Goal: Task Accomplishment & Management: Use online tool/utility

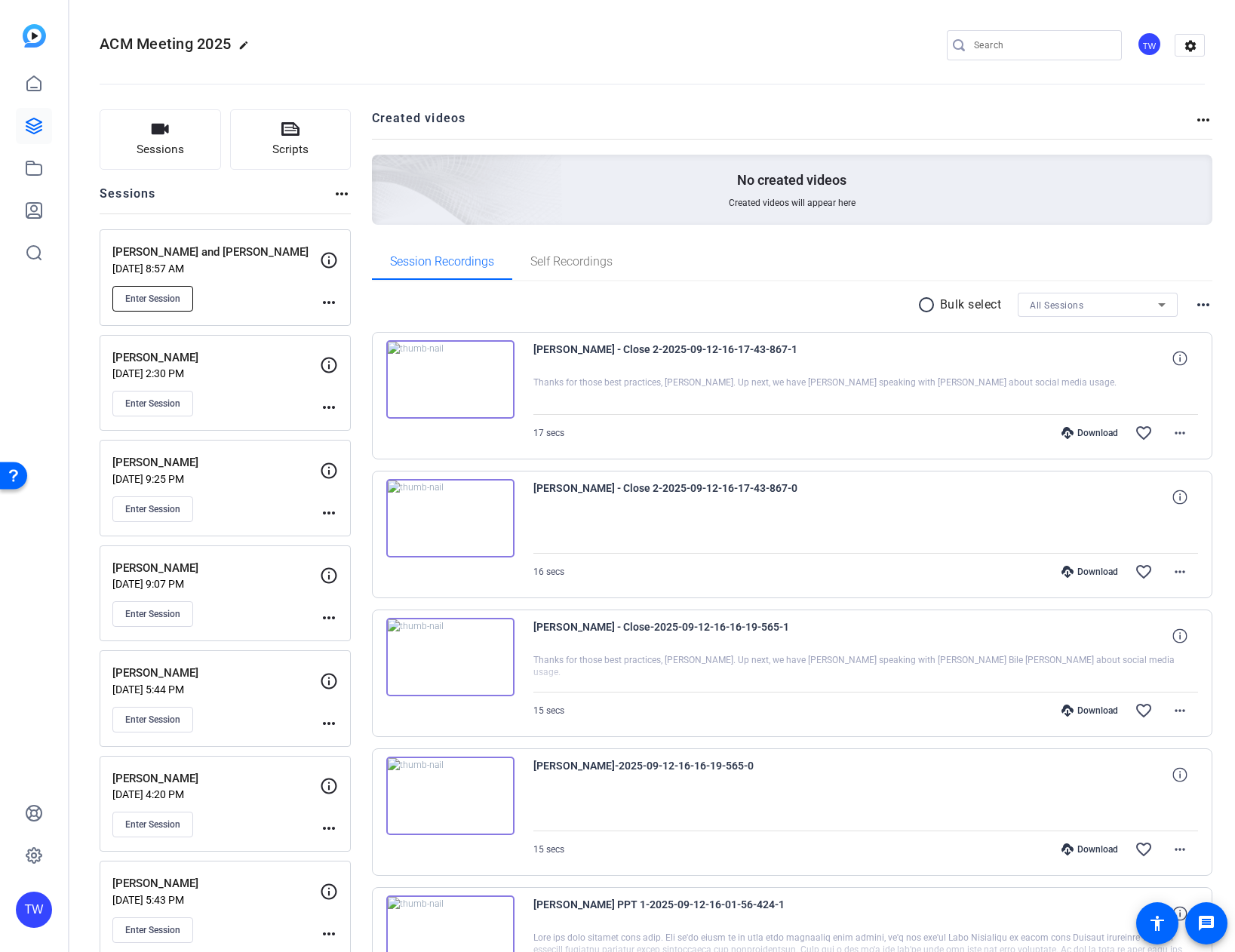
click at [160, 300] on span "Enter Session" at bounding box center [152, 299] width 55 height 12
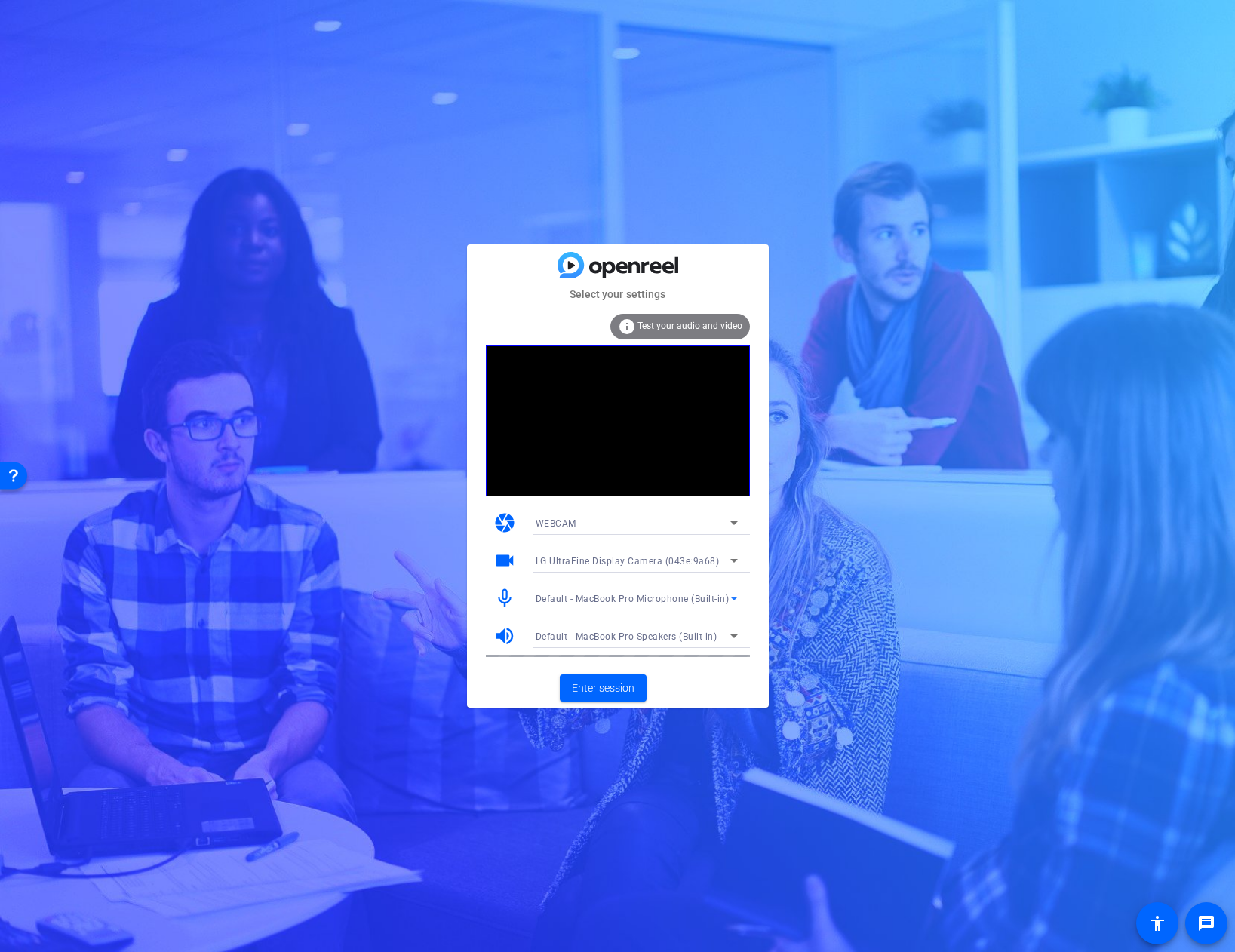
click at [733, 598] on icon at bounding box center [734, 598] width 8 height 4
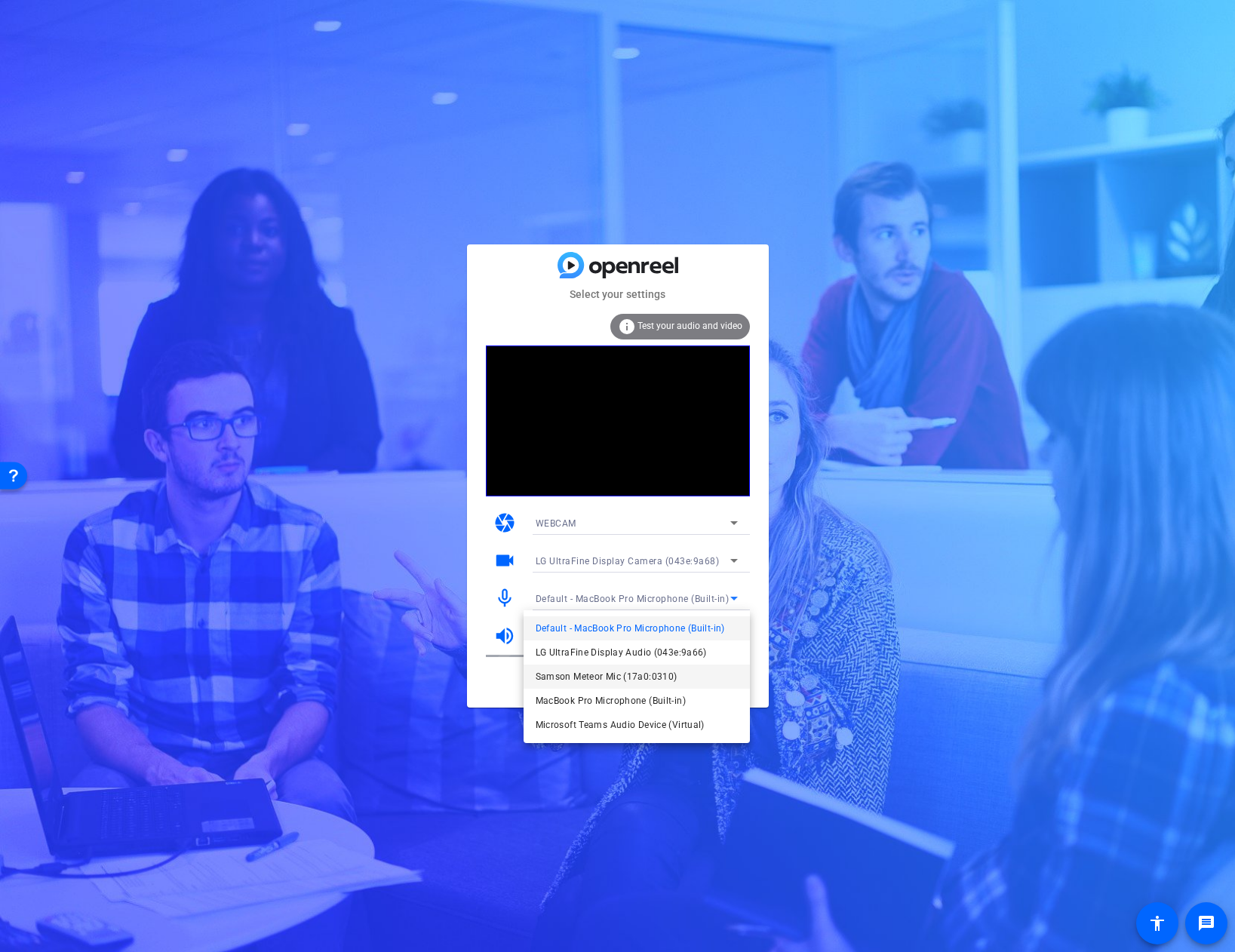
click at [621, 676] on span "Samson Meteor Mic (17a0:0310)" at bounding box center [606, 676] width 142 height 18
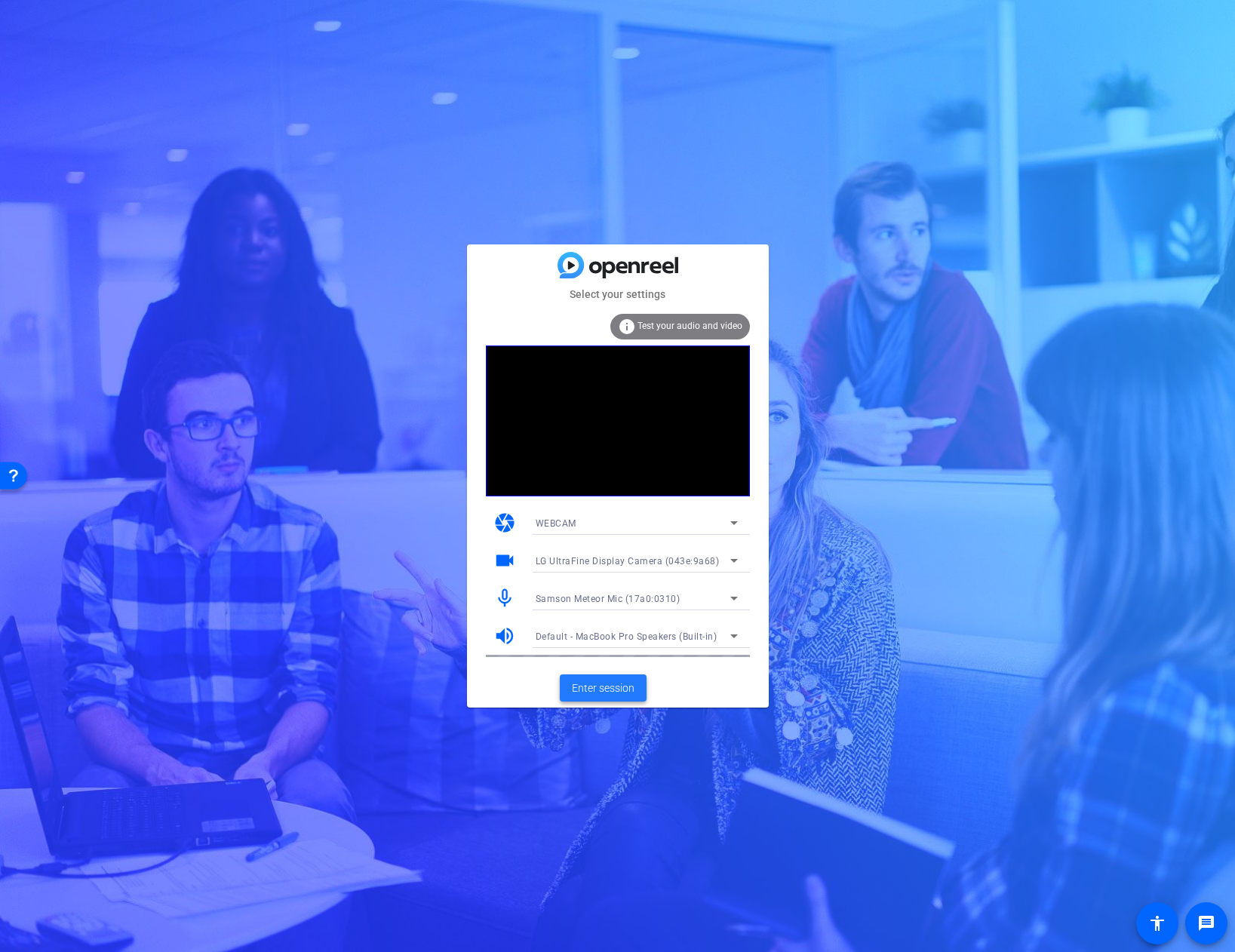
click at [607, 687] on span "Enter session" at bounding box center [603, 688] width 63 height 15
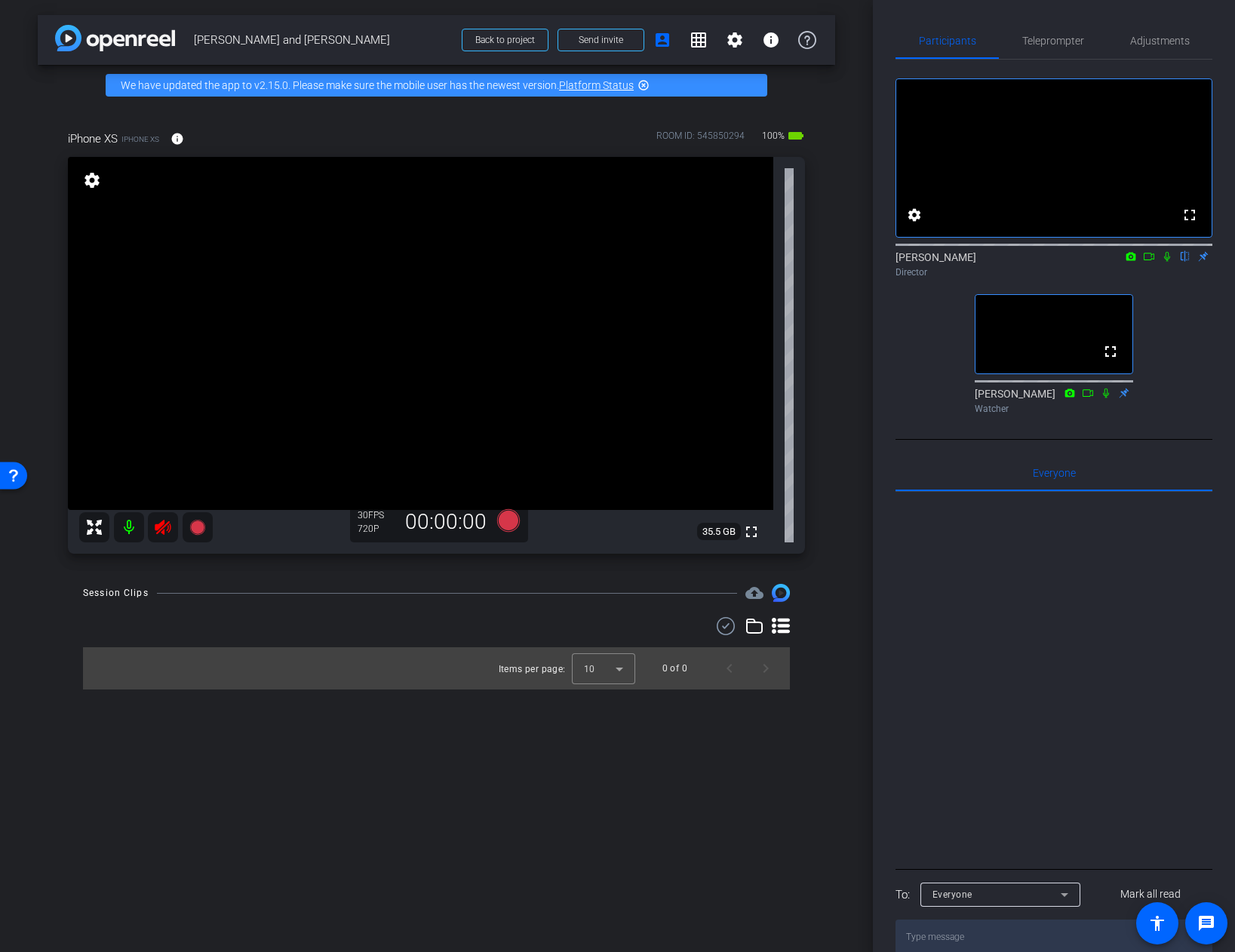
click at [159, 531] on icon at bounding box center [162, 527] width 15 height 15
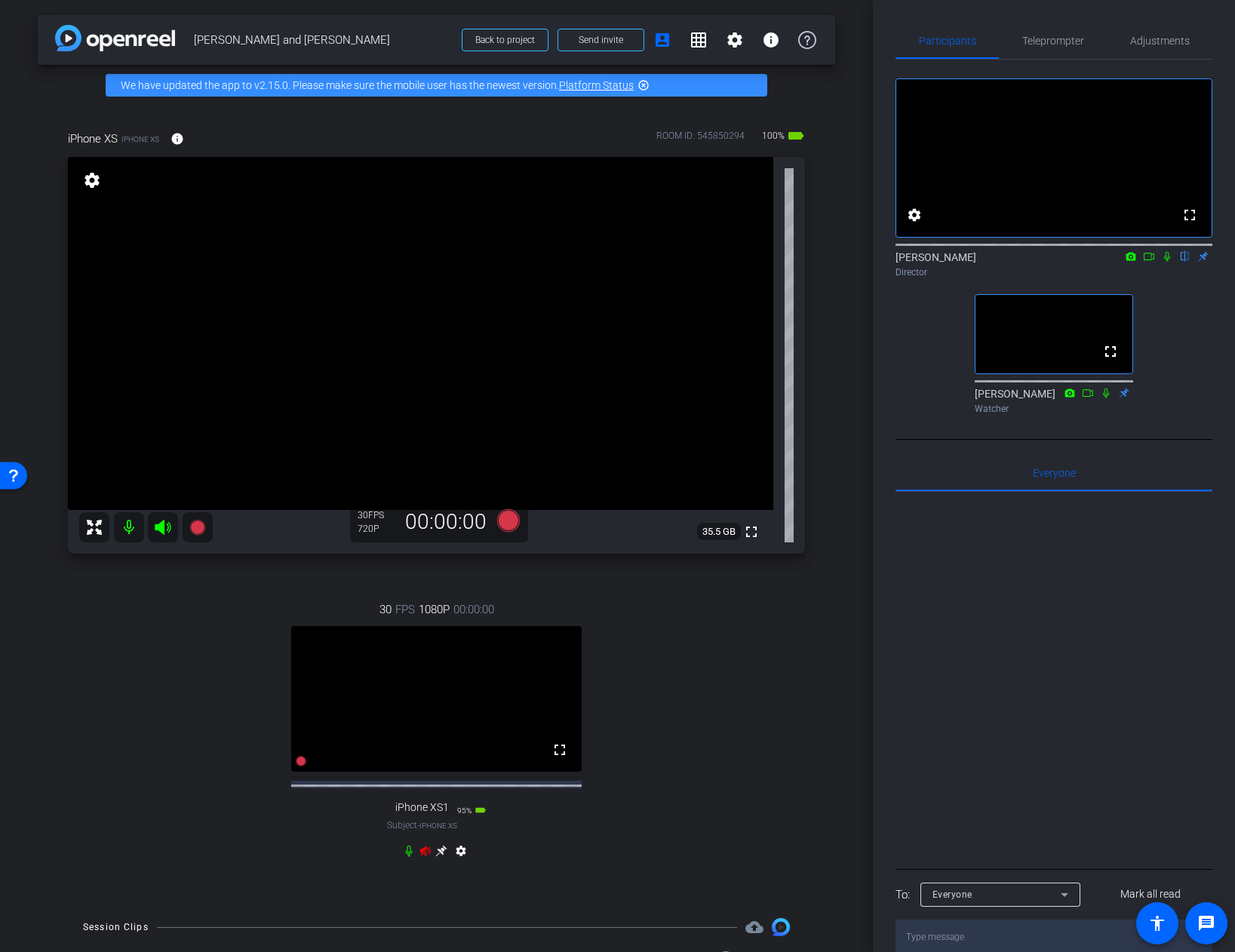
click at [426, 857] on icon at bounding box center [426, 851] width 12 height 12
click at [1040, 41] on span "Teleprompter" at bounding box center [1053, 41] width 62 height 11
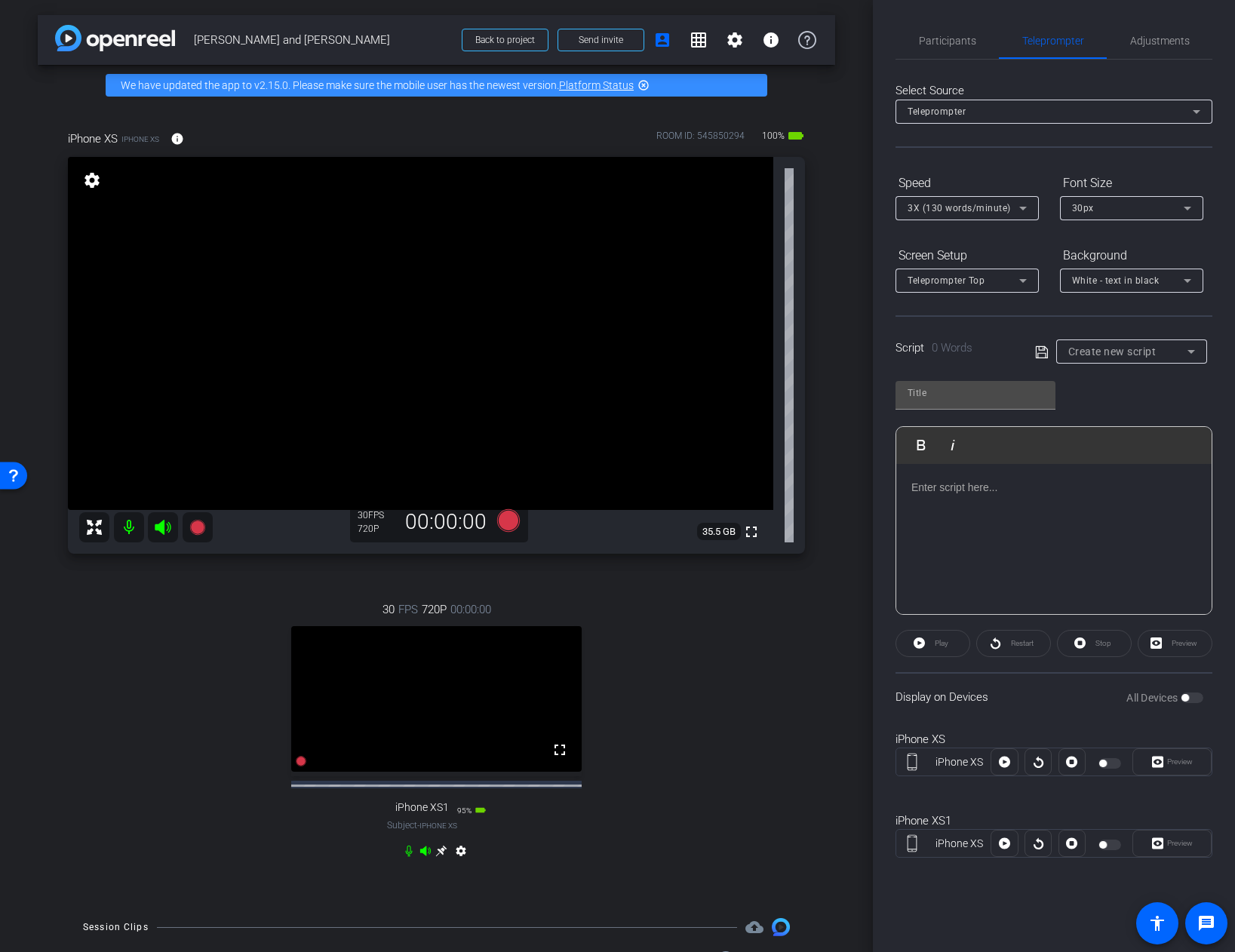
click at [942, 488] on p at bounding box center [1054, 487] width 285 height 16
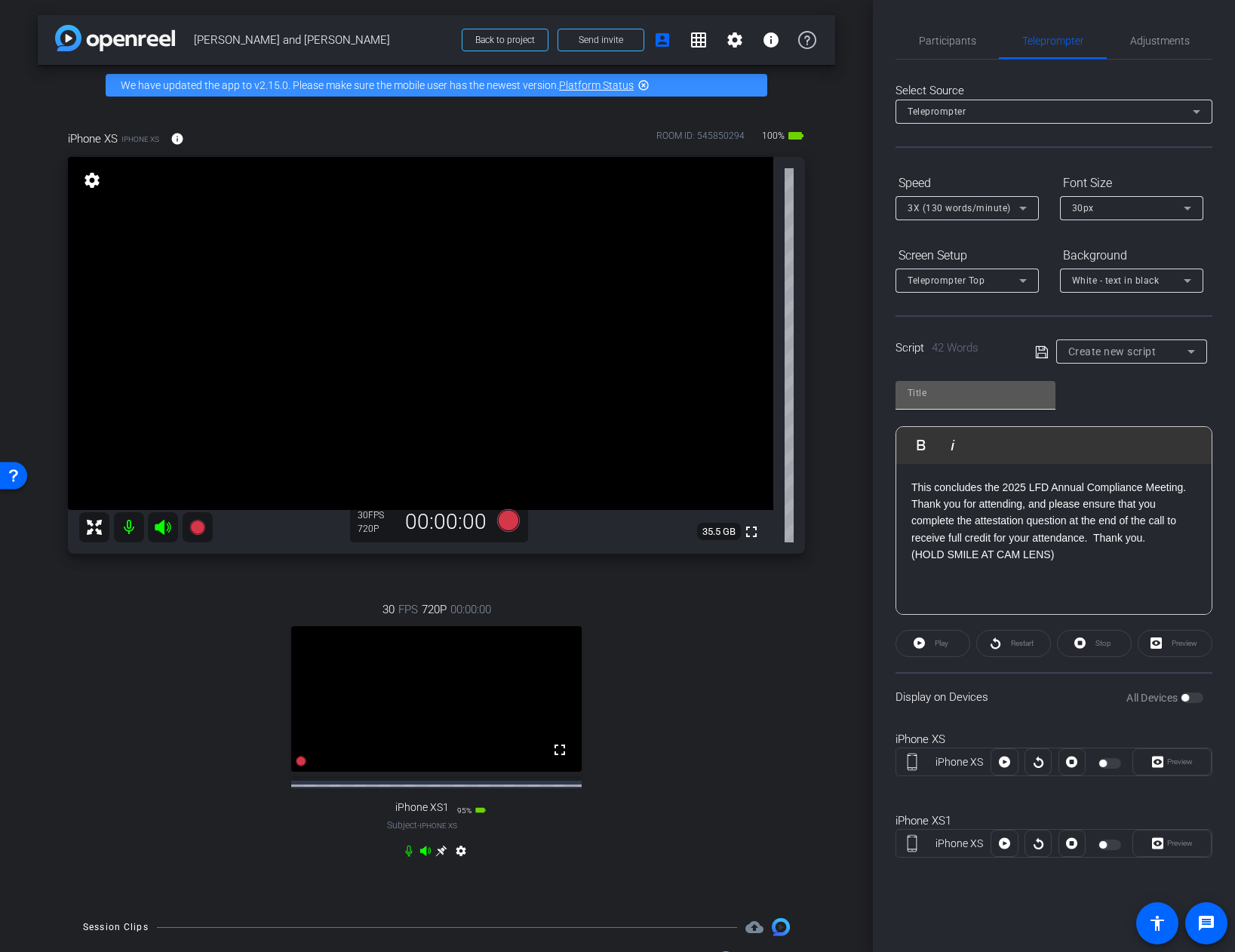
click at [964, 396] on input "text" at bounding box center [975, 392] width 135 height 18
click at [923, 396] on input "text" at bounding box center [975, 392] width 135 height 18
type input "[PERSON_NAME]-Close"
click at [1040, 355] on icon at bounding box center [1042, 352] width 14 height 18
click at [925, 498] on p "This concludes the 2025 LFD Annual Compliance Meeting. Thank you for attending,…" at bounding box center [1054, 513] width 285 height 68
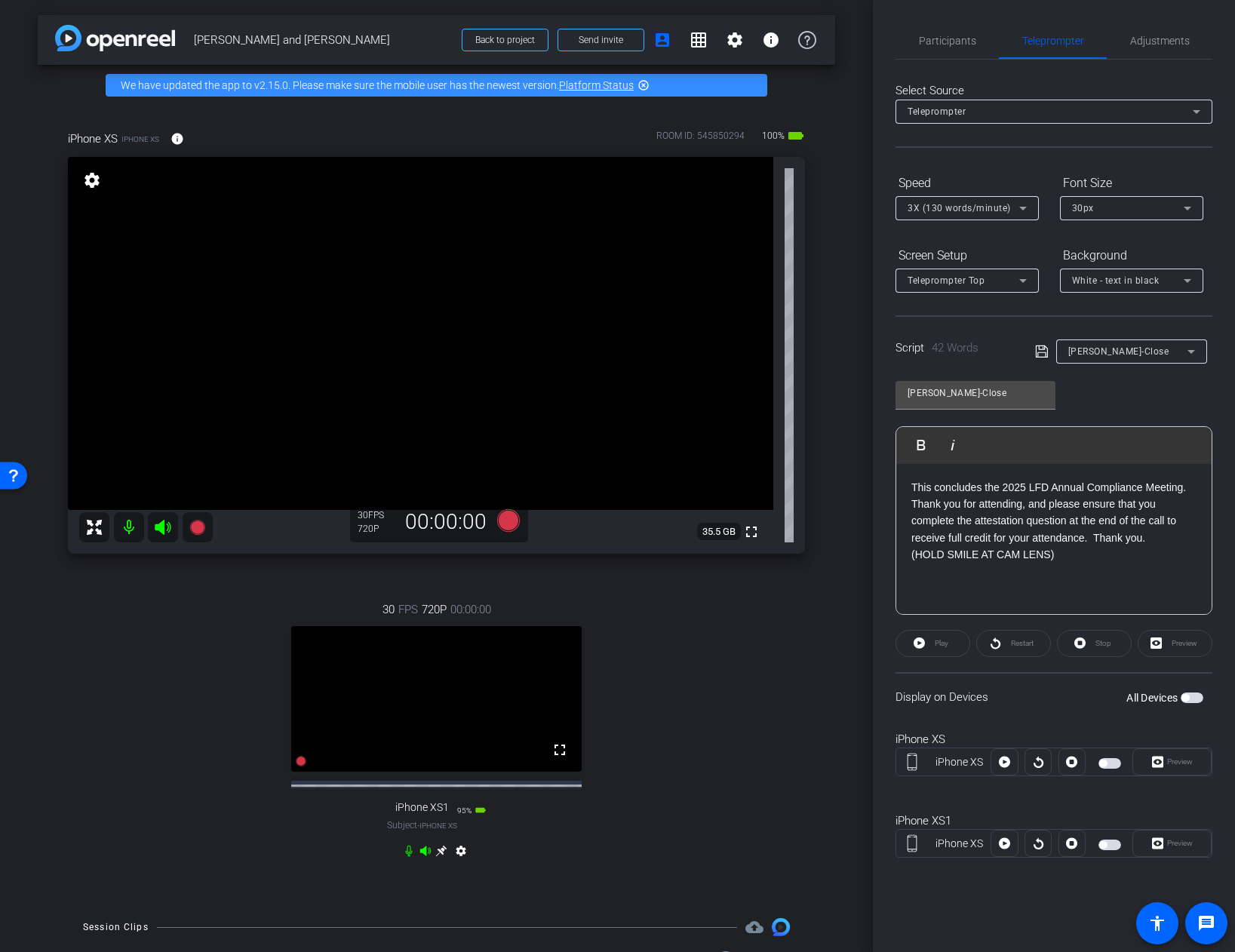
click at [913, 486] on p "This concludes the 2025 LFD Annual Compliance Meeting. Thank you for attending,…" at bounding box center [1054, 513] width 285 height 68
click at [1042, 351] on icon at bounding box center [1042, 351] width 14 height 18
click at [1197, 698] on span "button" at bounding box center [1192, 698] width 22 height 11
click at [1023, 502] on p "Thanks [PERSON_NAME]. This concludes the 2025 LFD Annual Compliance Meeting. Th…" at bounding box center [1054, 521] width 285 height 84
click at [1155, 536] on p "Thanks [PERSON_NAME]. This concludes the 2025 LFD Annual Compliance Meeting. Th…" at bounding box center [1054, 521] width 285 height 84
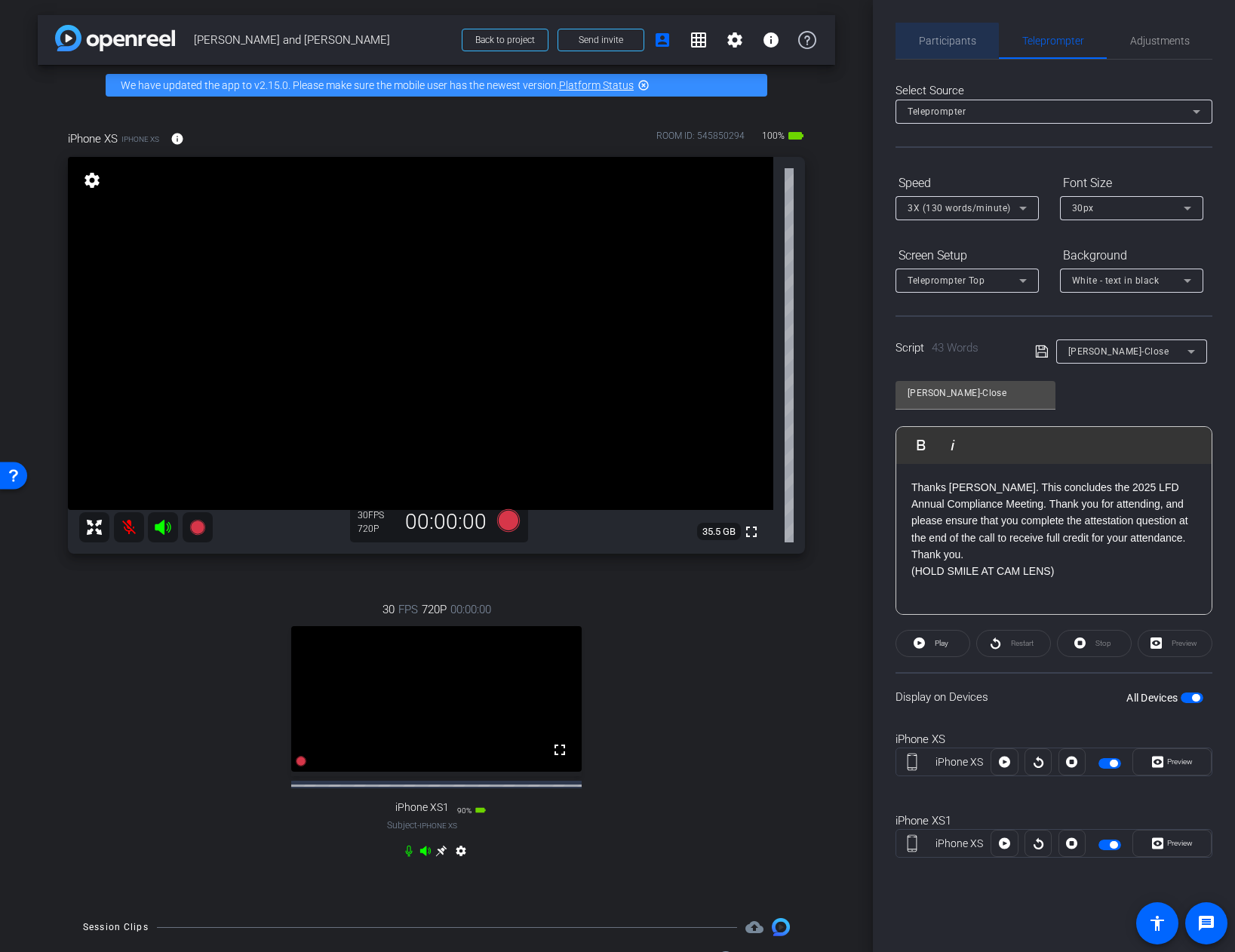
click at [946, 40] on span "Participants" at bounding box center [947, 41] width 57 height 11
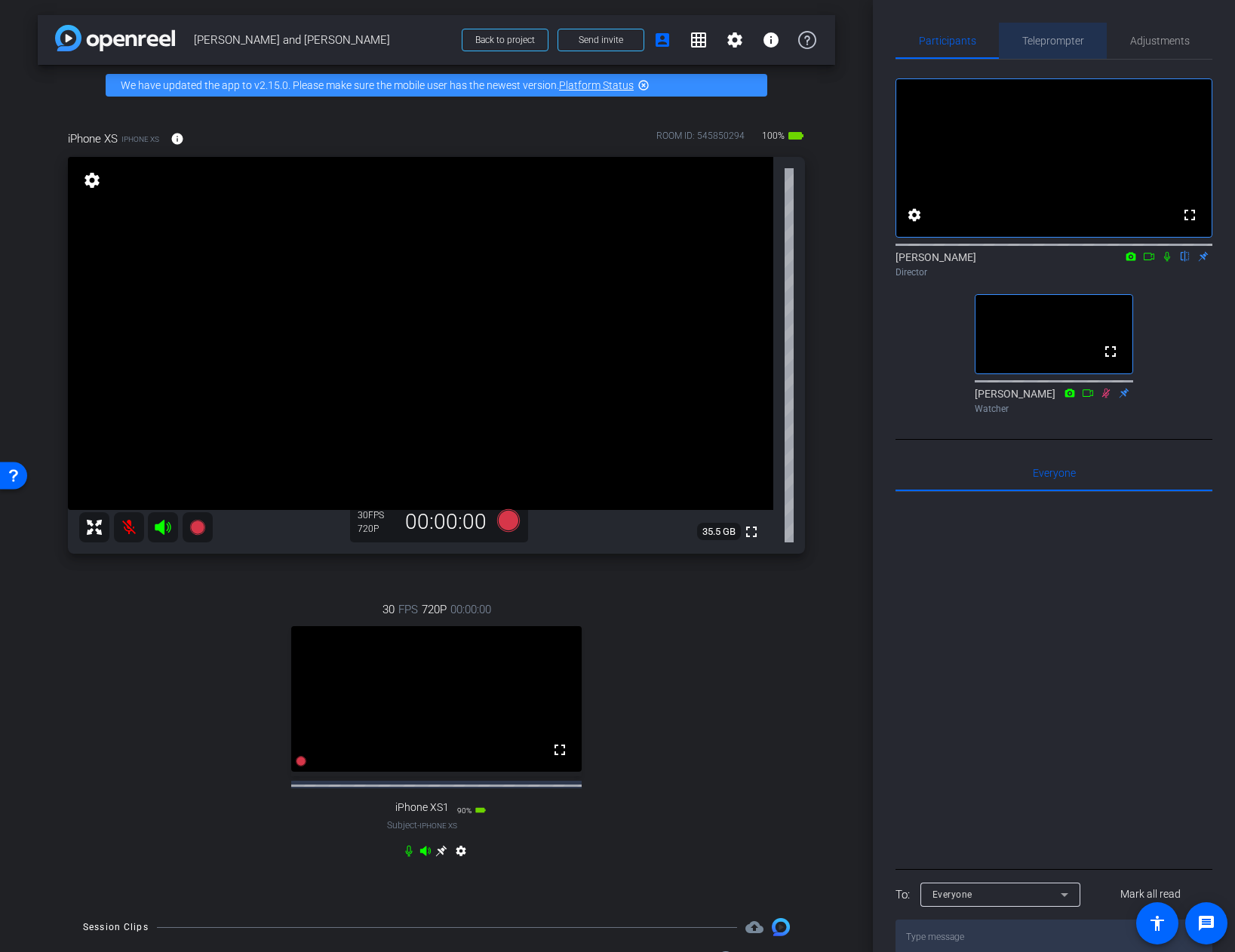
click at [1055, 43] on span "Teleprompter" at bounding box center [1053, 41] width 62 height 11
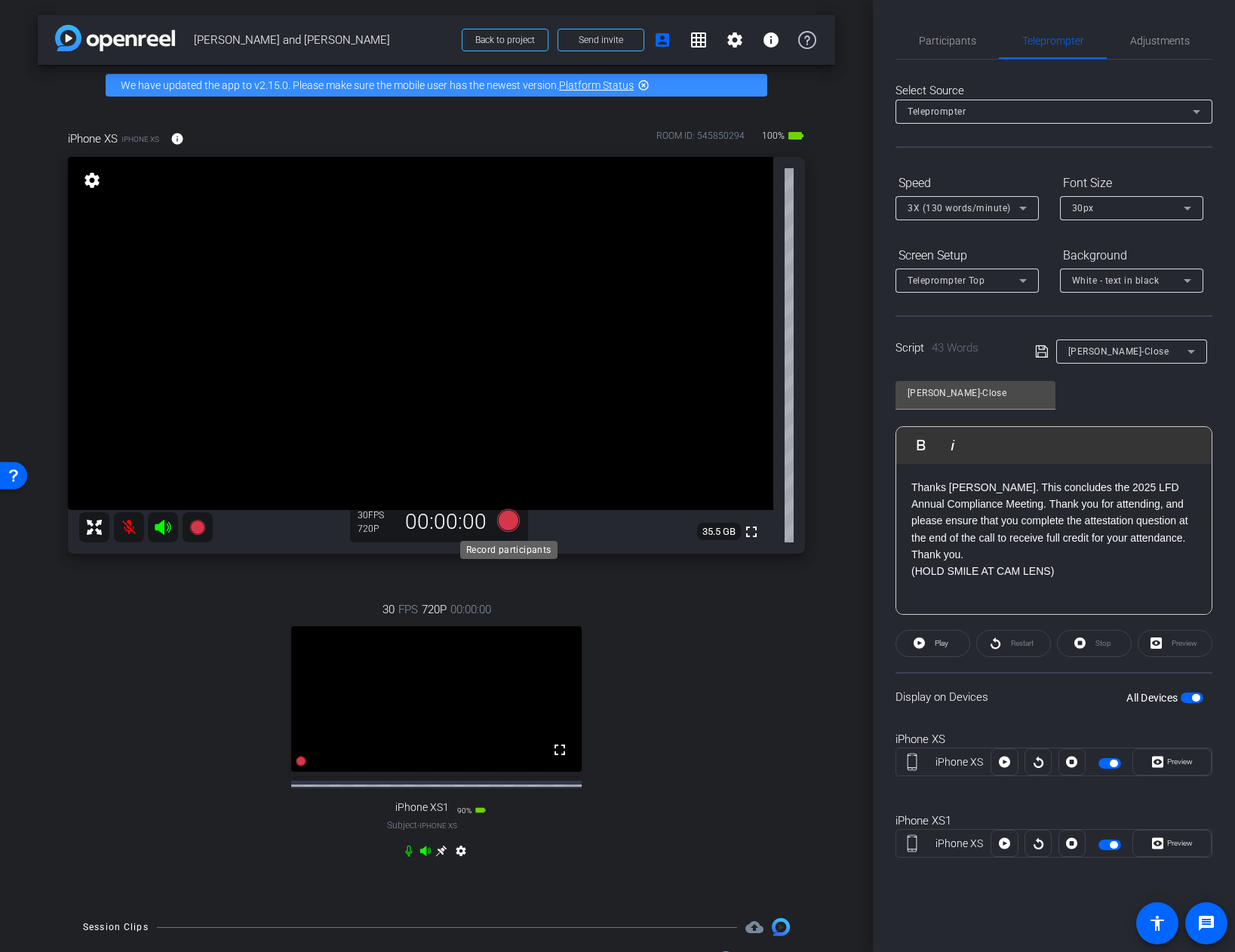
click at [508, 520] on icon at bounding box center [507, 520] width 22 height 22
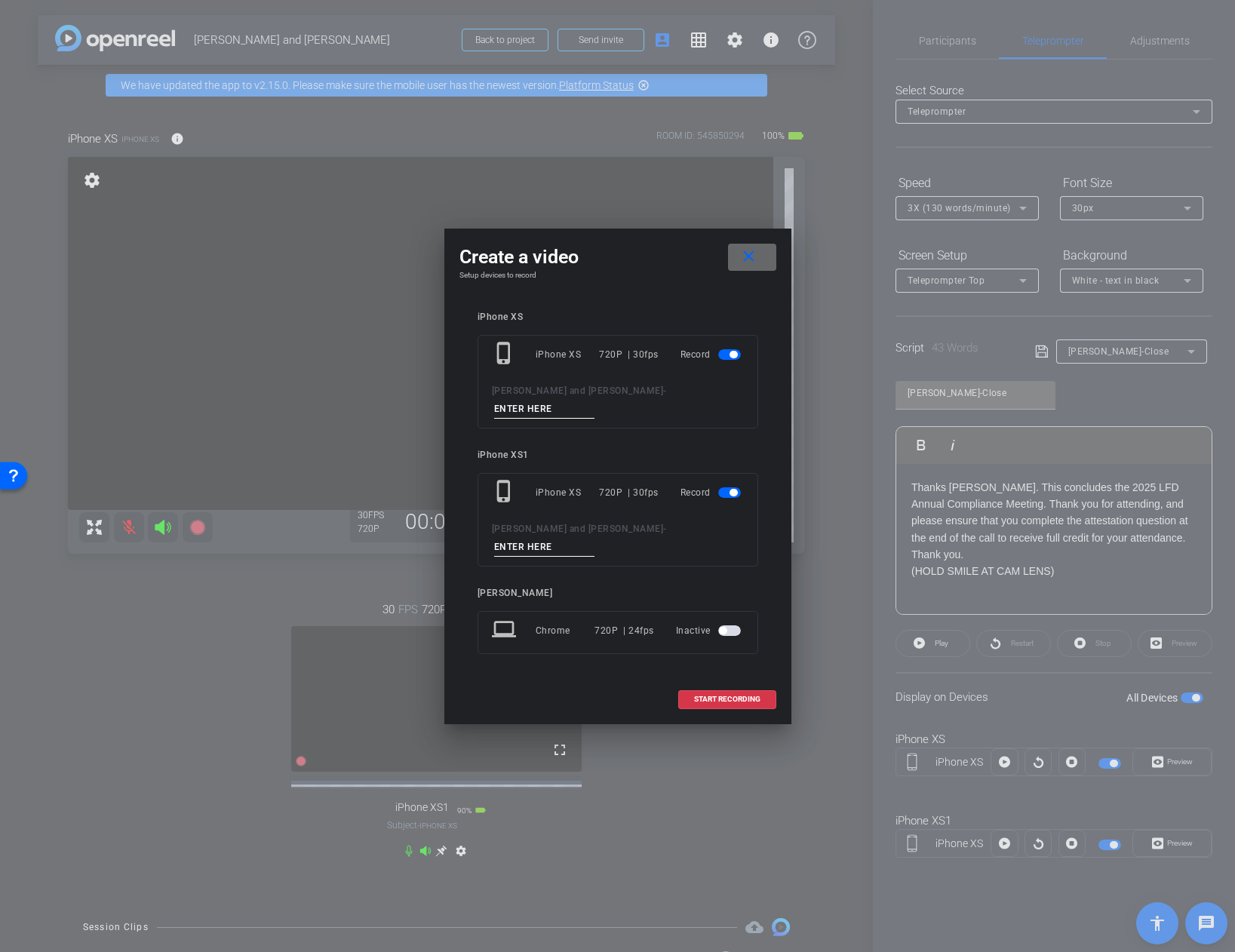
click at [747, 266] on mat-icon "close" at bounding box center [748, 257] width 19 height 19
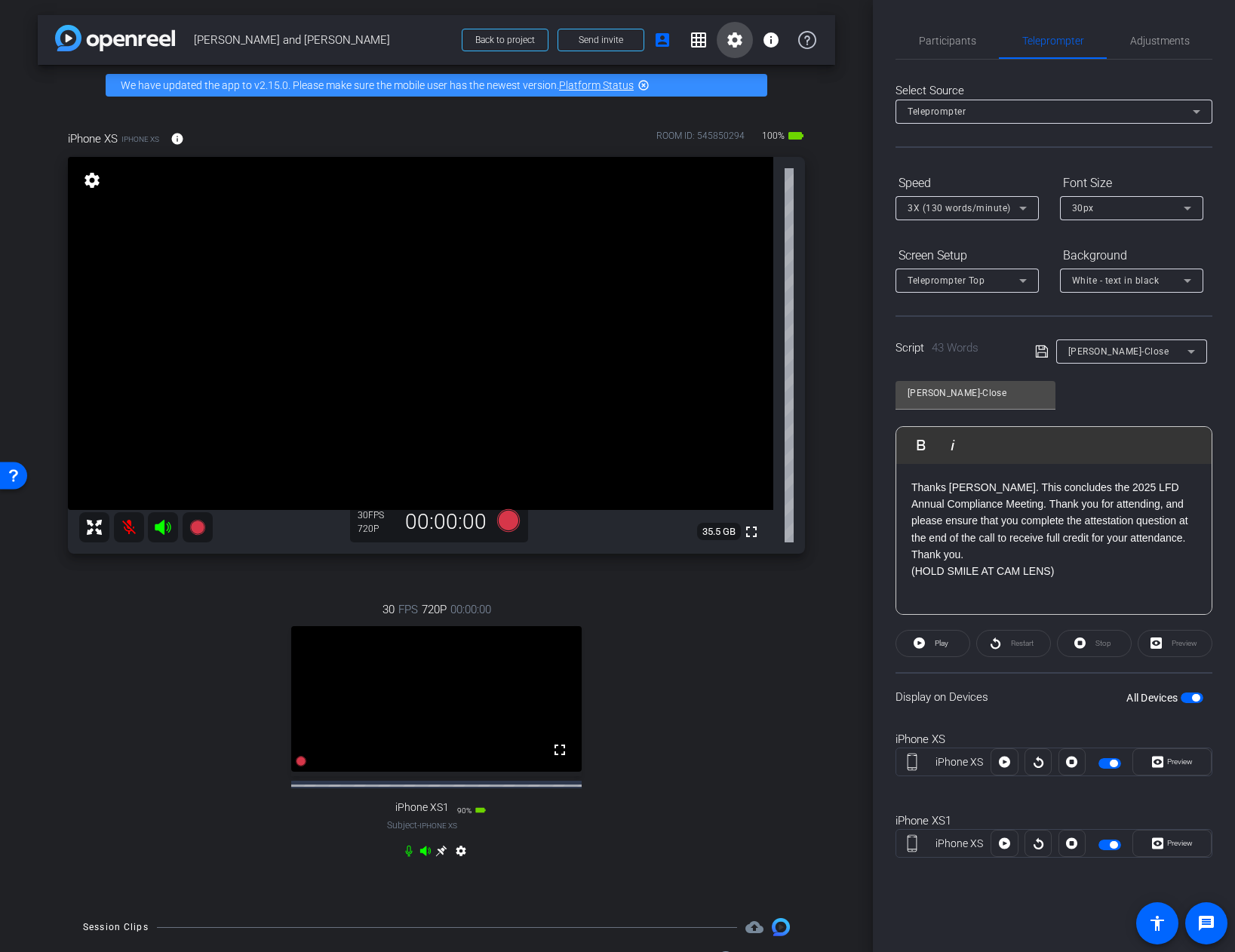
click at [734, 40] on mat-icon "settings" at bounding box center [734, 39] width 18 height 18
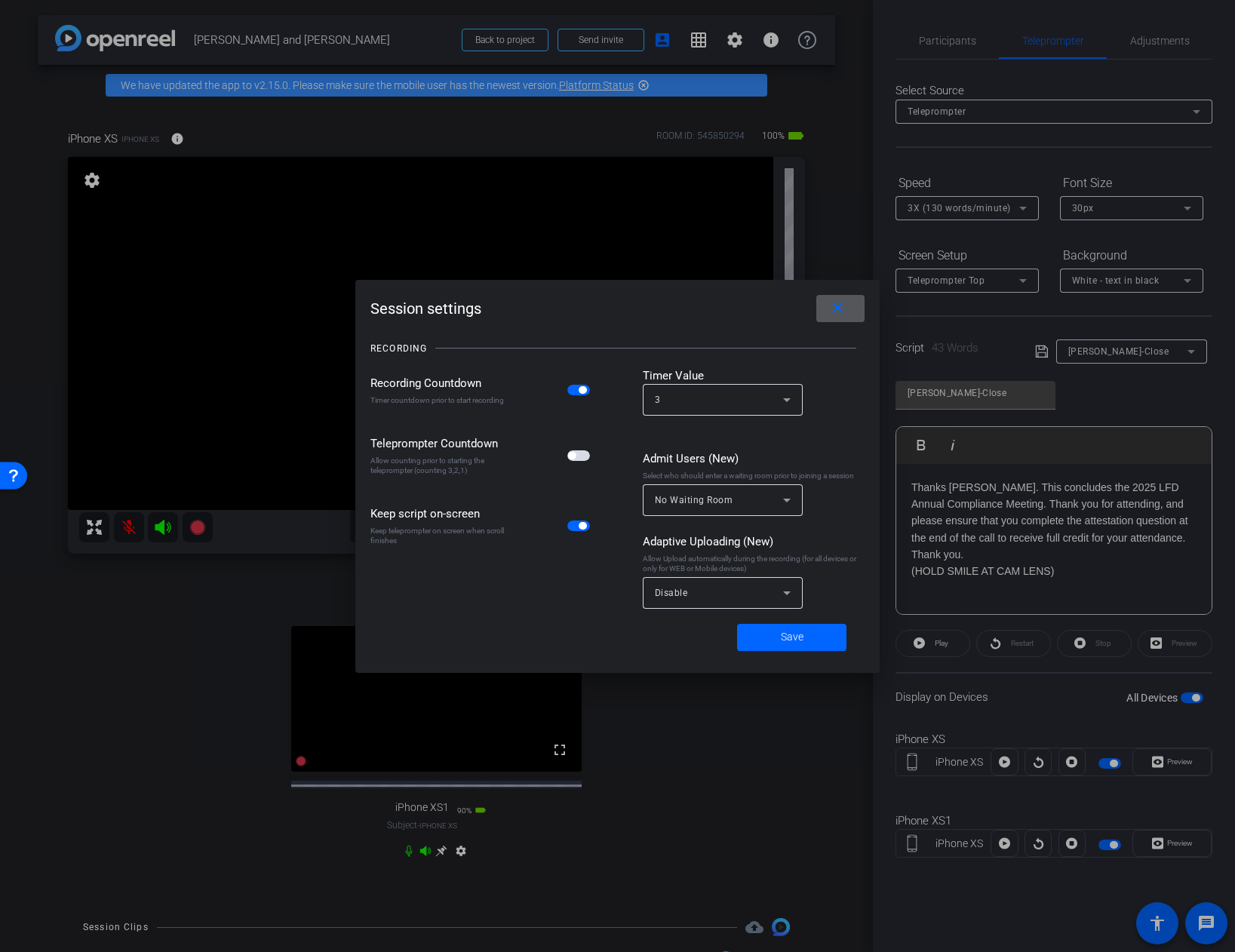
click at [583, 461] on span "button" at bounding box center [578, 456] width 22 height 11
click at [792, 634] on span "Save" at bounding box center [792, 637] width 22 height 15
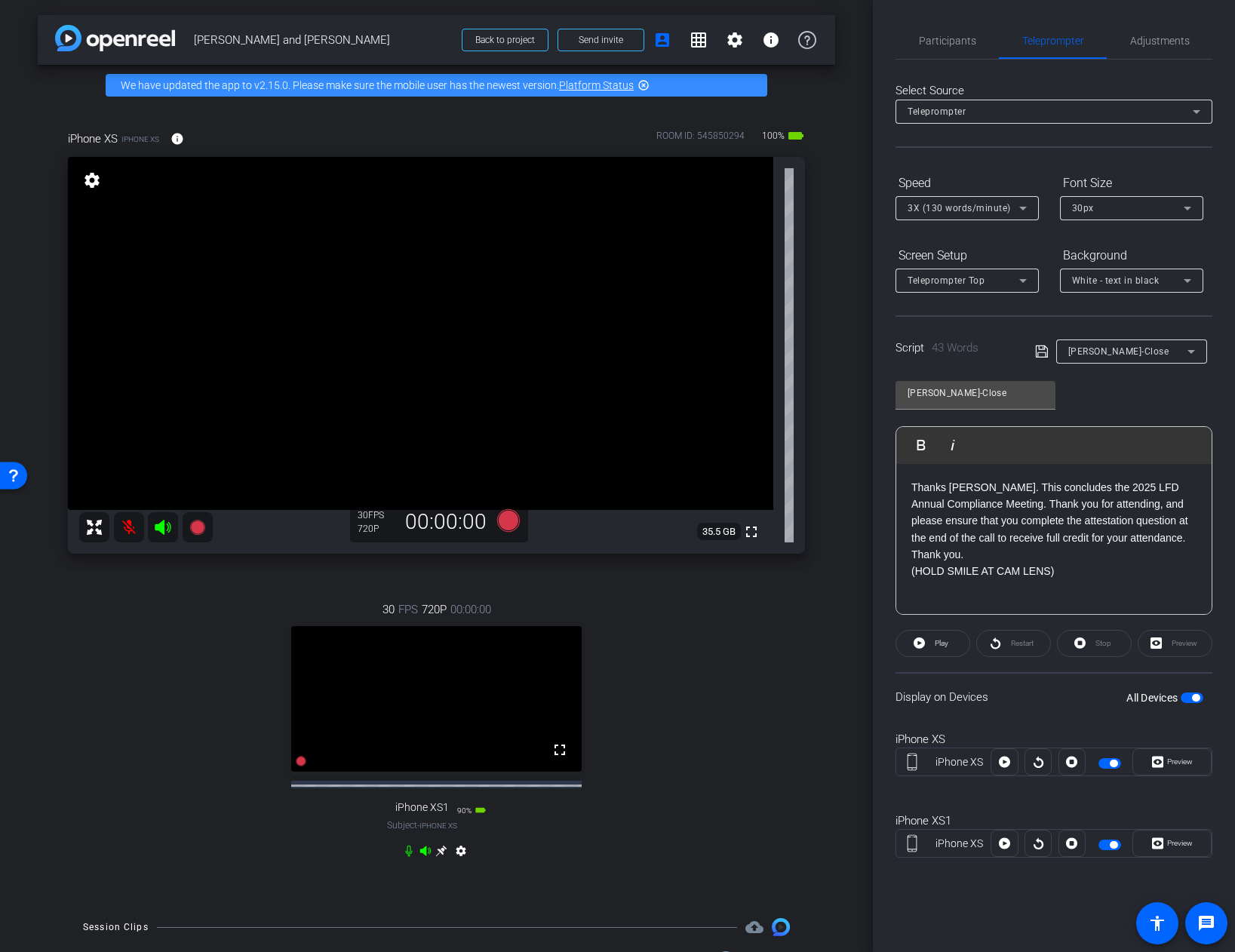
click at [1185, 699] on span "button" at bounding box center [1192, 698] width 22 height 11
click at [1152, 39] on span "Adjustments" at bounding box center [1159, 41] width 60 height 11
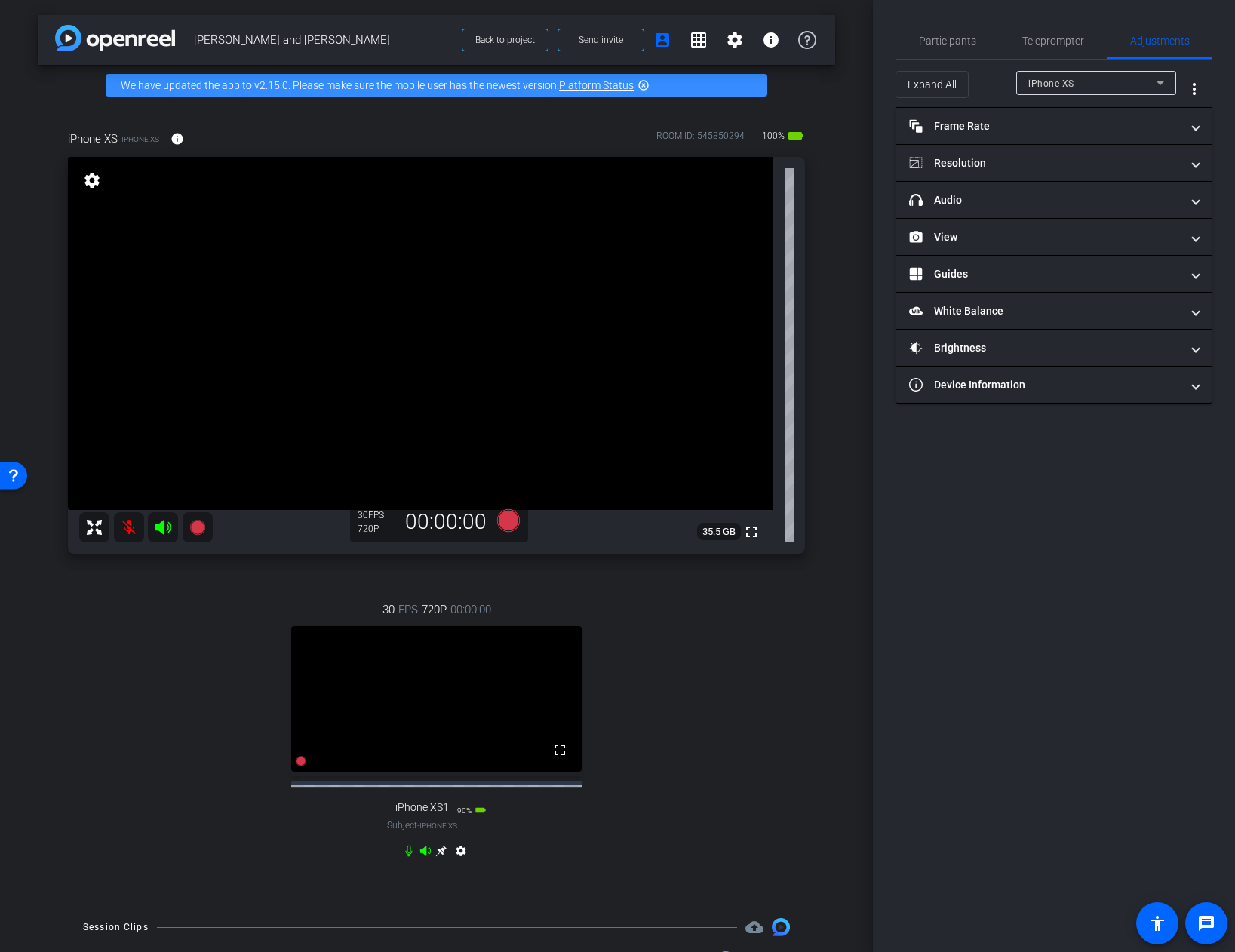
click at [1101, 83] on div "iPhone XS" at bounding box center [1093, 84] width 128 height 19
click at [1054, 137] on span "iPhone XS1" at bounding box center [1054, 137] width 52 height 18
click at [1192, 126] on span at bounding box center [1196, 126] width 6 height 15
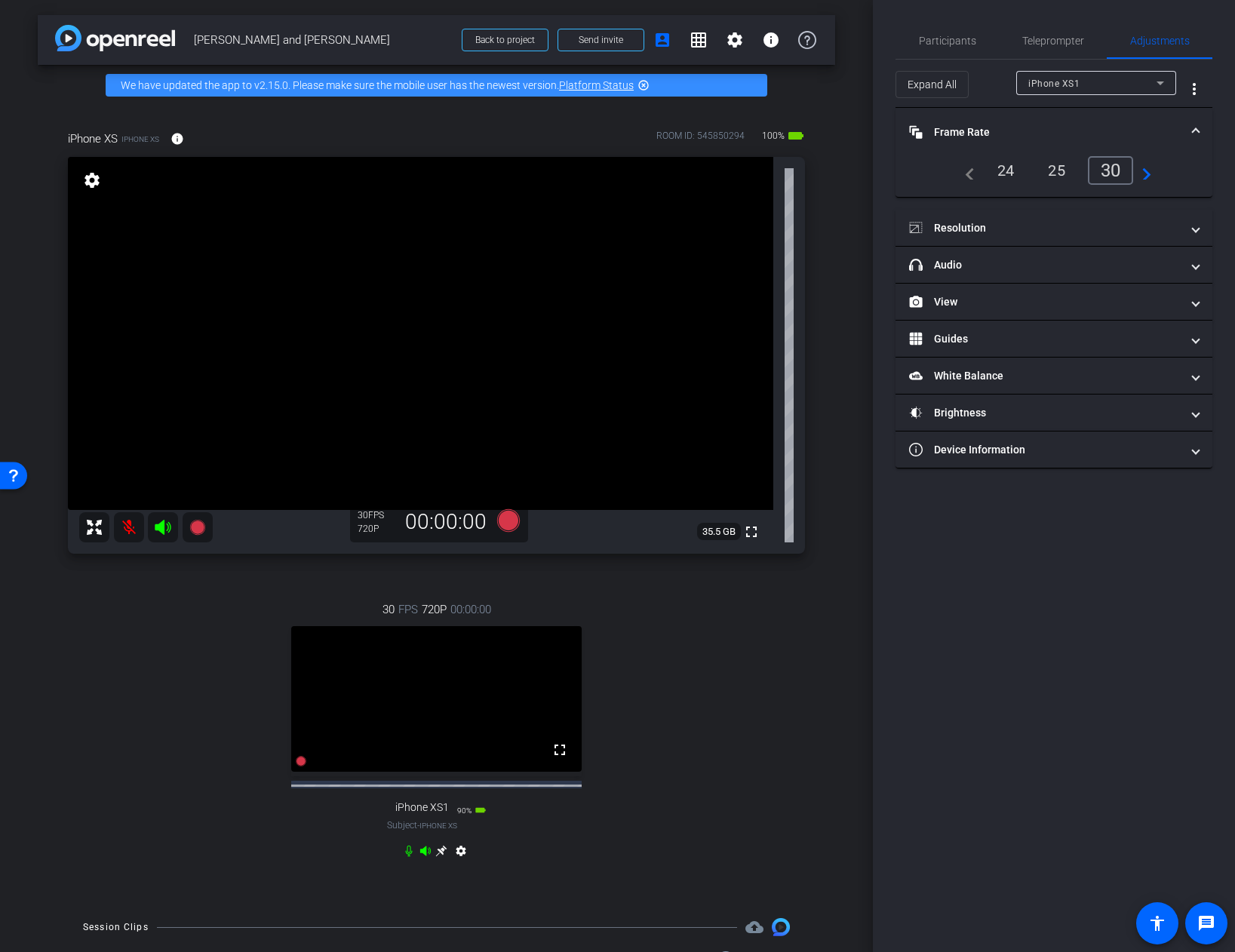
click at [1196, 125] on span at bounding box center [1196, 132] width 6 height 15
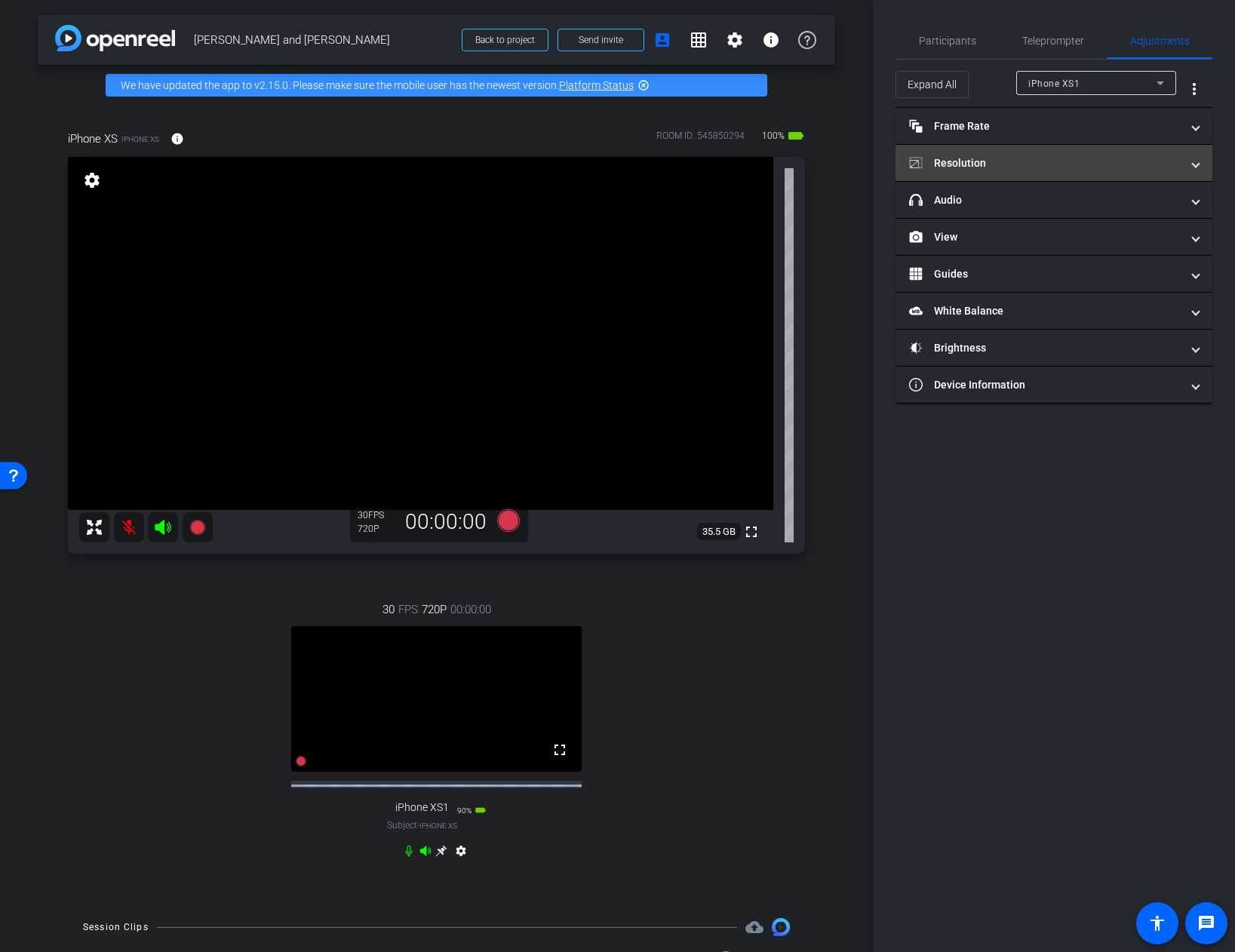
click at [1196, 163] on span at bounding box center [1196, 163] width 6 height 15
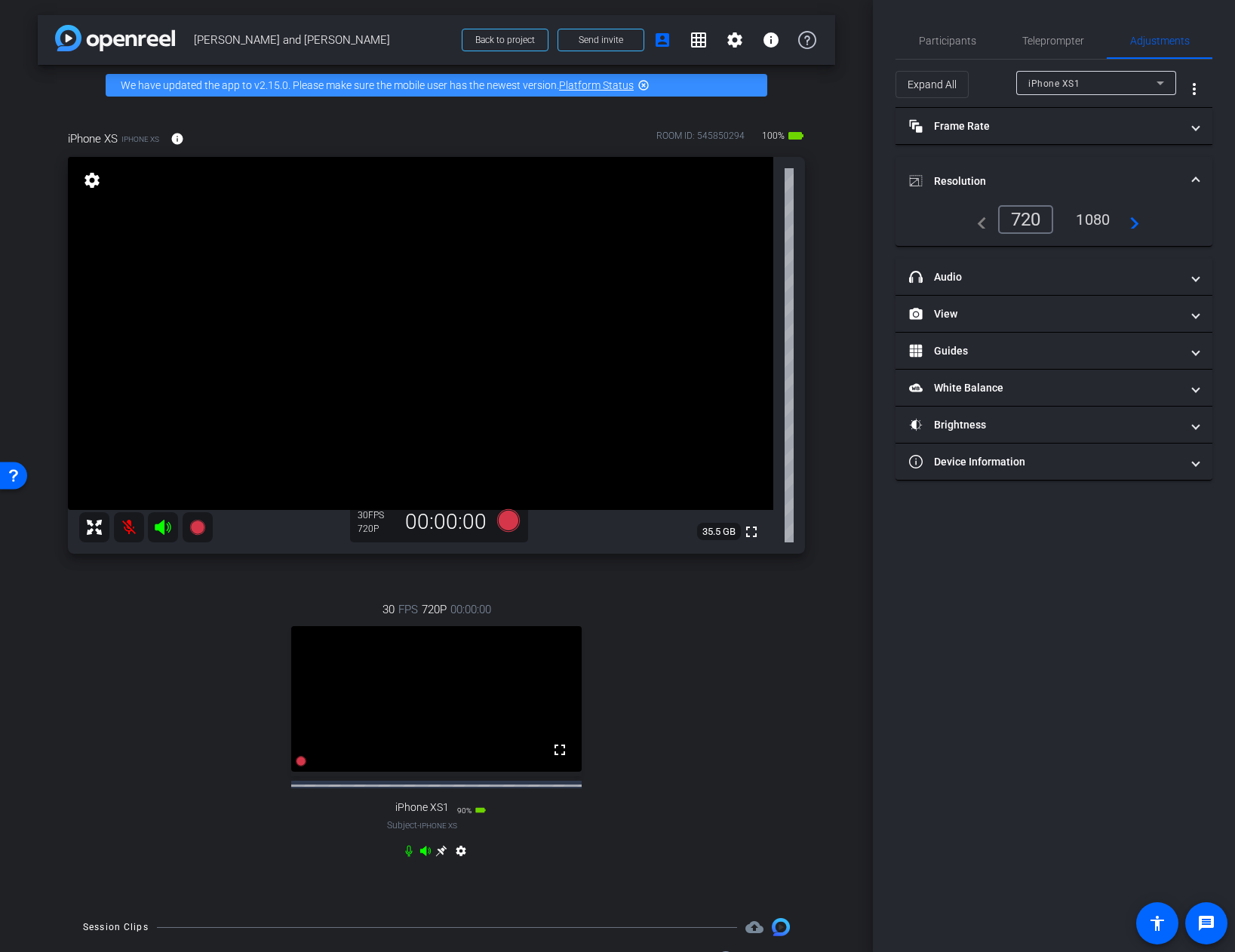
click at [1099, 217] on div "1080" at bounding box center [1092, 219] width 56 height 26
click at [1195, 128] on span at bounding box center [1196, 126] width 6 height 15
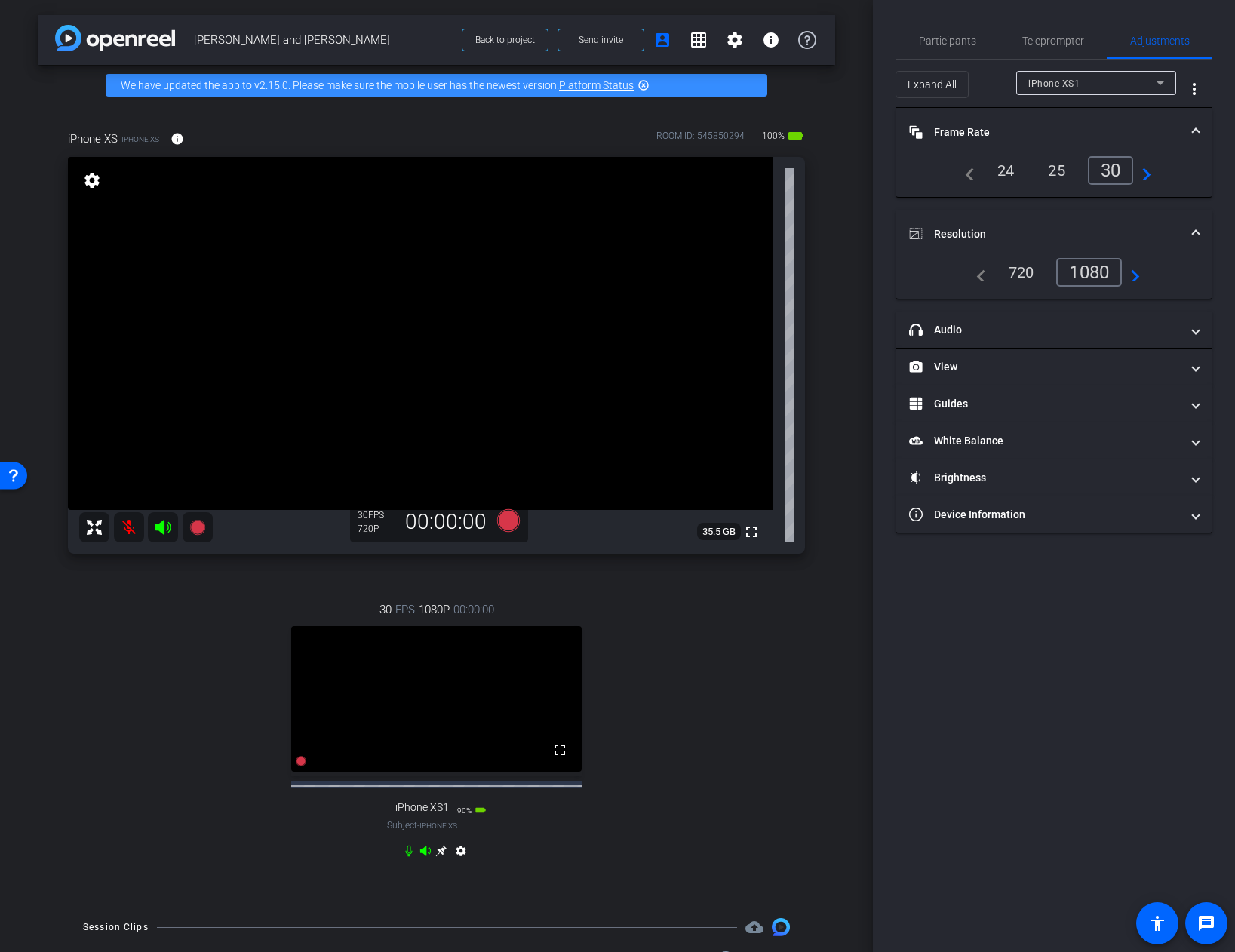
click at [1150, 117] on mat-expansion-panel-header "Frame Rate Frame Rate" at bounding box center [1053, 132] width 316 height 48
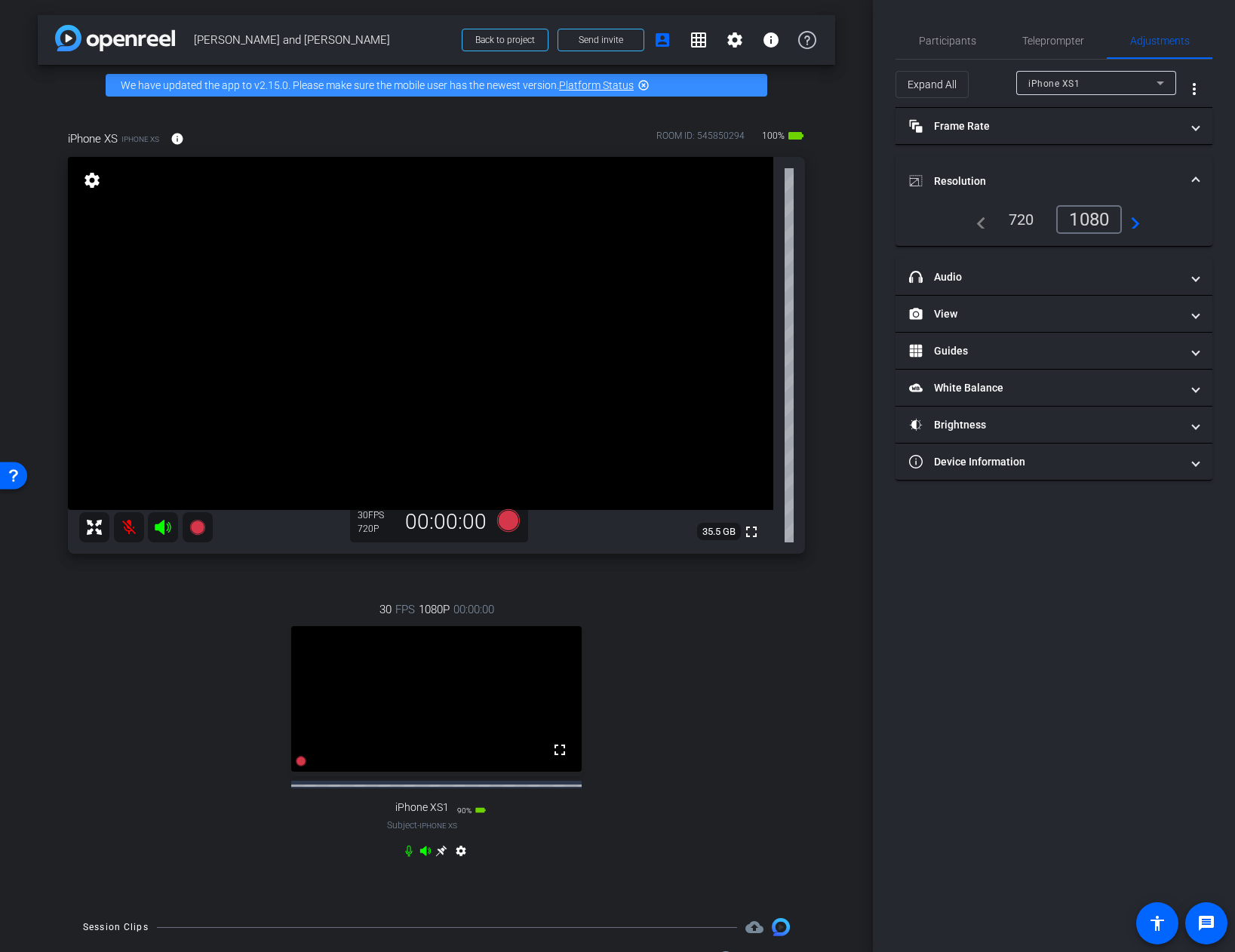
click at [699, 677] on div "30 FPS 1080P 00:00:00 fullscreen iPhone XS1 Subject - iPhone XS 90% battery_std…" at bounding box center [436, 732] width 737 height 312
click at [505, 522] on icon at bounding box center [507, 520] width 22 height 22
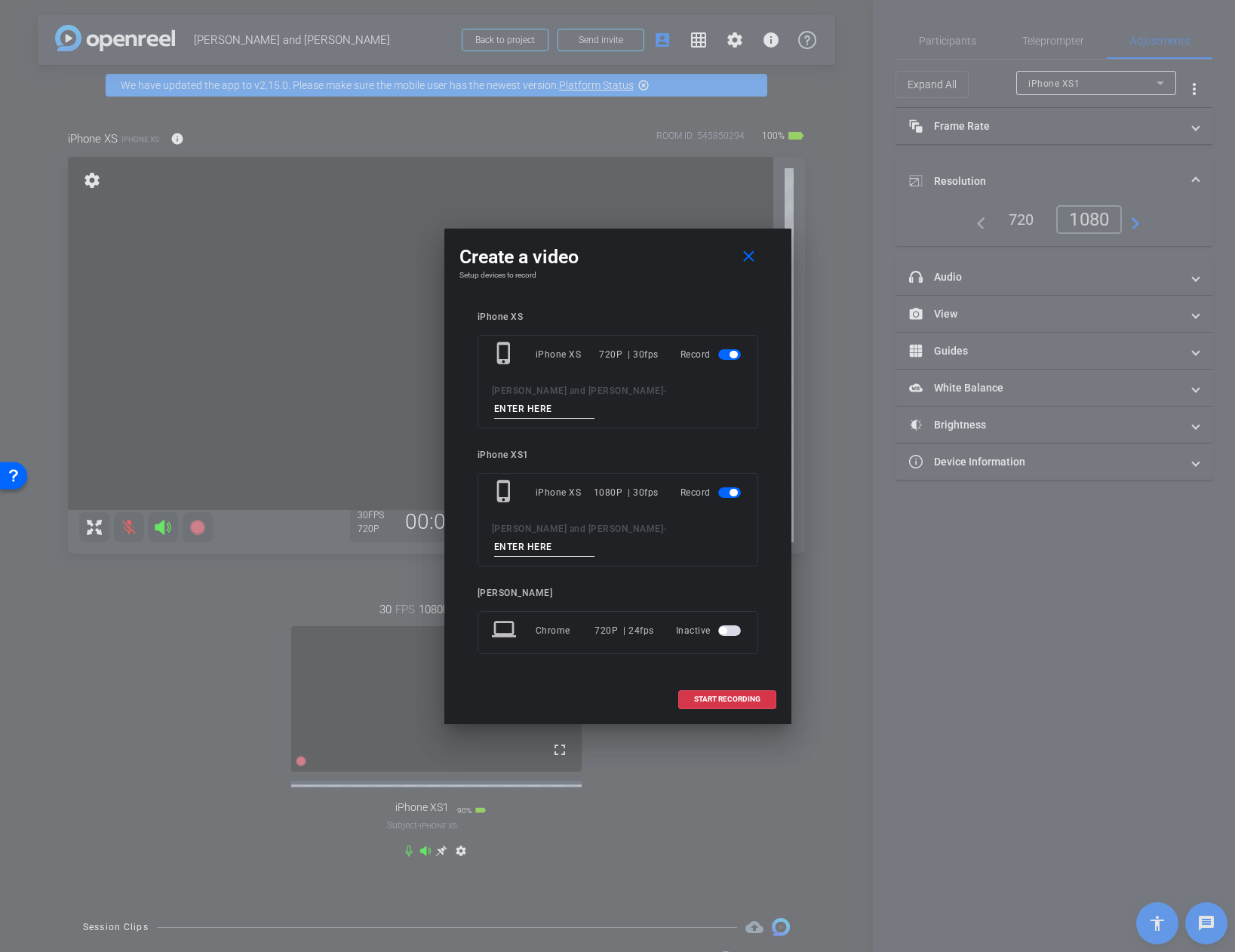
click at [595, 407] on input at bounding box center [544, 409] width 101 height 19
drag, startPoint x: 682, startPoint y: 409, endPoint x: 627, endPoint y: 410, distance: 55.0
click at [595, 410] on input at bounding box center [544, 409] width 101 height 19
type input "[PERSON_NAME] 1"
click at [595, 538] on input at bounding box center [544, 547] width 101 height 19
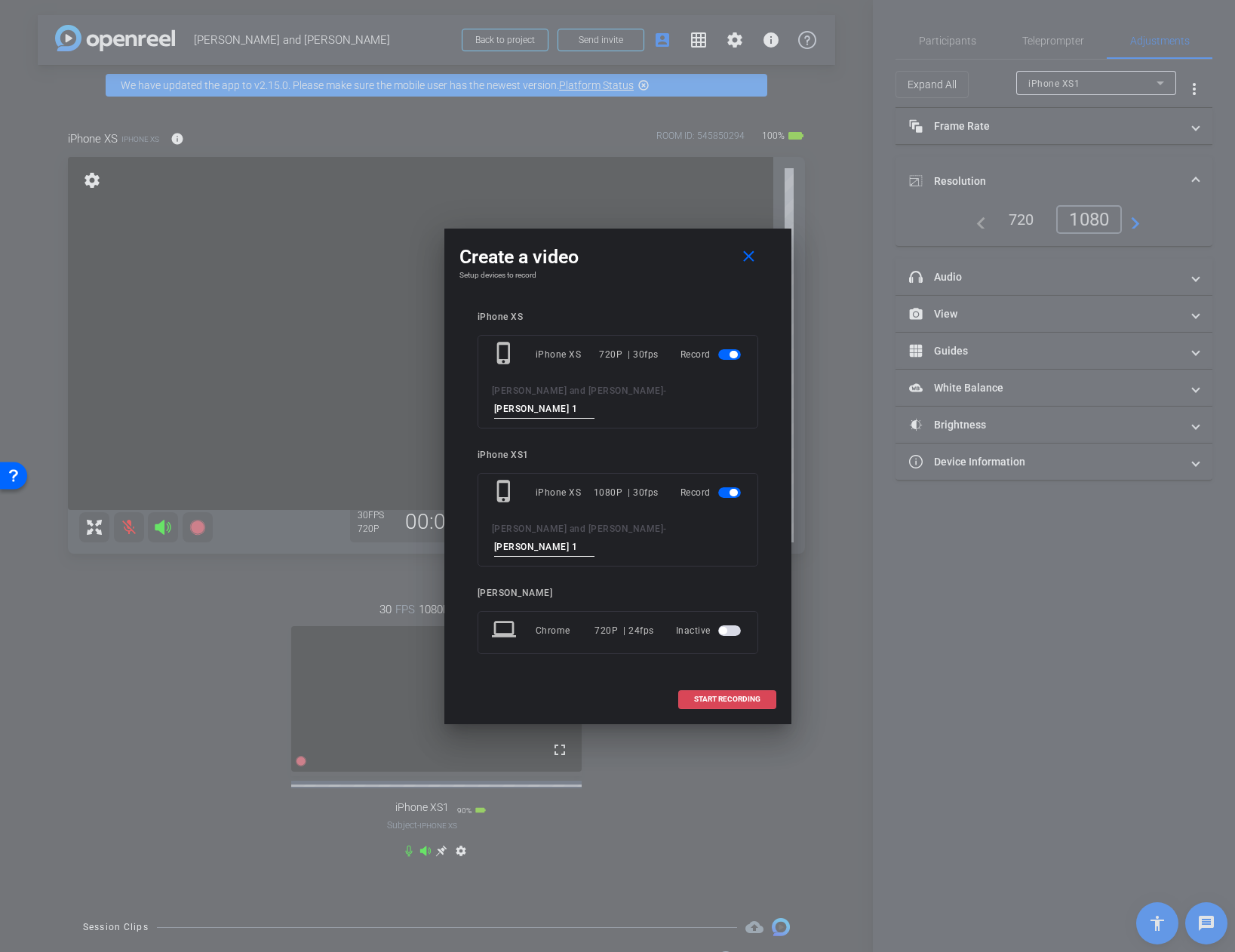
type input "[PERSON_NAME] 1"
click at [722, 696] on span "START RECORDING" at bounding box center [727, 700] width 67 height 8
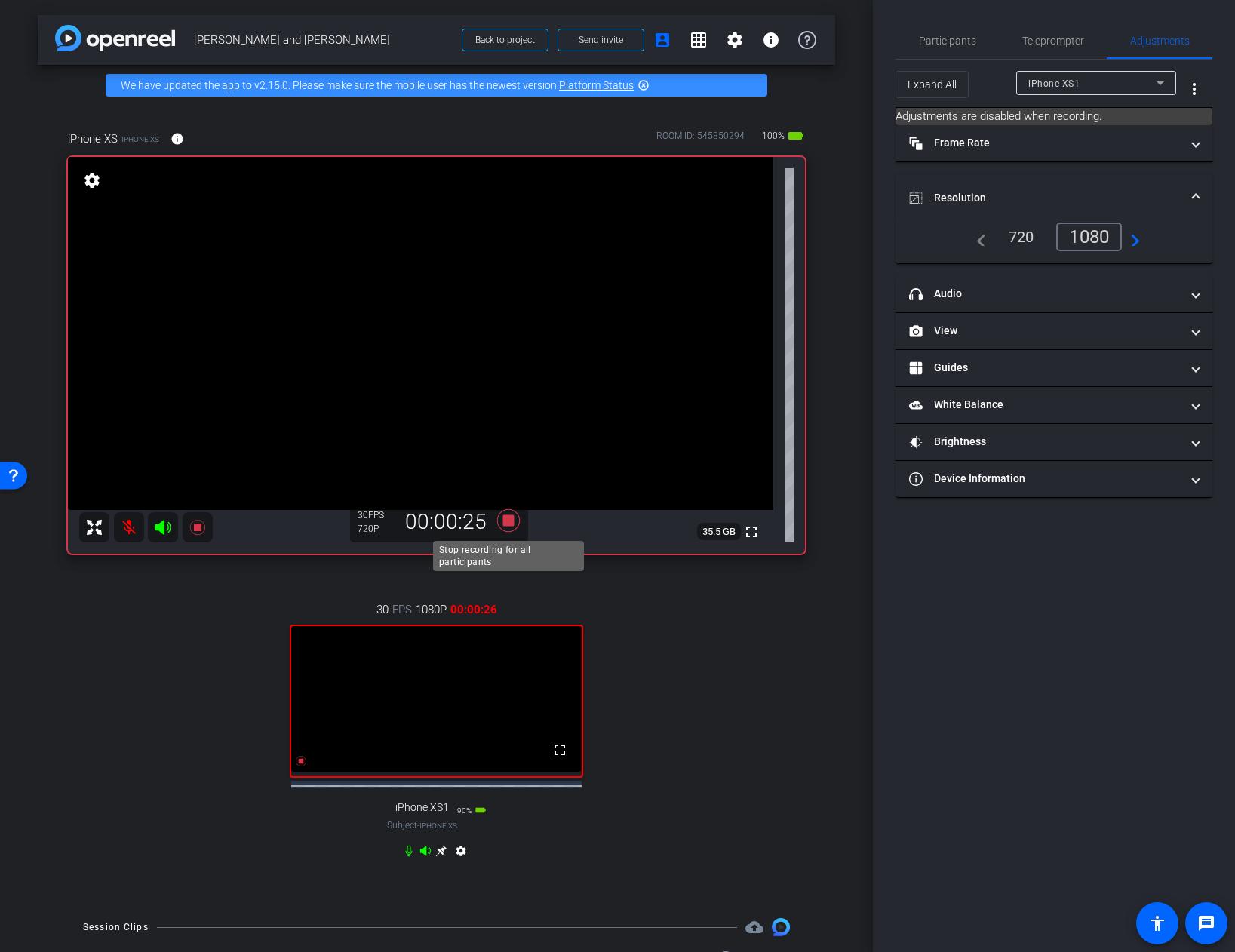
click at [509, 521] on icon at bounding box center [507, 520] width 22 height 22
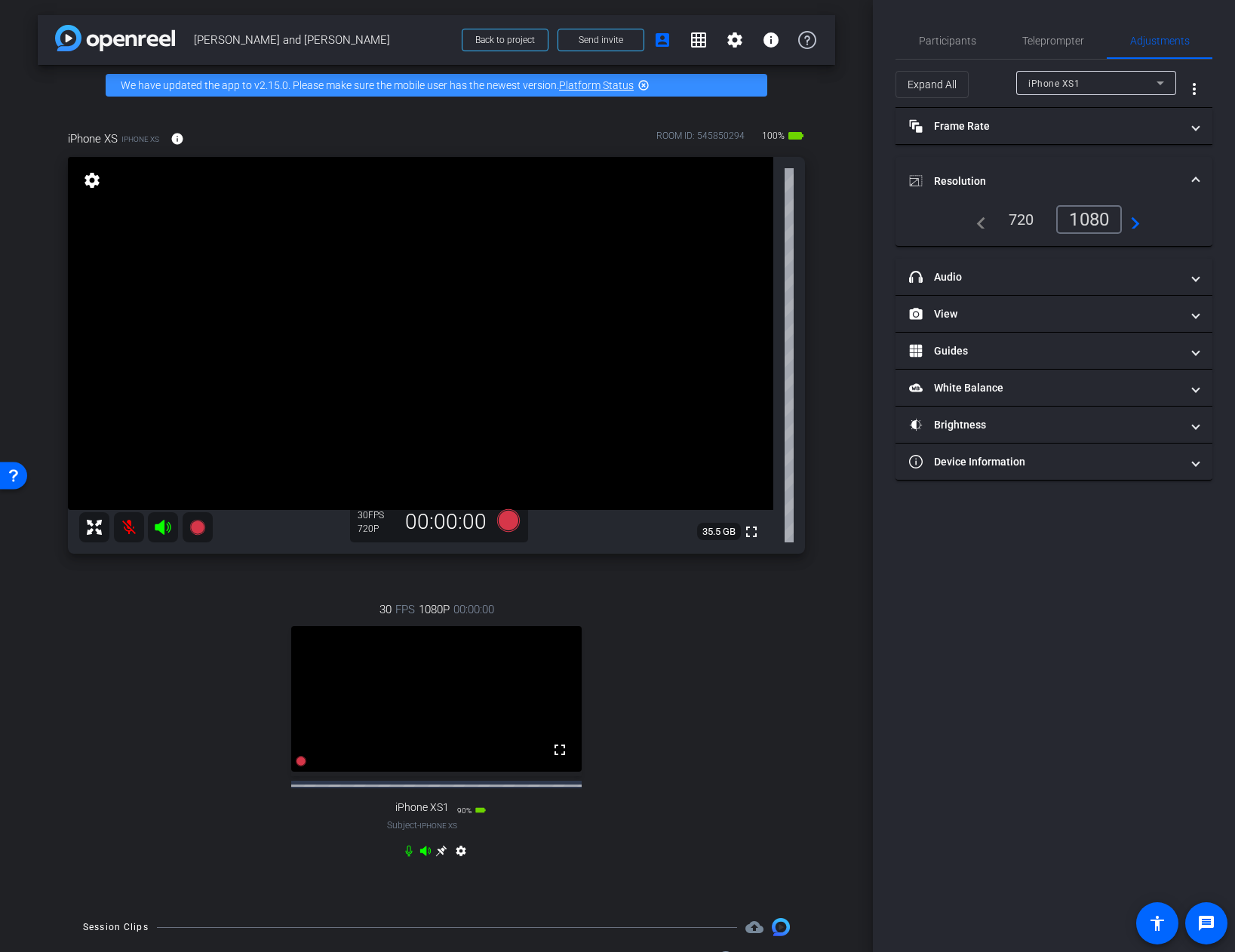
scroll to position [119, 0]
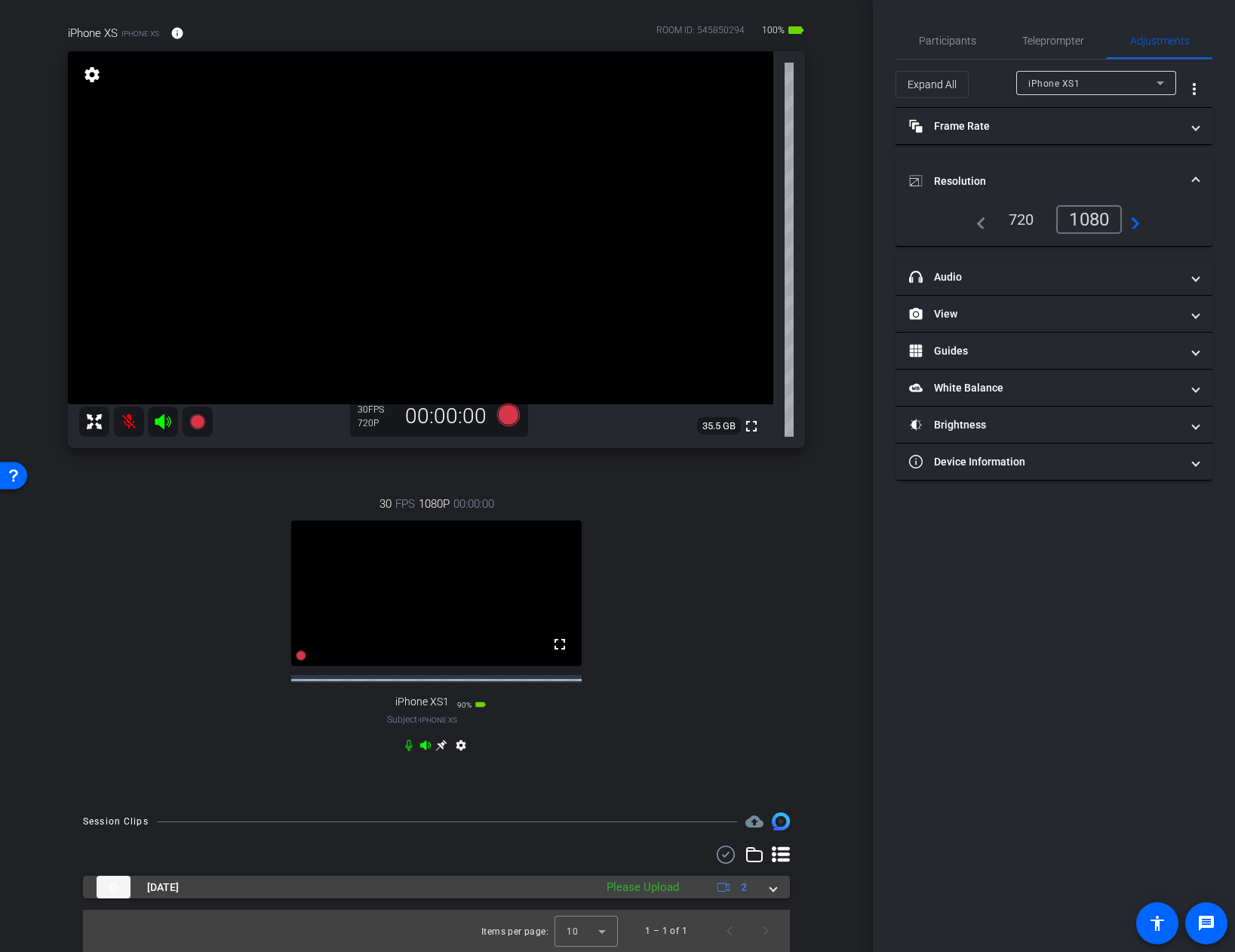
click at [776, 886] on mat-expansion-panel-header "[DATE] Please Upload 2" at bounding box center [436, 887] width 706 height 22
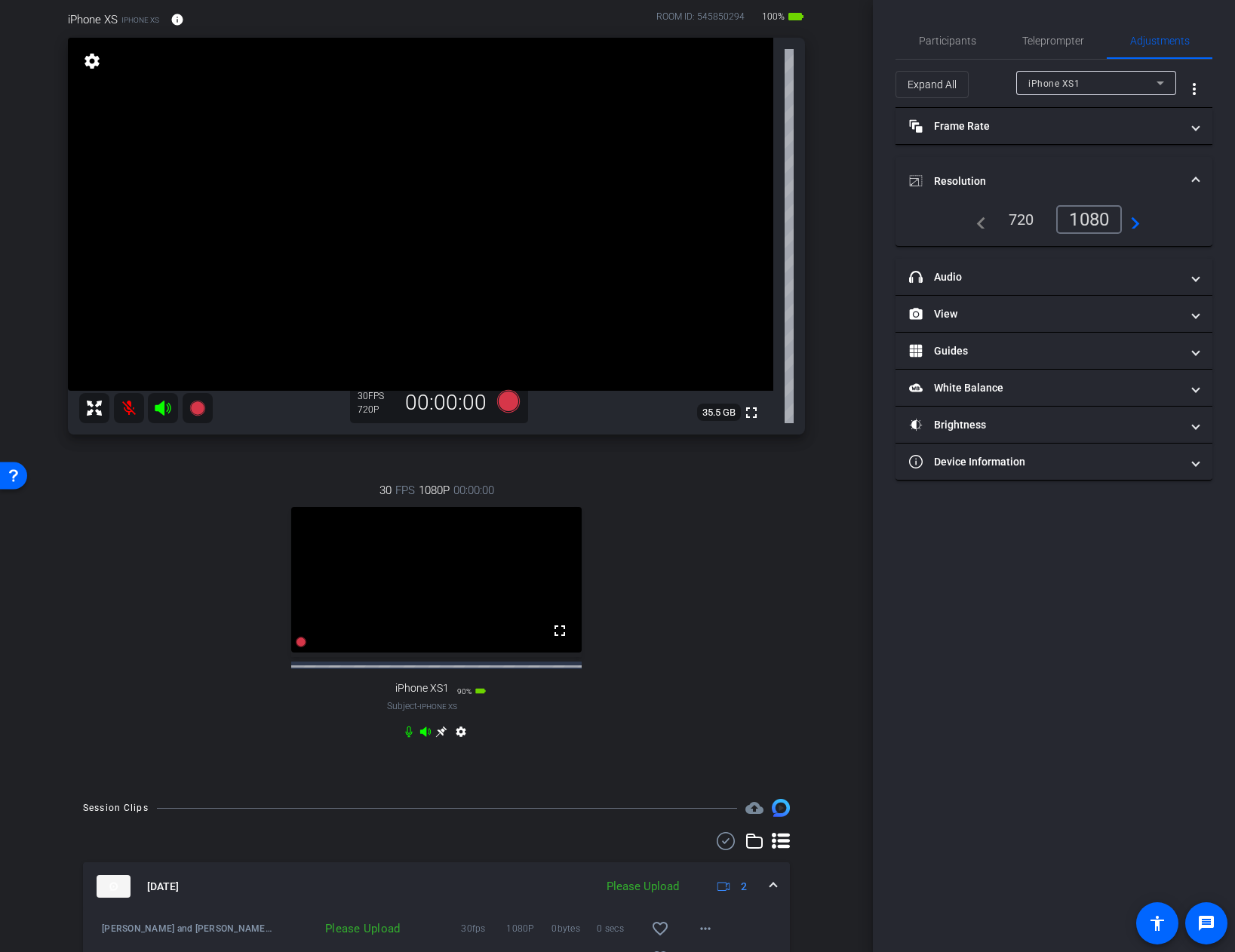
scroll to position [226, 0]
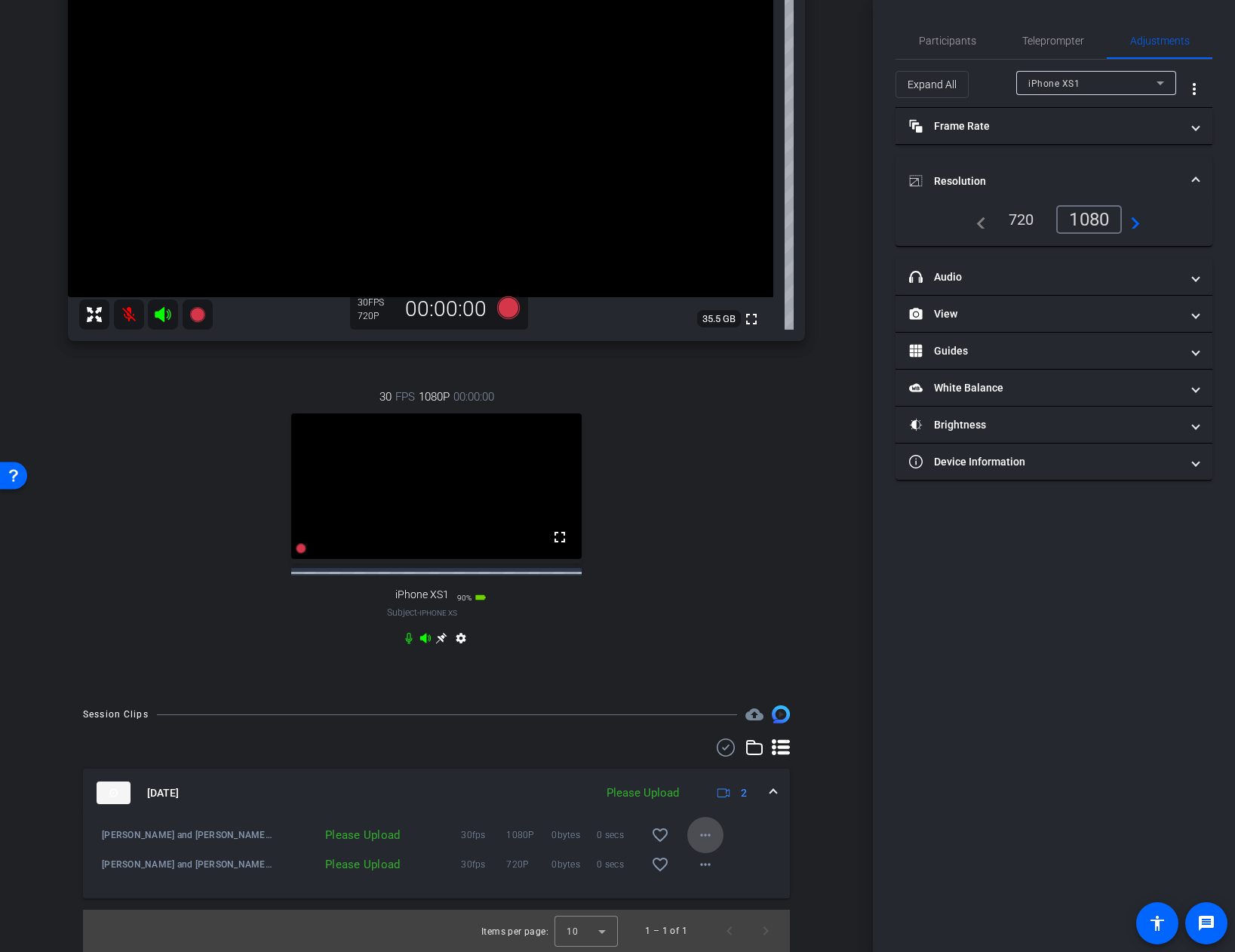
click at [710, 830] on mat-icon "more_horiz" at bounding box center [705, 834] width 18 height 18
click at [710, 866] on span "Upload" at bounding box center [730, 866] width 60 height 18
click at [706, 861] on mat-icon "more_horiz" at bounding box center [705, 864] width 18 height 18
click at [708, 893] on span "Upload" at bounding box center [730, 895] width 60 height 18
click at [772, 792] on span at bounding box center [773, 793] width 6 height 15
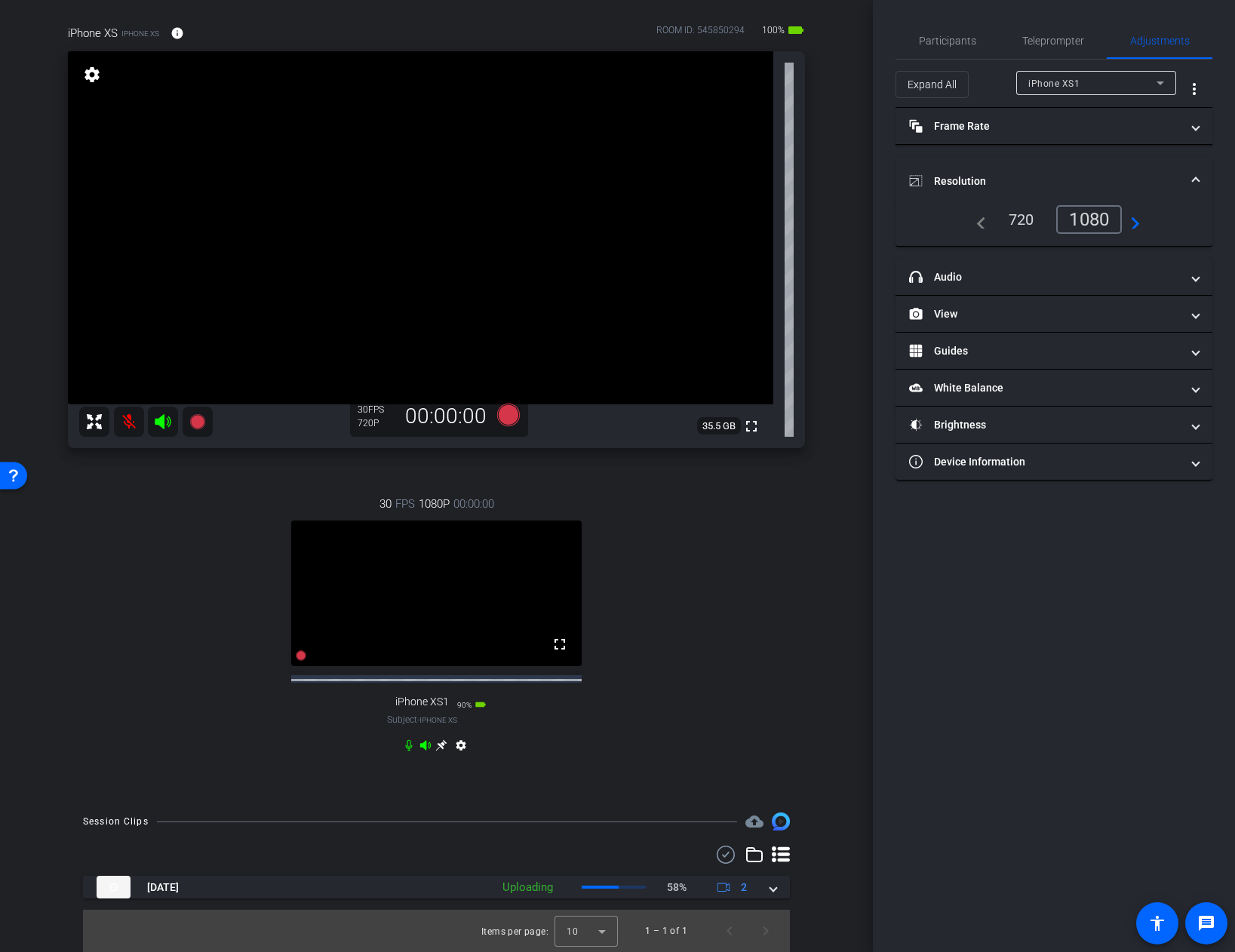
scroll to position [119, 0]
click at [820, 636] on div "iPhone XS iPhone XS info ROOM ID: 545850294 100% battery_std fullscreen setting…" at bounding box center [436, 399] width 797 height 797
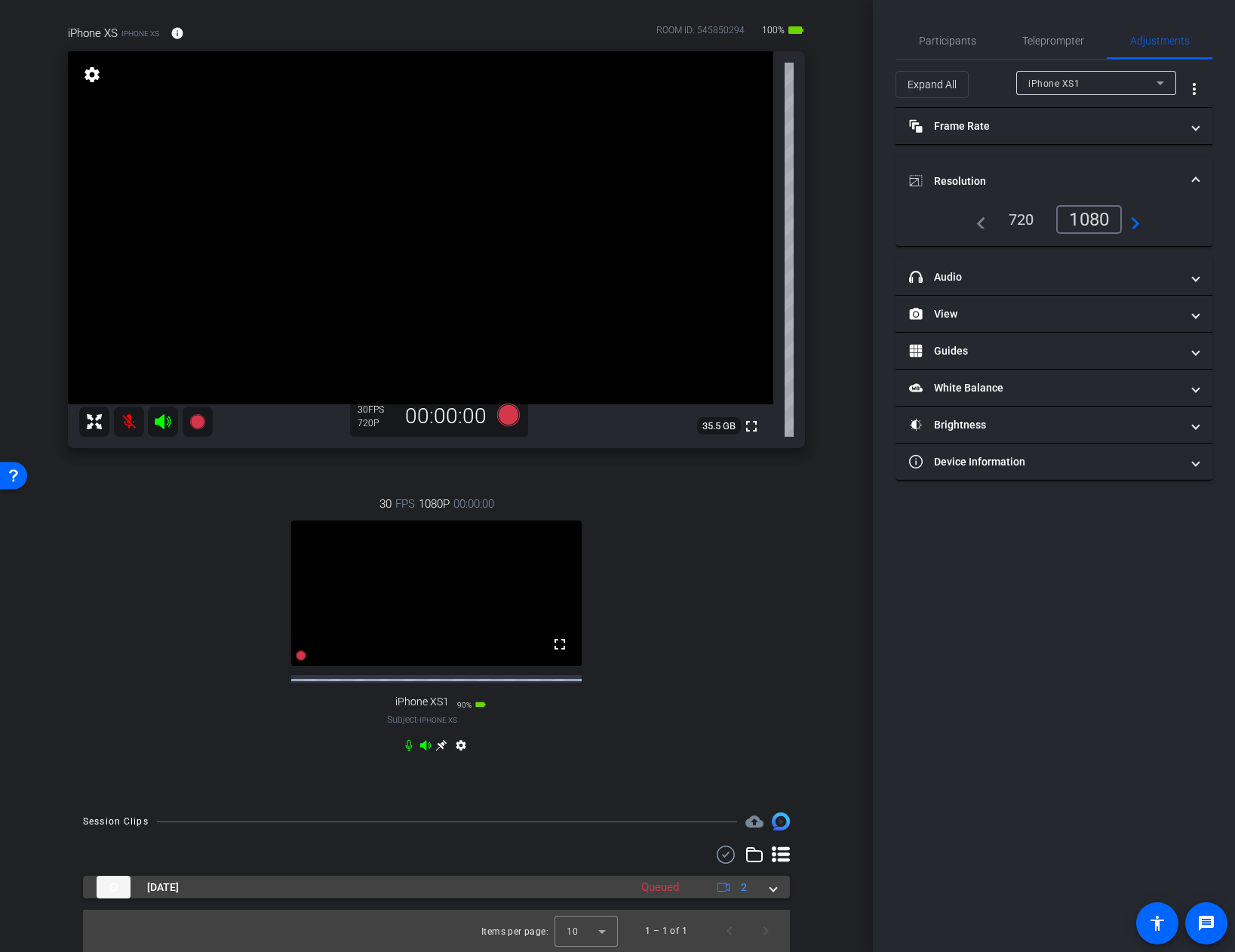
click at [773, 888] on span at bounding box center [773, 888] width 6 height 15
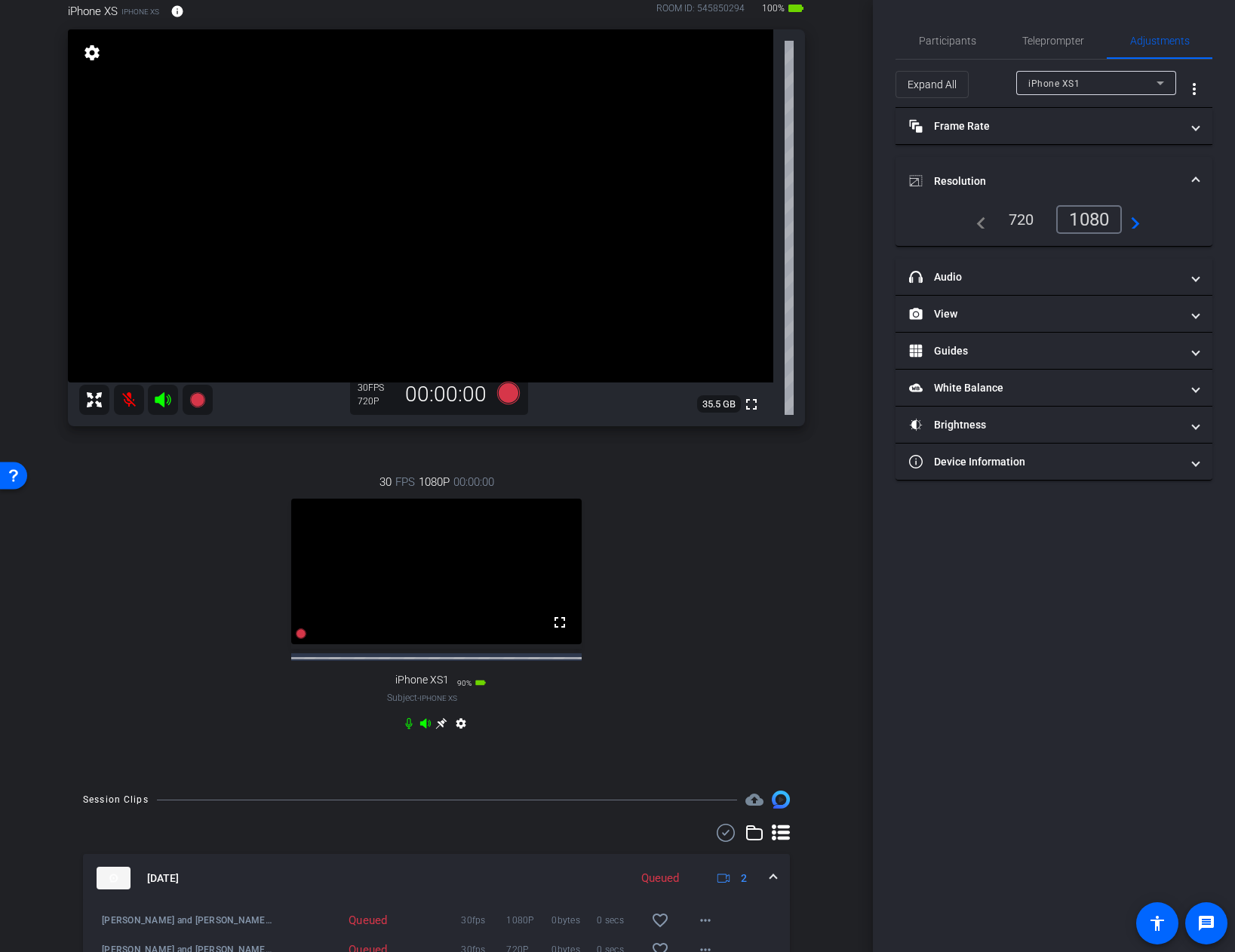
scroll to position [126, 0]
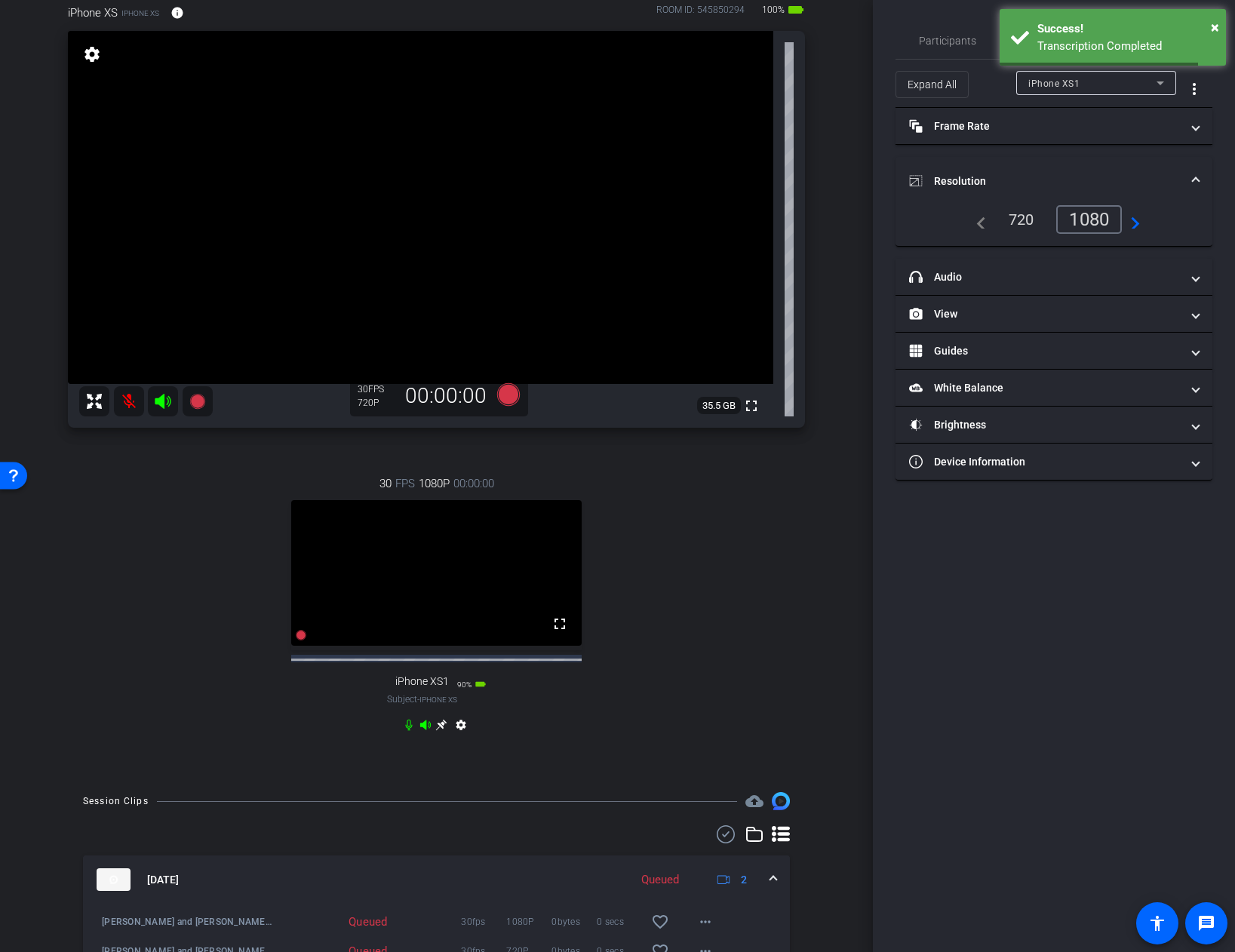
click at [691, 734] on div "30 FPS 1080P 00:00:00 fullscreen iPhone XS1 Subject - iPhone XS 90% battery_std…" at bounding box center [436, 606] width 737 height 312
click at [515, 396] on icon at bounding box center [507, 394] width 22 height 22
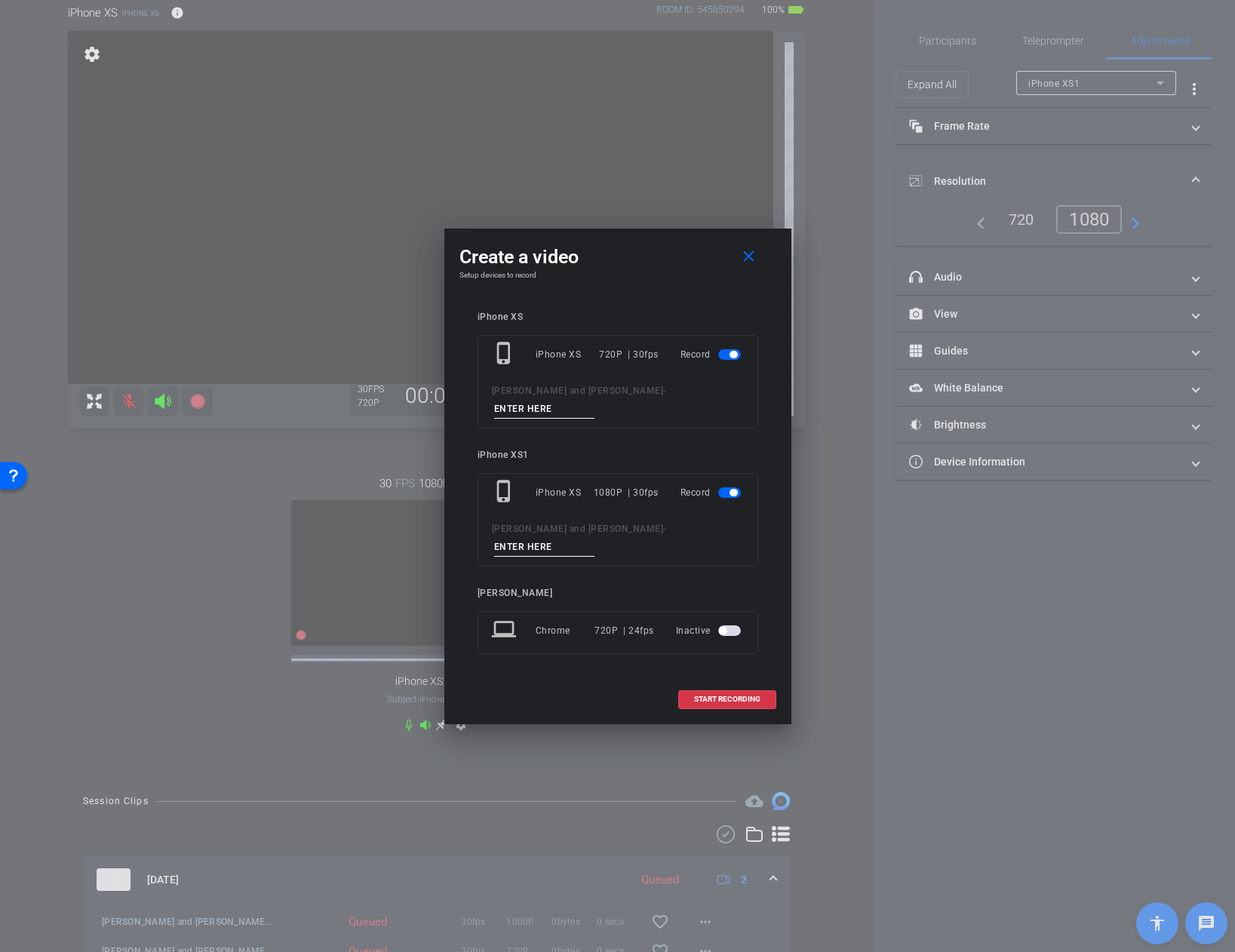
click at [595, 410] on input at bounding box center [544, 409] width 101 height 19
type input "[PERSON_NAME] 2"
click at [595, 538] on input at bounding box center [544, 547] width 101 height 19
type input "[PERSON_NAME] 2"
click at [730, 696] on span "START RECORDING" at bounding box center [727, 700] width 67 height 8
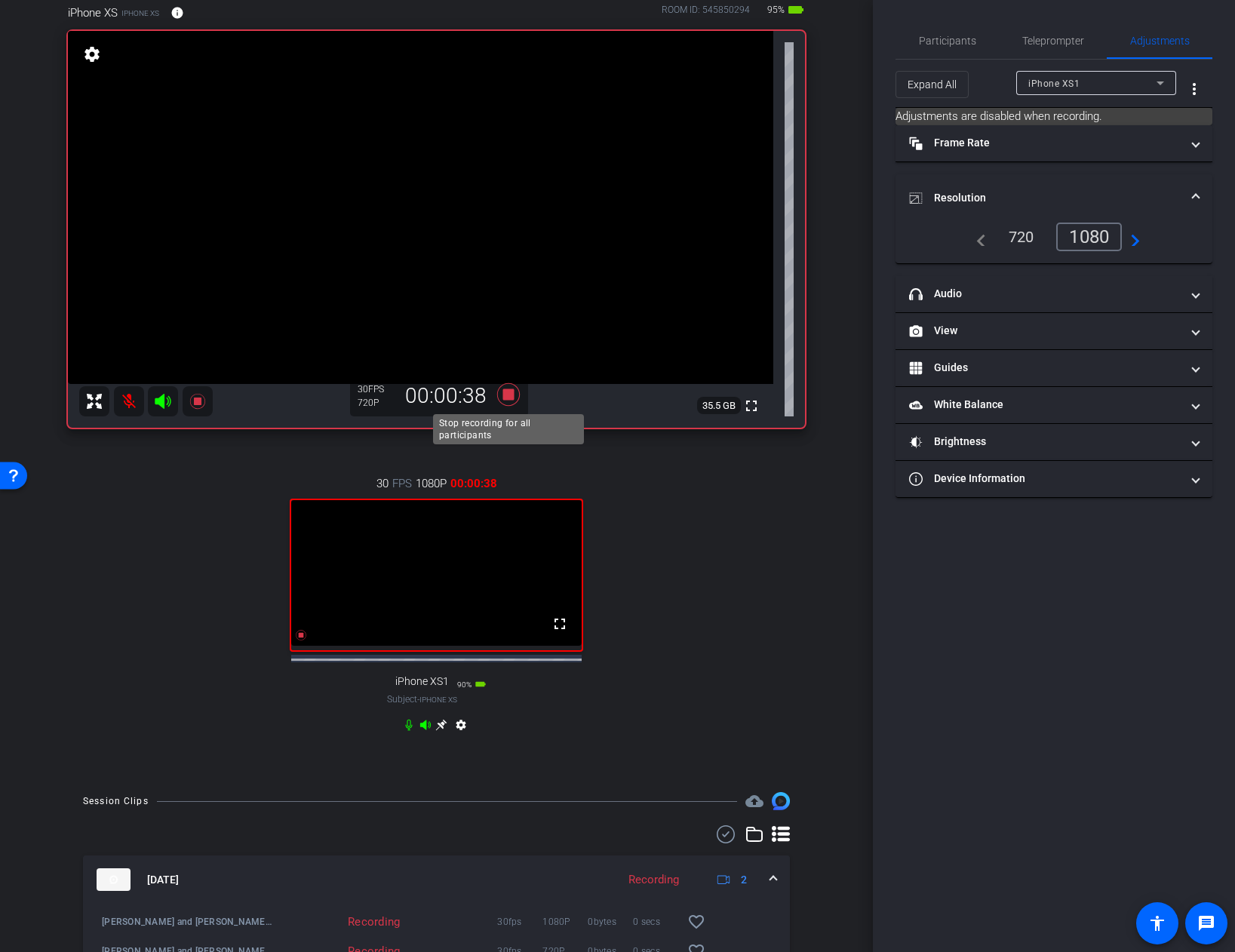
click at [506, 394] on icon at bounding box center [507, 394] width 22 height 22
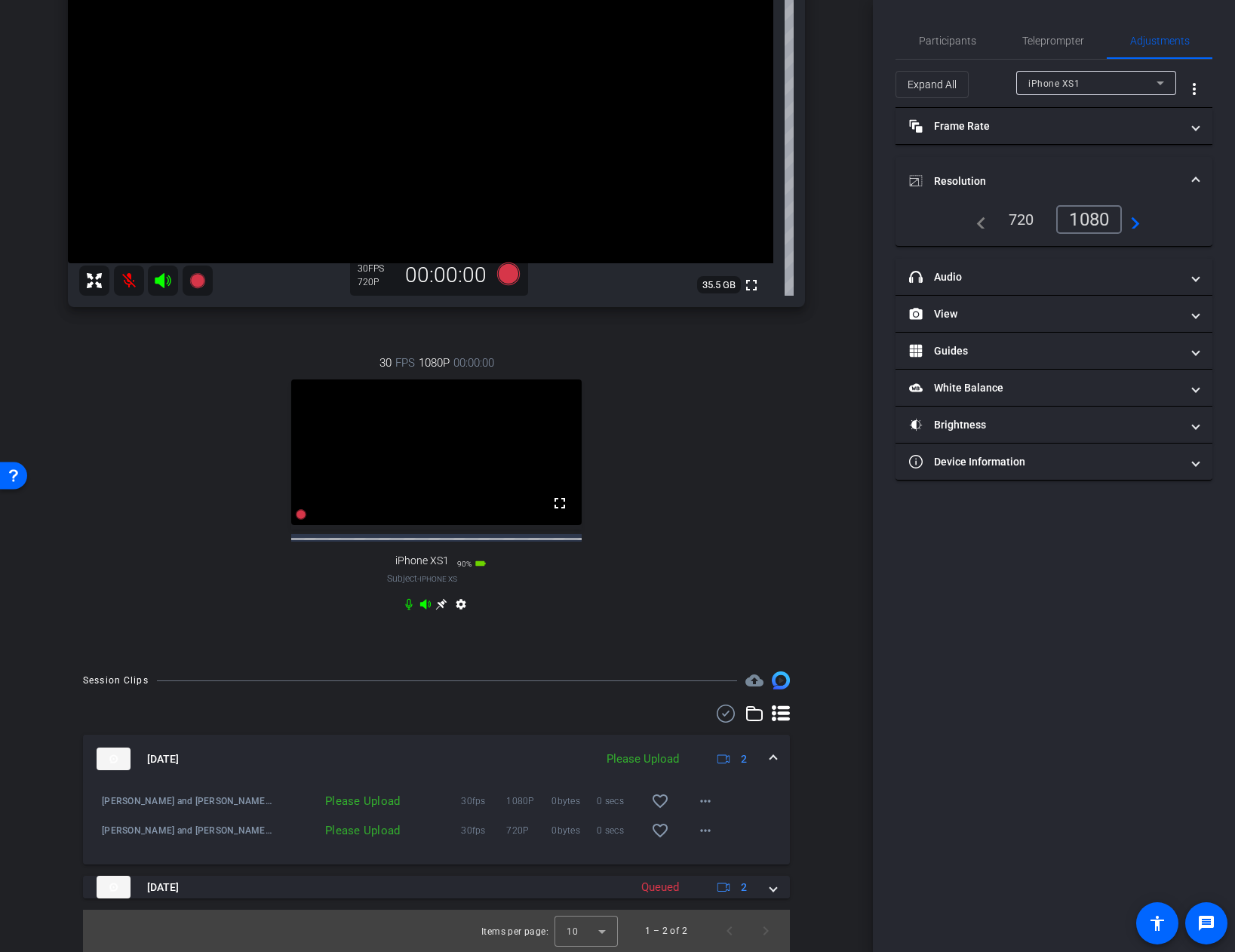
scroll to position [260, 0]
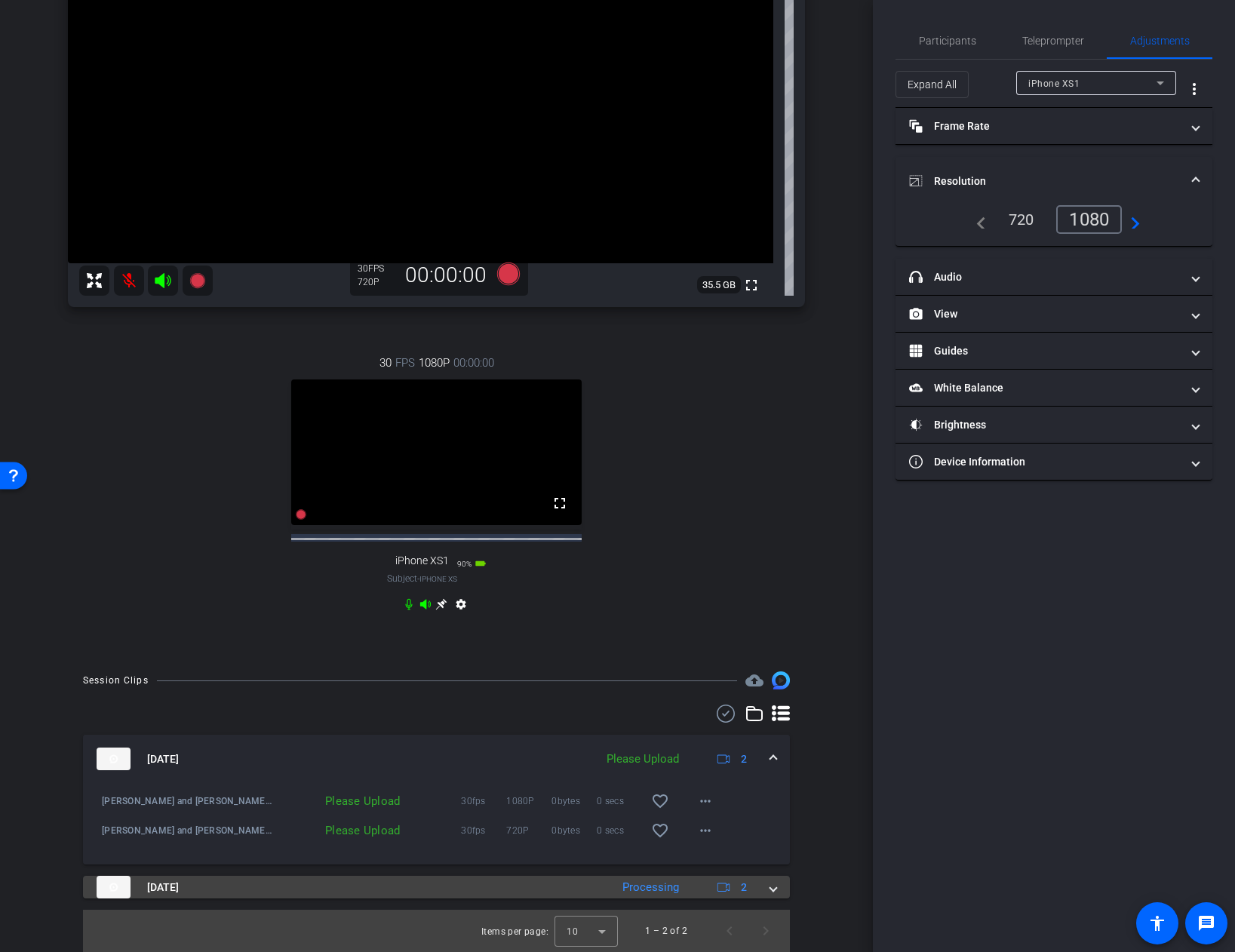
click at [771, 889] on span at bounding box center [773, 888] width 6 height 15
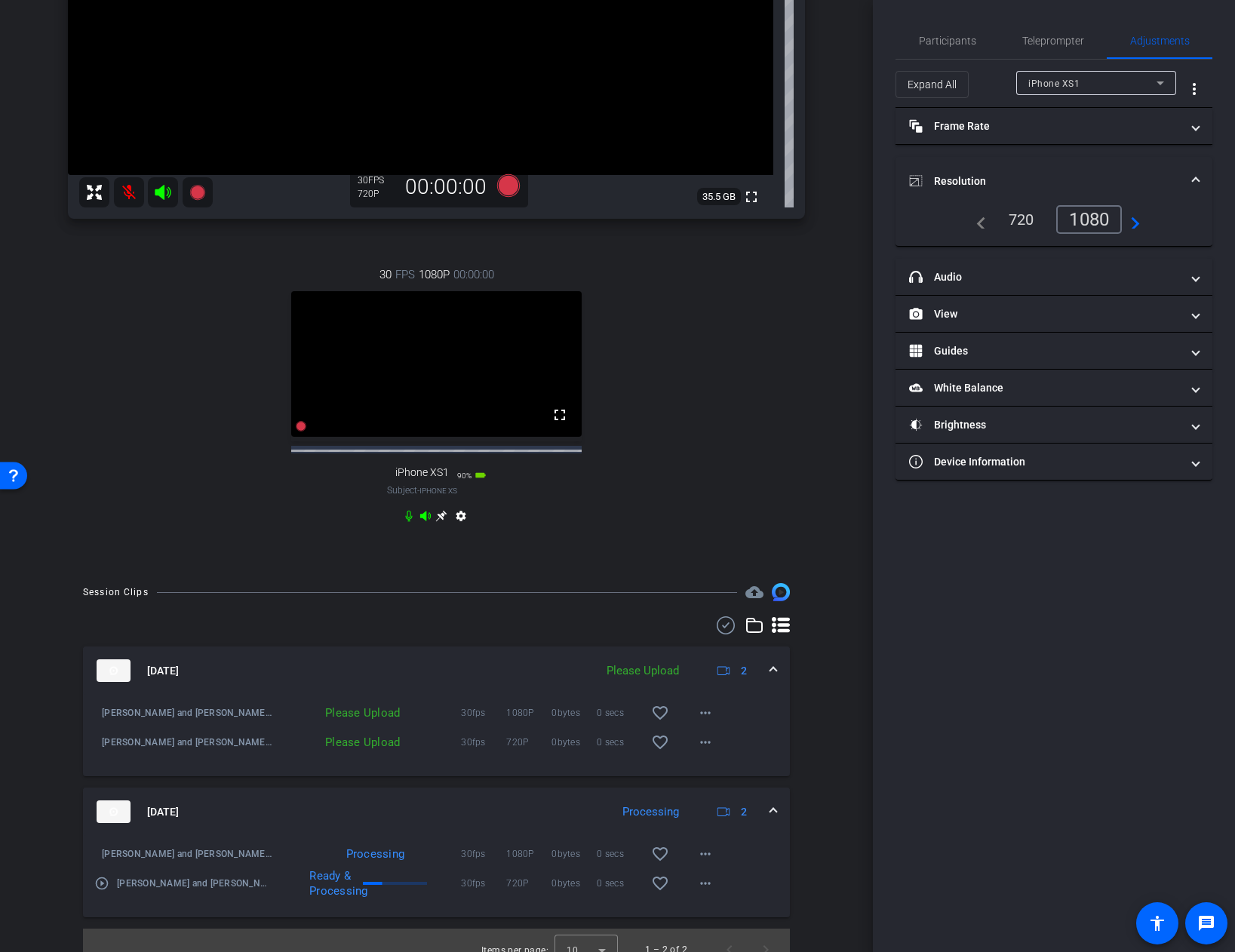
scroll to position [368, 0]
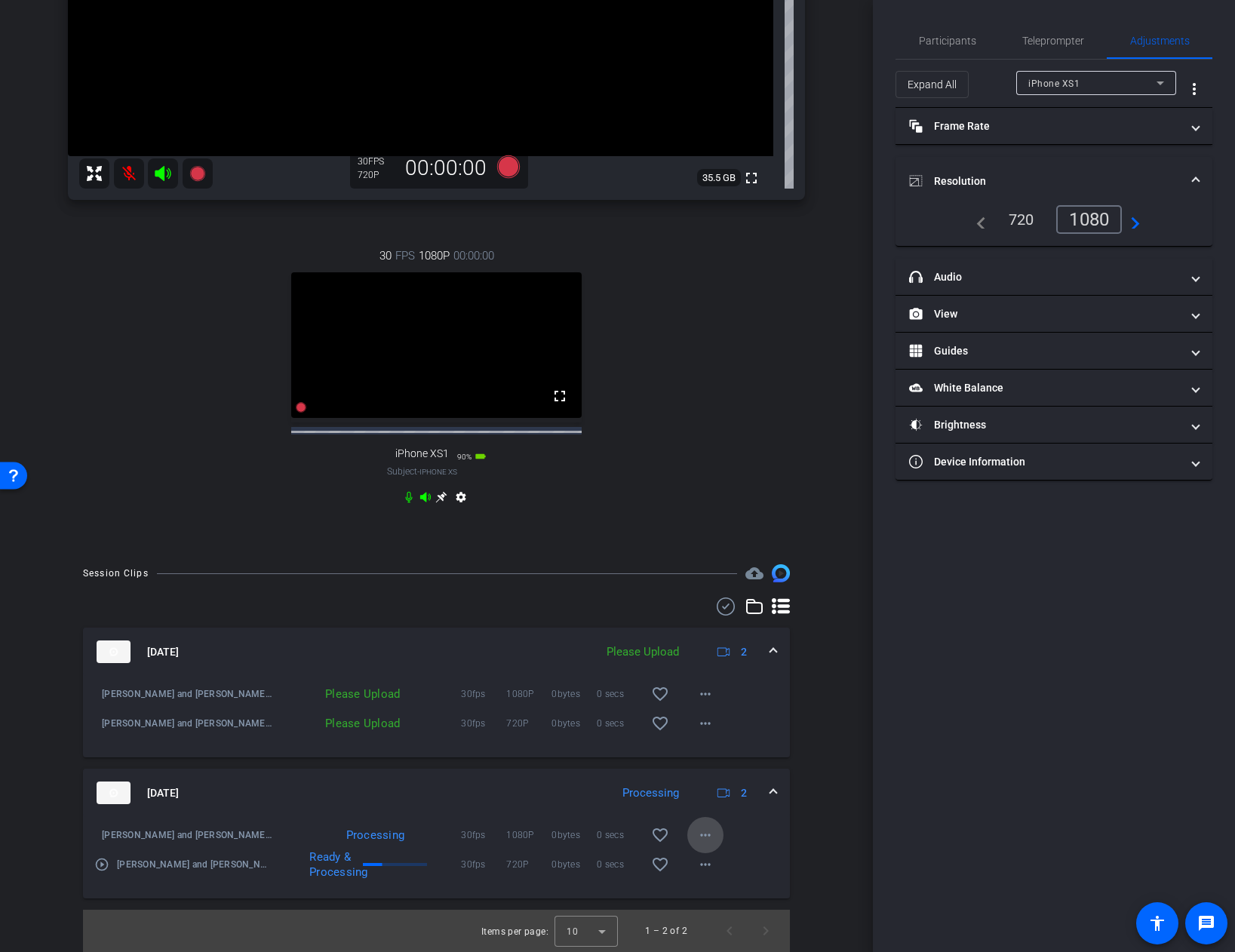
click at [704, 834] on mat-icon "more_horiz" at bounding box center [705, 834] width 18 height 18
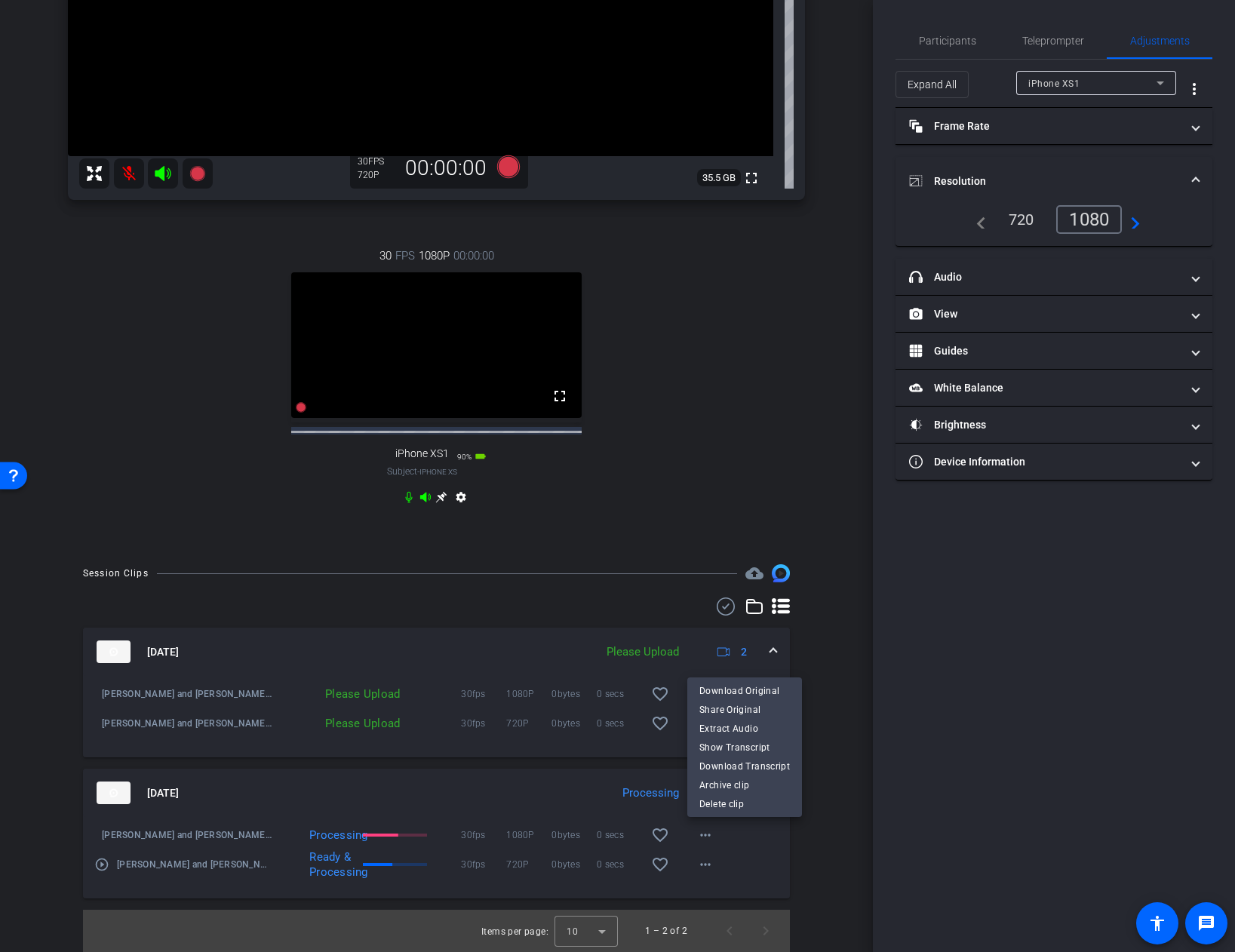
drag, startPoint x: 818, startPoint y: 854, endPoint x: 797, endPoint y: 826, distance: 35.0
click at [816, 852] on div at bounding box center [618, 476] width 1235 height 952
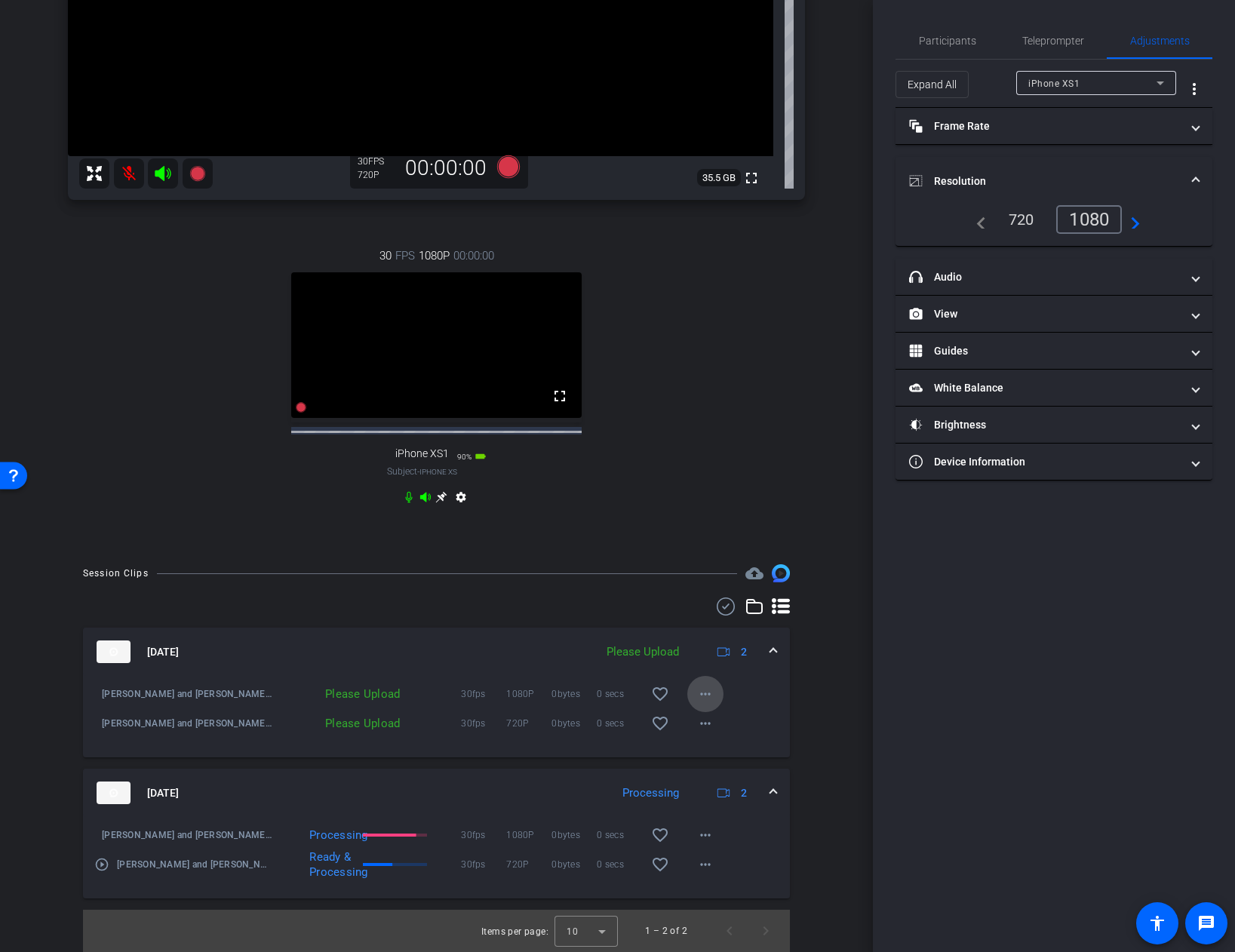
click at [707, 700] on mat-icon "more_horiz" at bounding box center [705, 693] width 18 height 18
click at [715, 725] on span "Upload" at bounding box center [730, 725] width 60 height 18
click at [704, 723] on mat-icon "more_horiz" at bounding box center [705, 723] width 18 height 18
click at [713, 753] on span "Upload" at bounding box center [730, 755] width 60 height 18
click at [850, 726] on div "arrow_back [PERSON_NAME] and [PERSON_NAME] - Pickups Back to project Send invit…" at bounding box center [436, 476] width 873 height 952
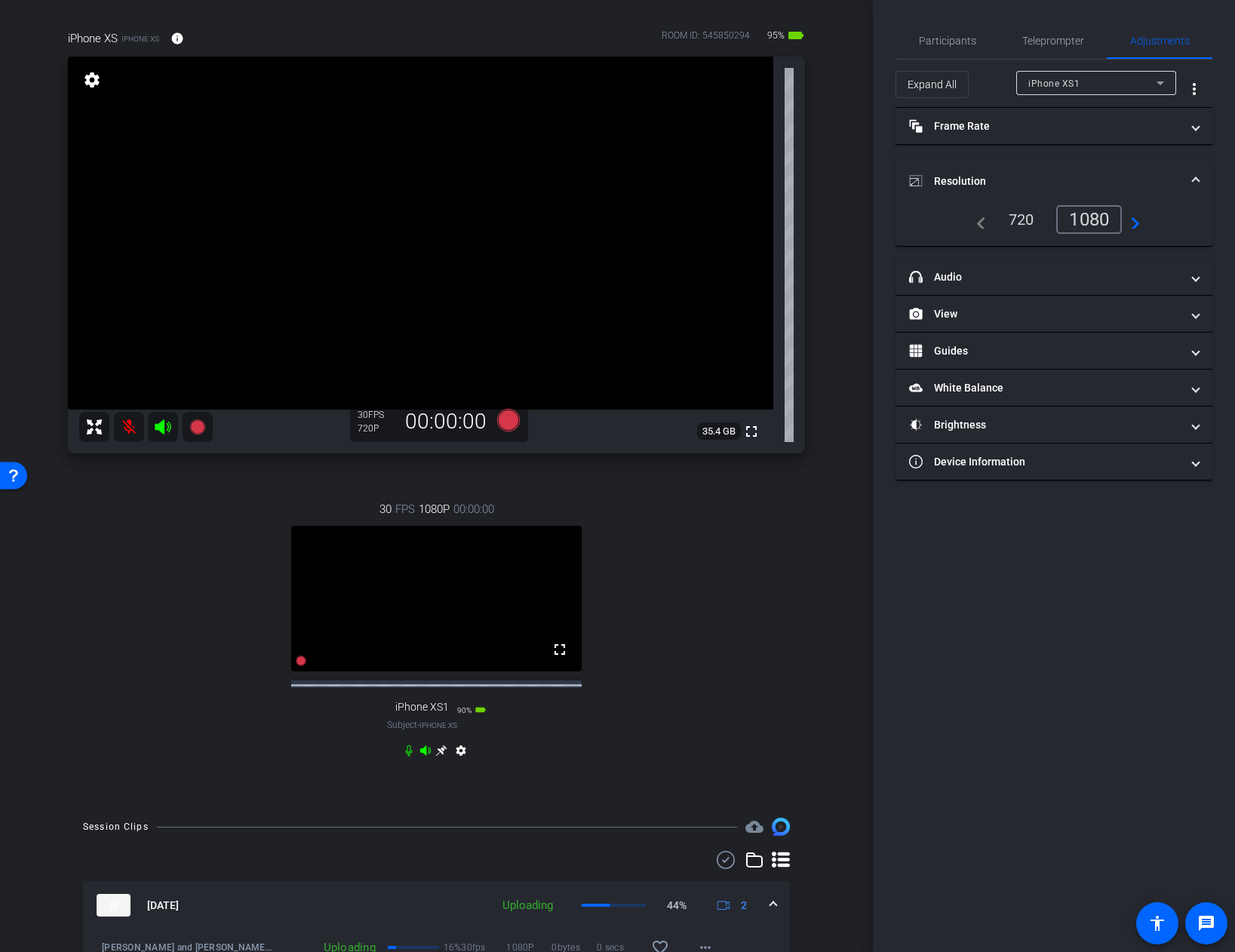
scroll to position [97, 0]
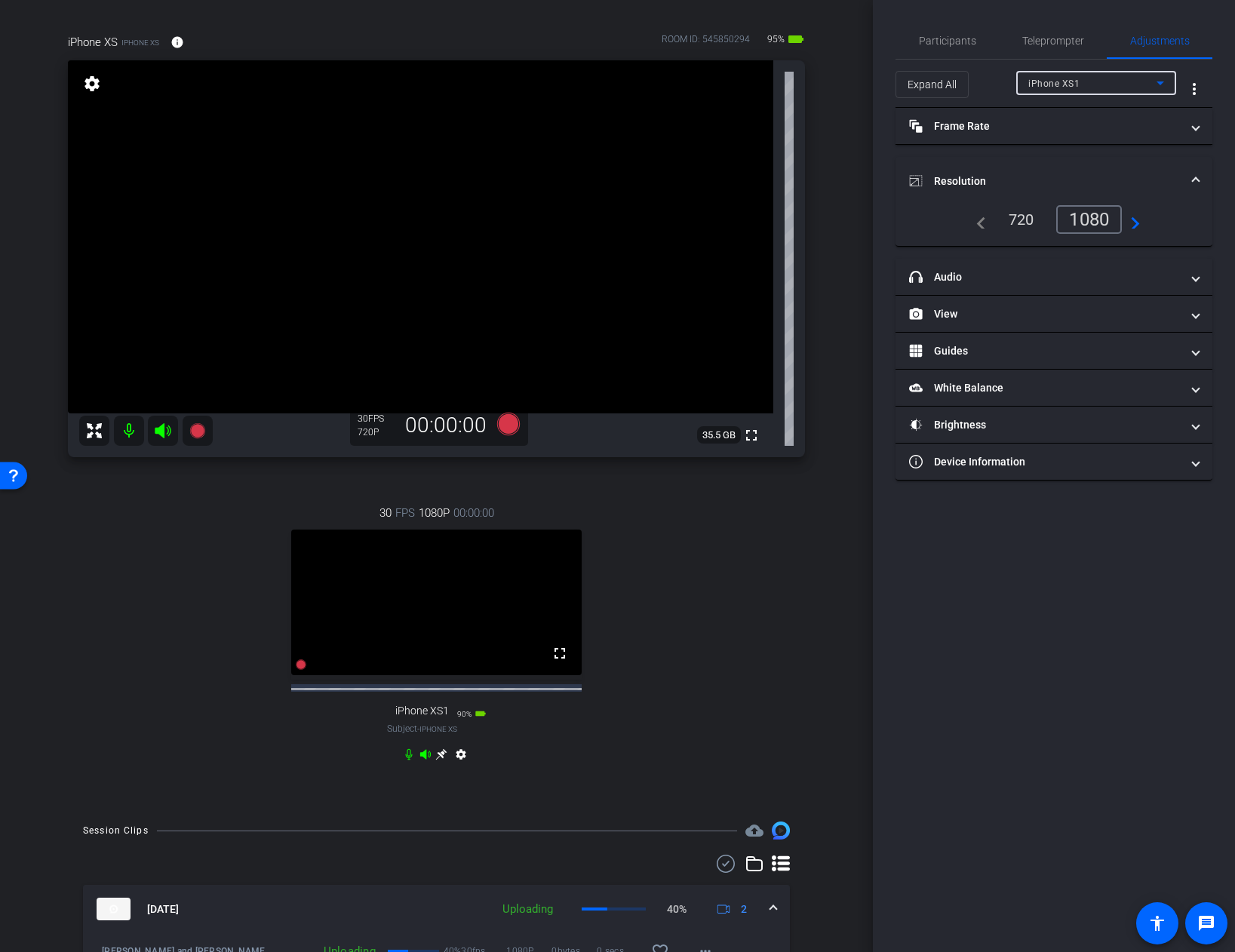
click at [1152, 84] on icon at bounding box center [1160, 83] width 18 height 18
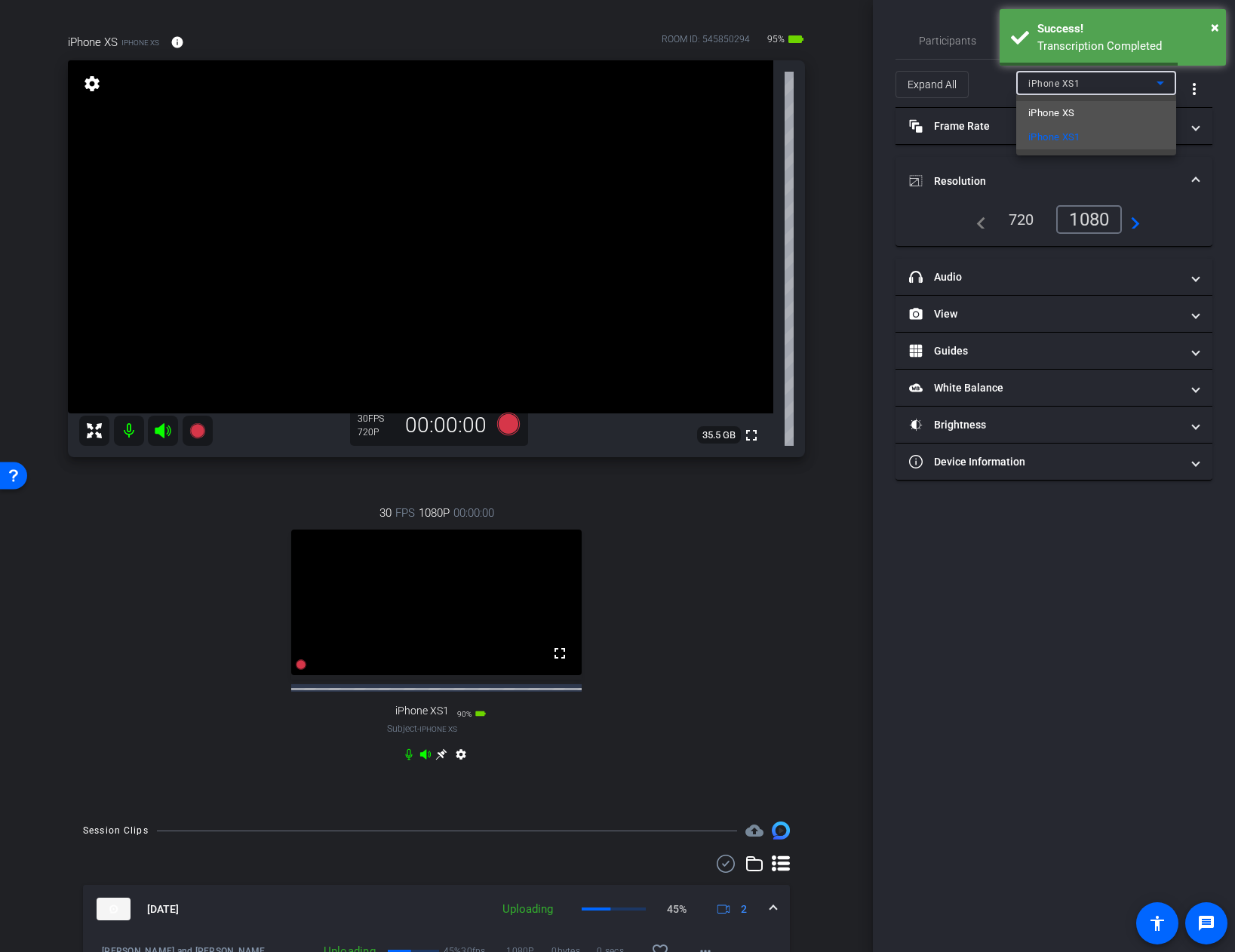
click at [1077, 111] on mat-option "iPhone XS" at bounding box center [1096, 113] width 160 height 24
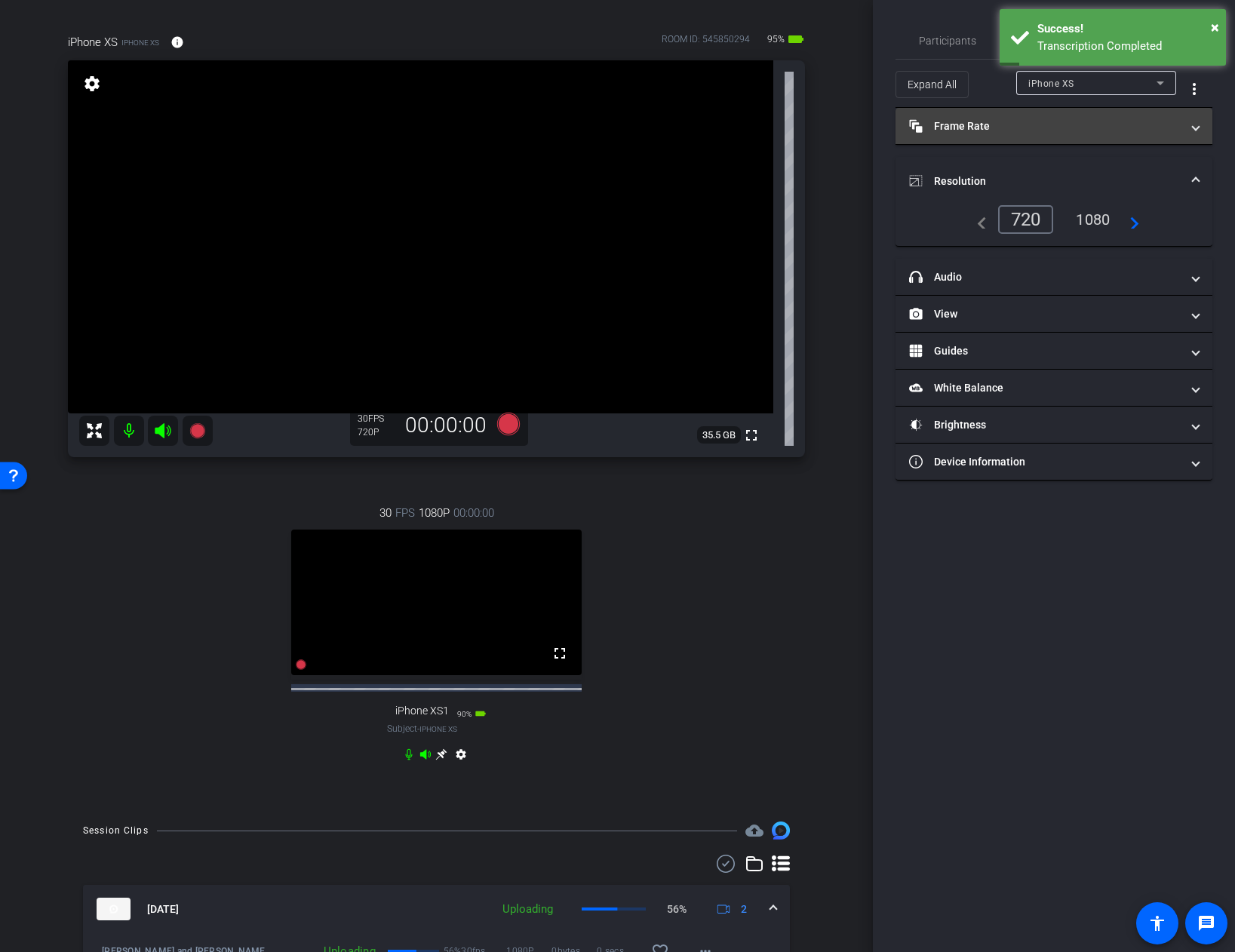
click at [1195, 128] on span at bounding box center [1196, 126] width 6 height 15
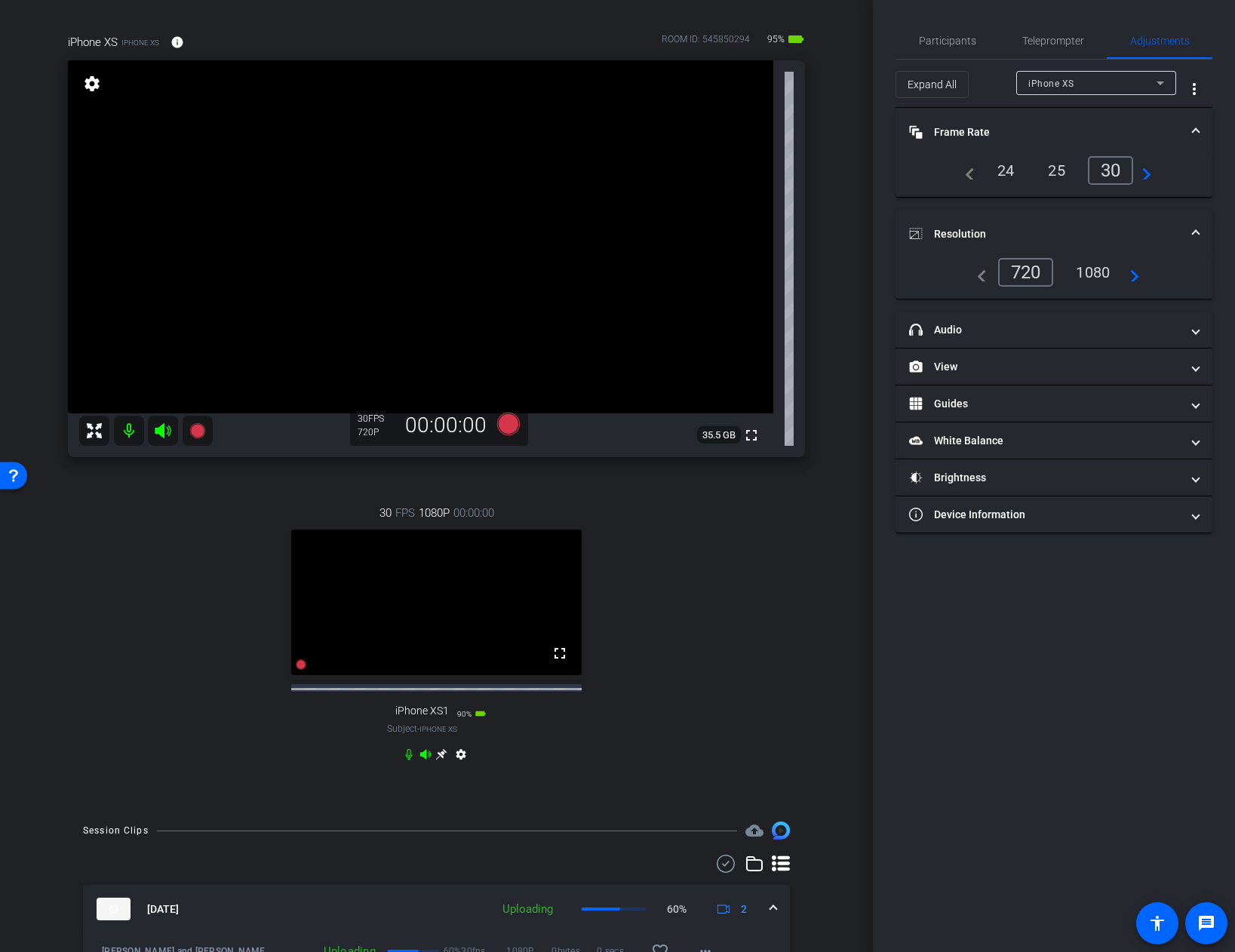
click at [1195, 129] on span at bounding box center [1196, 132] width 6 height 15
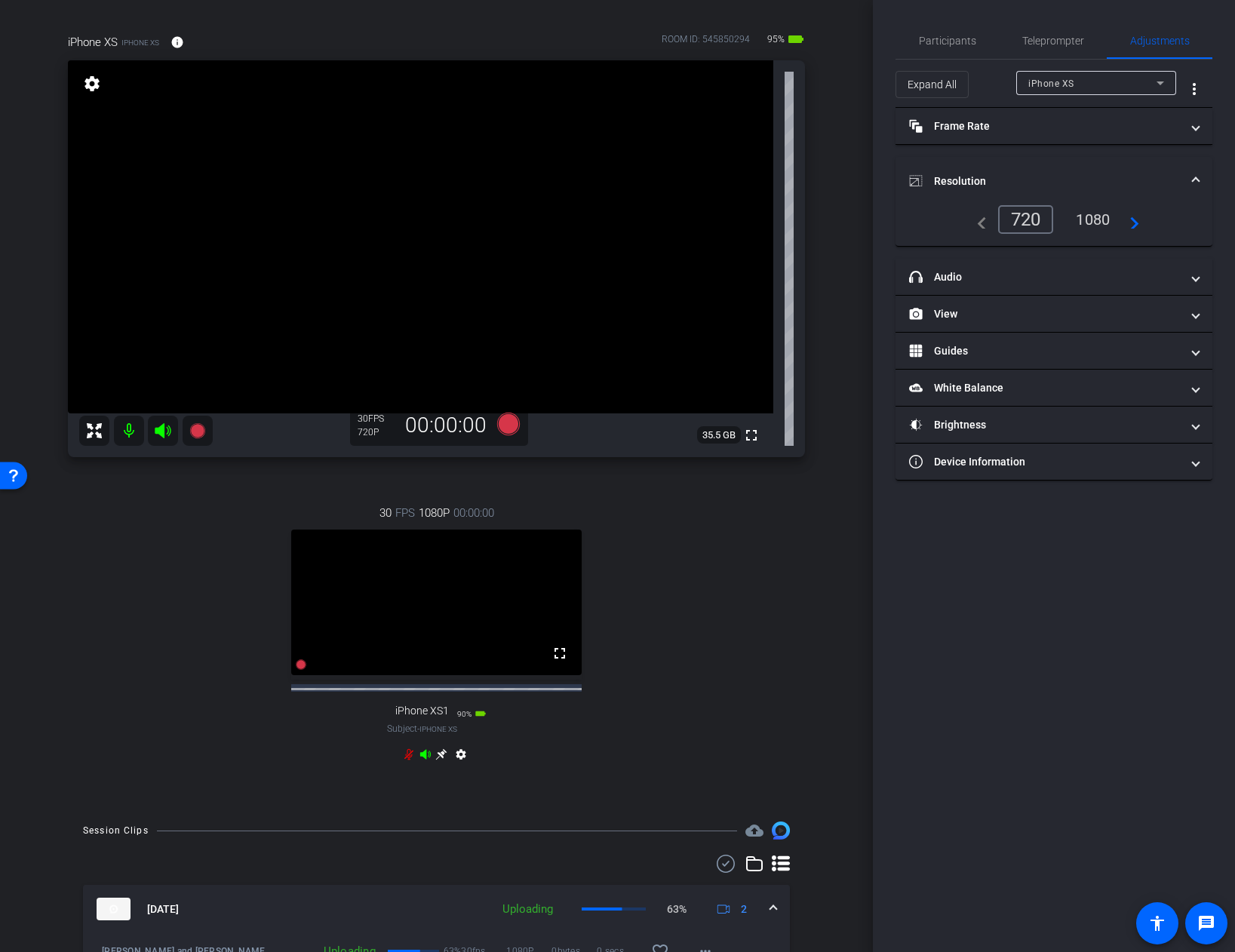
click at [1100, 219] on div "1080" at bounding box center [1092, 219] width 56 height 26
click at [842, 272] on div "arrow_back [PERSON_NAME] and [PERSON_NAME] - Pickups Back to project Send invit…" at bounding box center [436, 379] width 873 height 952
click at [511, 426] on icon at bounding box center [507, 423] width 22 height 22
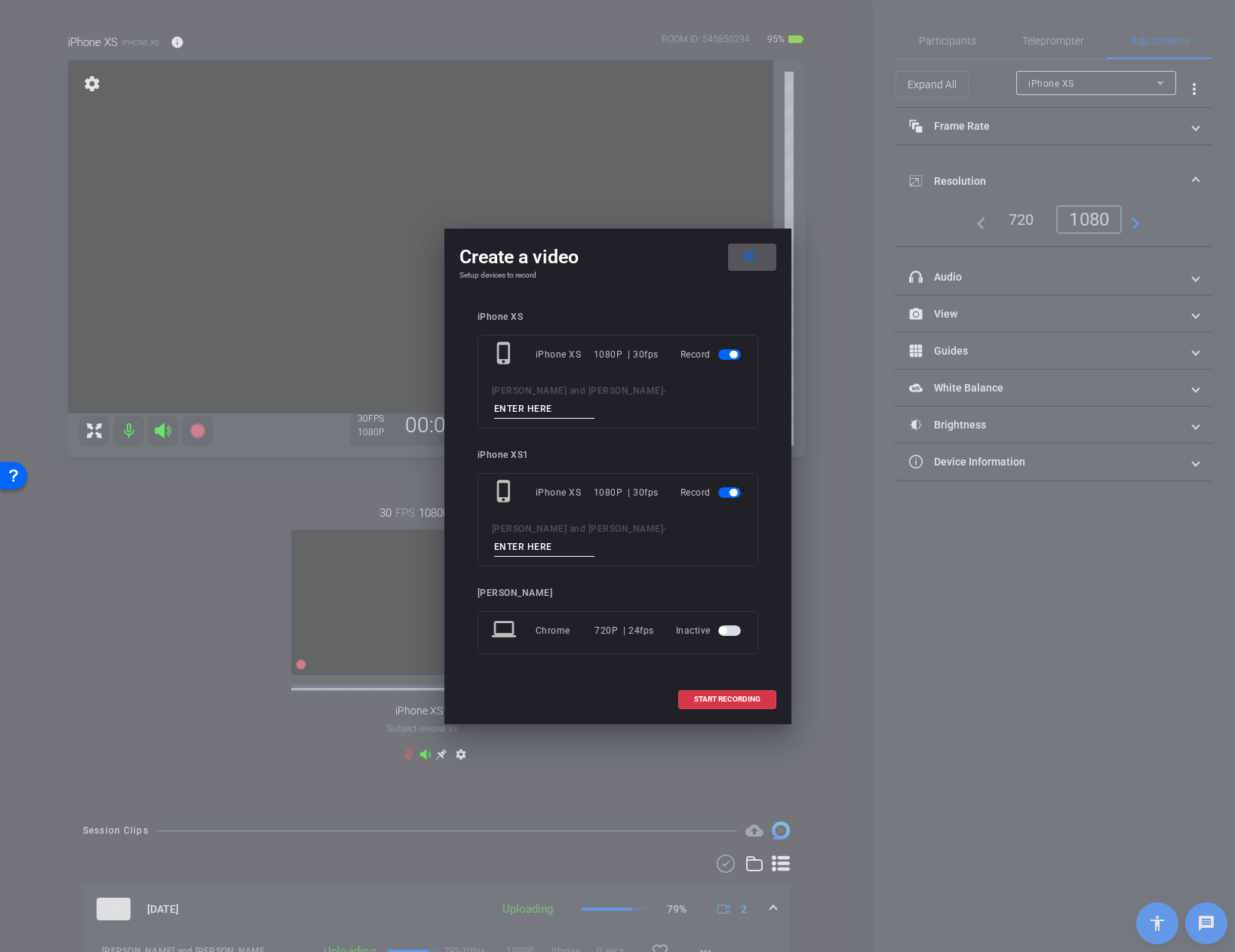
click at [595, 410] on input at bounding box center [544, 409] width 101 height 19
type input "[PERSON_NAME] 3"
click at [595, 538] on input at bounding box center [544, 547] width 101 height 19
type input "[PERSON_NAME] 3"
click at [722, 696] on span "START RECORDING" at bounding box center [727, 700] width 67 height 8
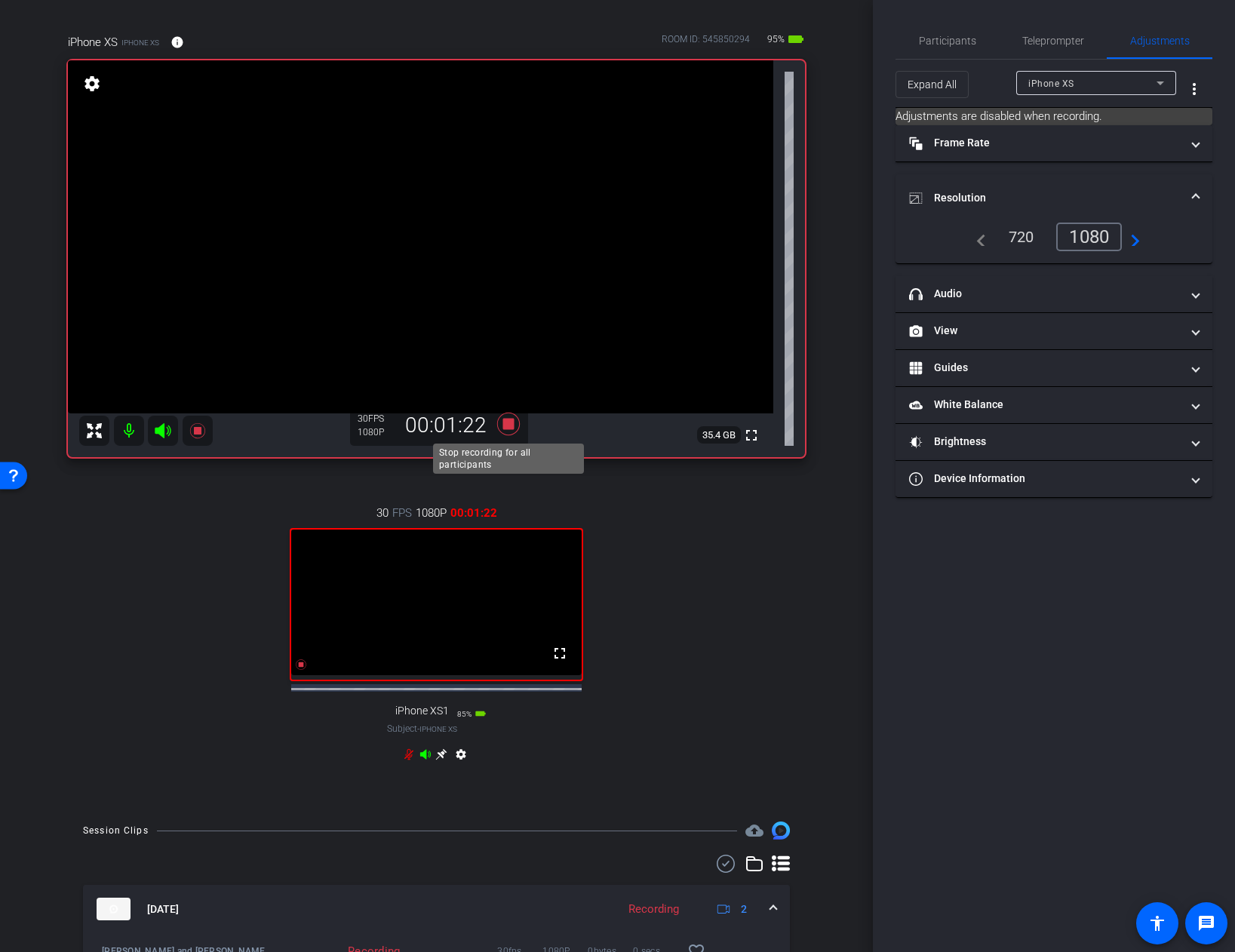
click at [505, 423] on icon at bounding box center [507, 423] width 22 height 22
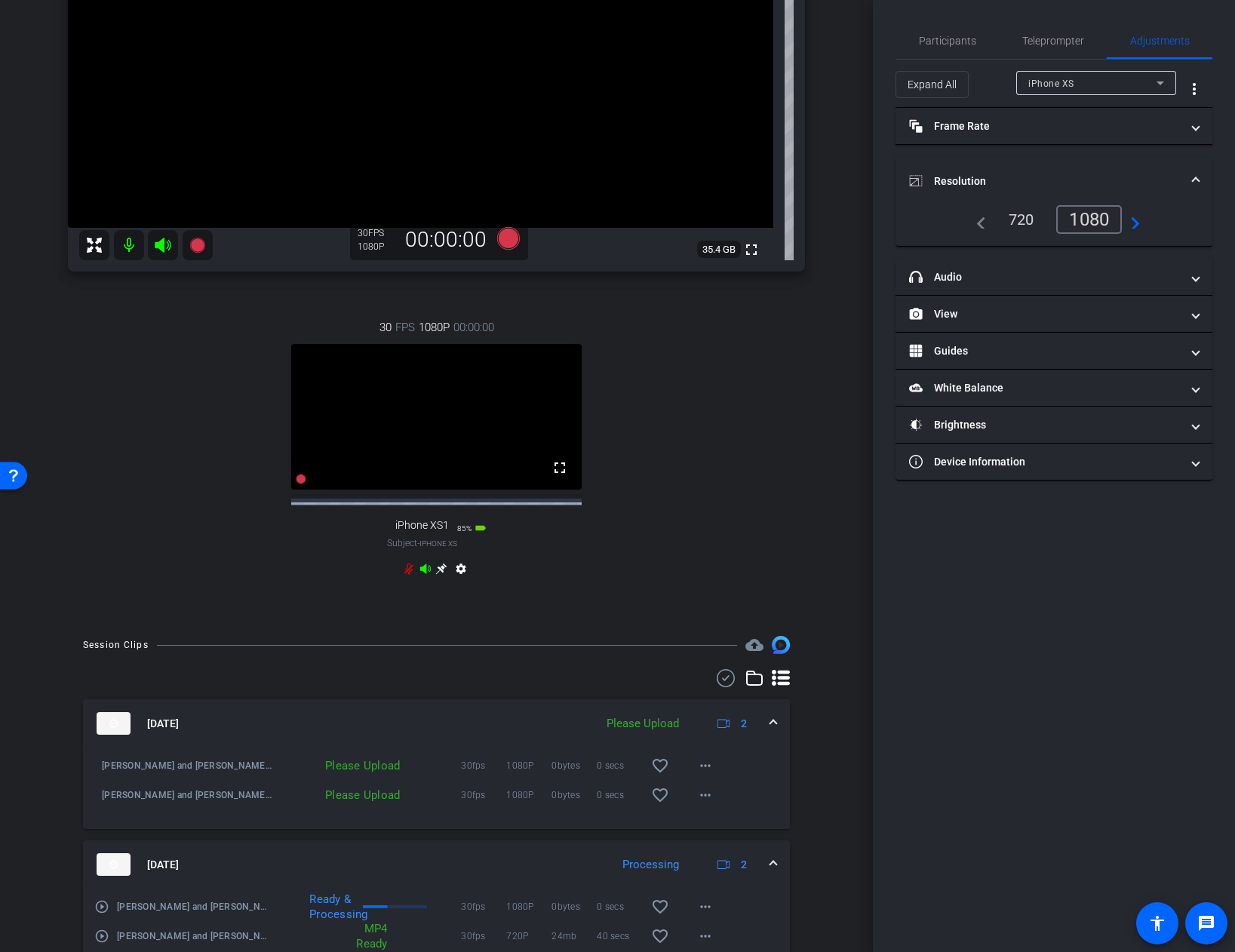
scroll to position [402, 0]
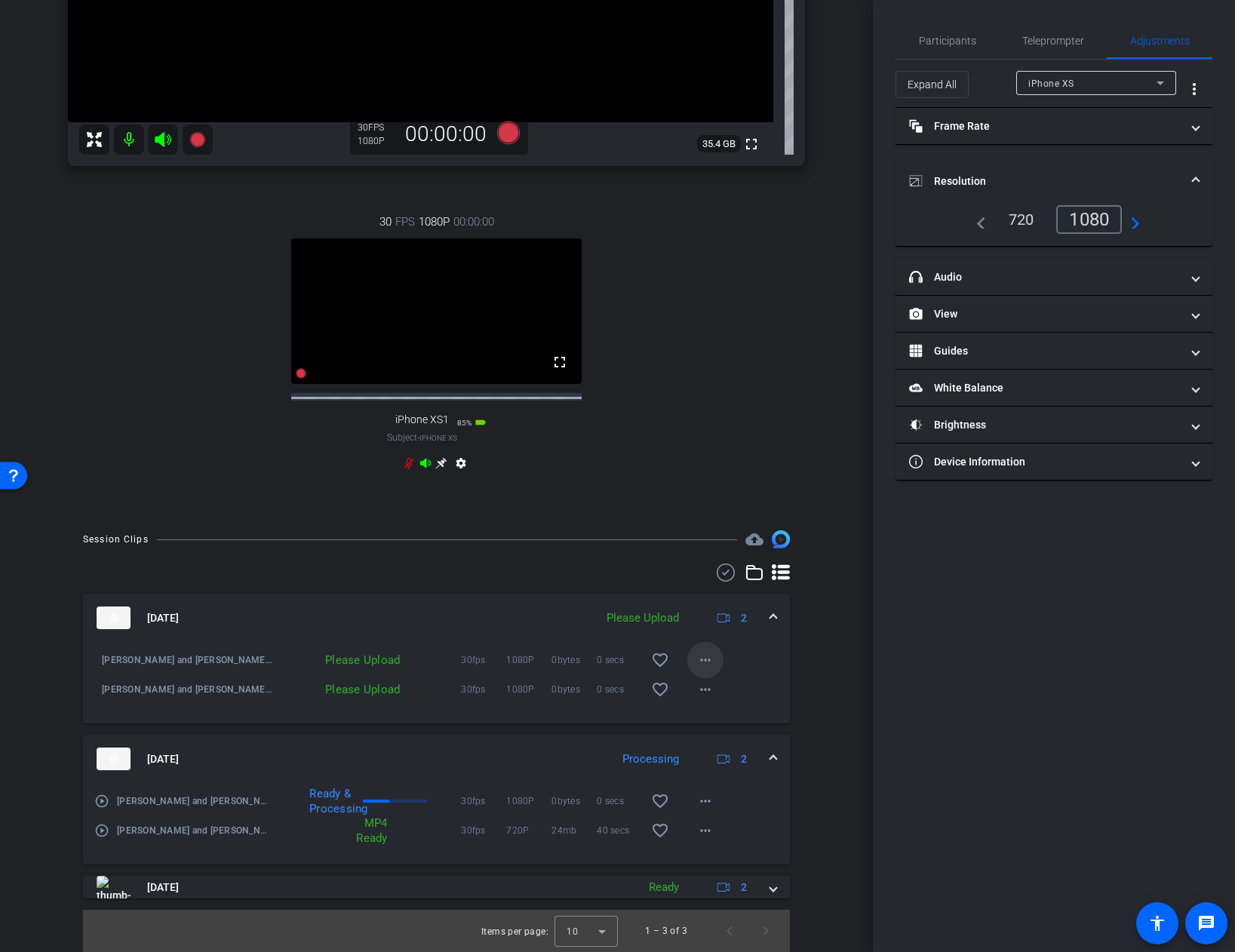
click at [703, 661] on mat-icon "more_horiz" at bounding box center [705, 659] width 18 height 18
click at [714, 692] on span "Upload" at bounding box center [730, 691] width 60 height 18
click at [706, 689] on mat-icon "more_horiz" at bounding box center [705, 689] width 18 height 18
click at [713, 719] on span "Upload" at bounding box center [730, 721] width 60 height 18
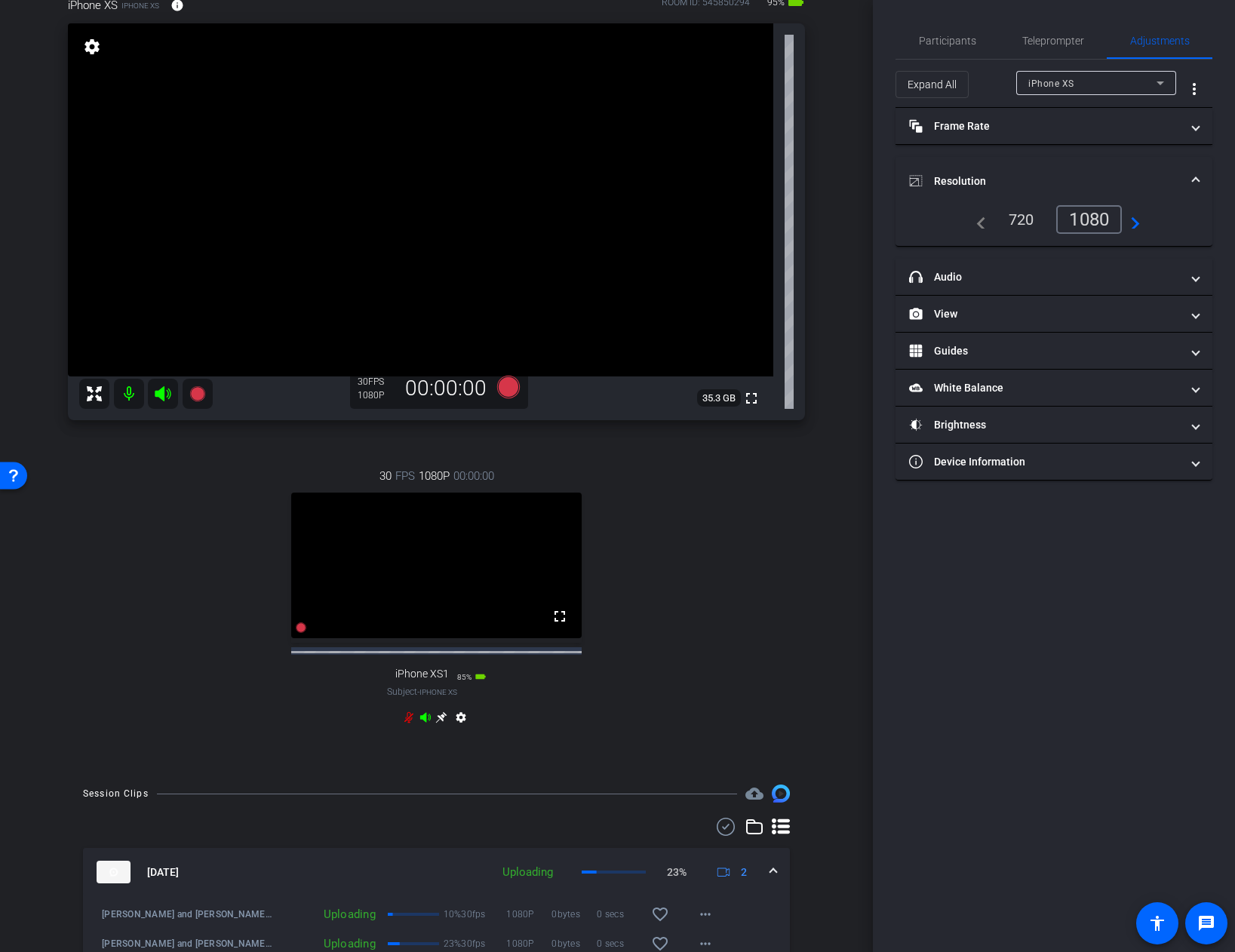
scroll to position [132, 0]
click at [507, 389] on icon at bounding box center [507, 389] width 22 height 22
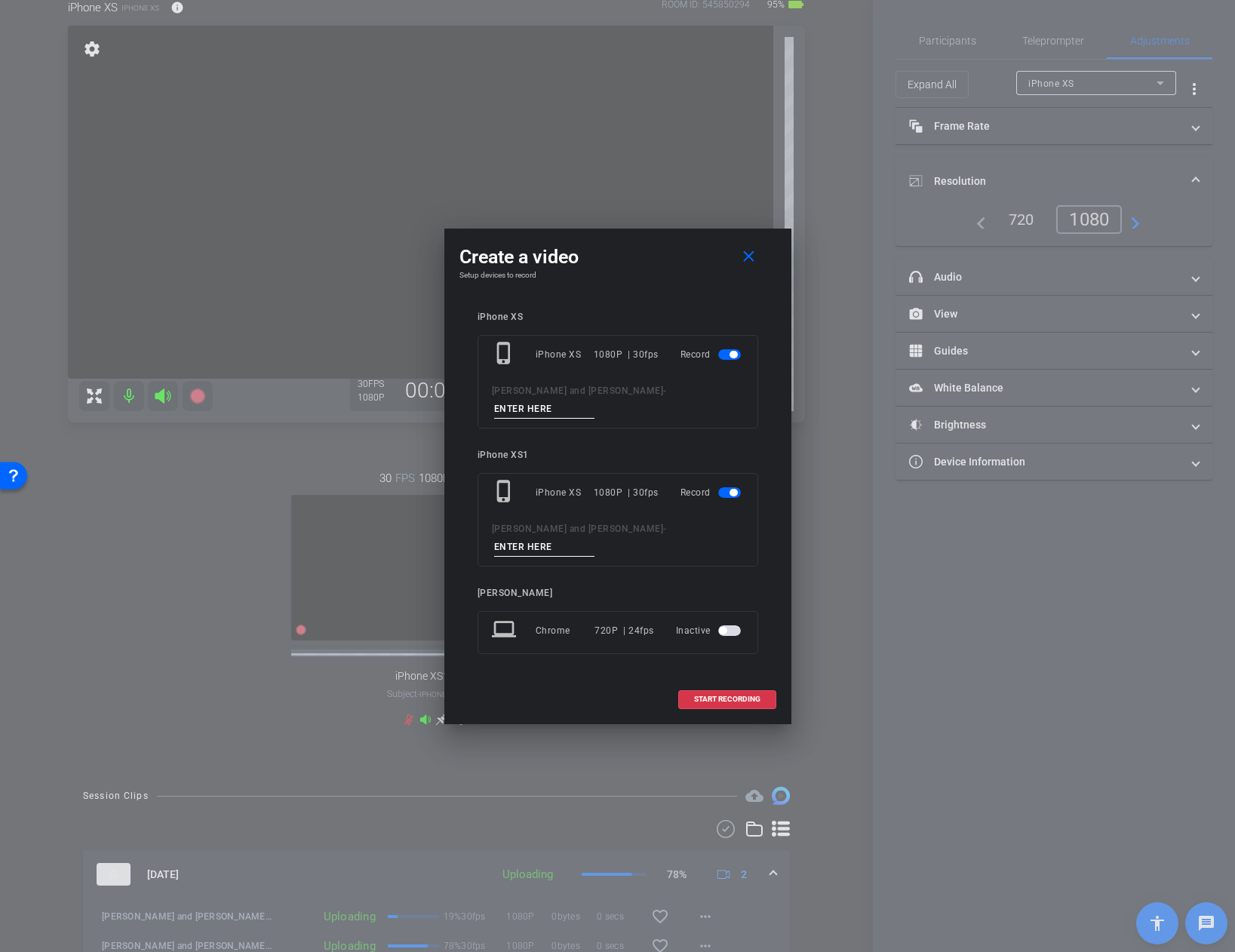
click at [595, 404] on input at bounding box center [544, 409] width 101 height 19
type input "[PERSON_NAME] 4"
click at [595, 538] on input at bounding box center [544, 547] width 101 height 19
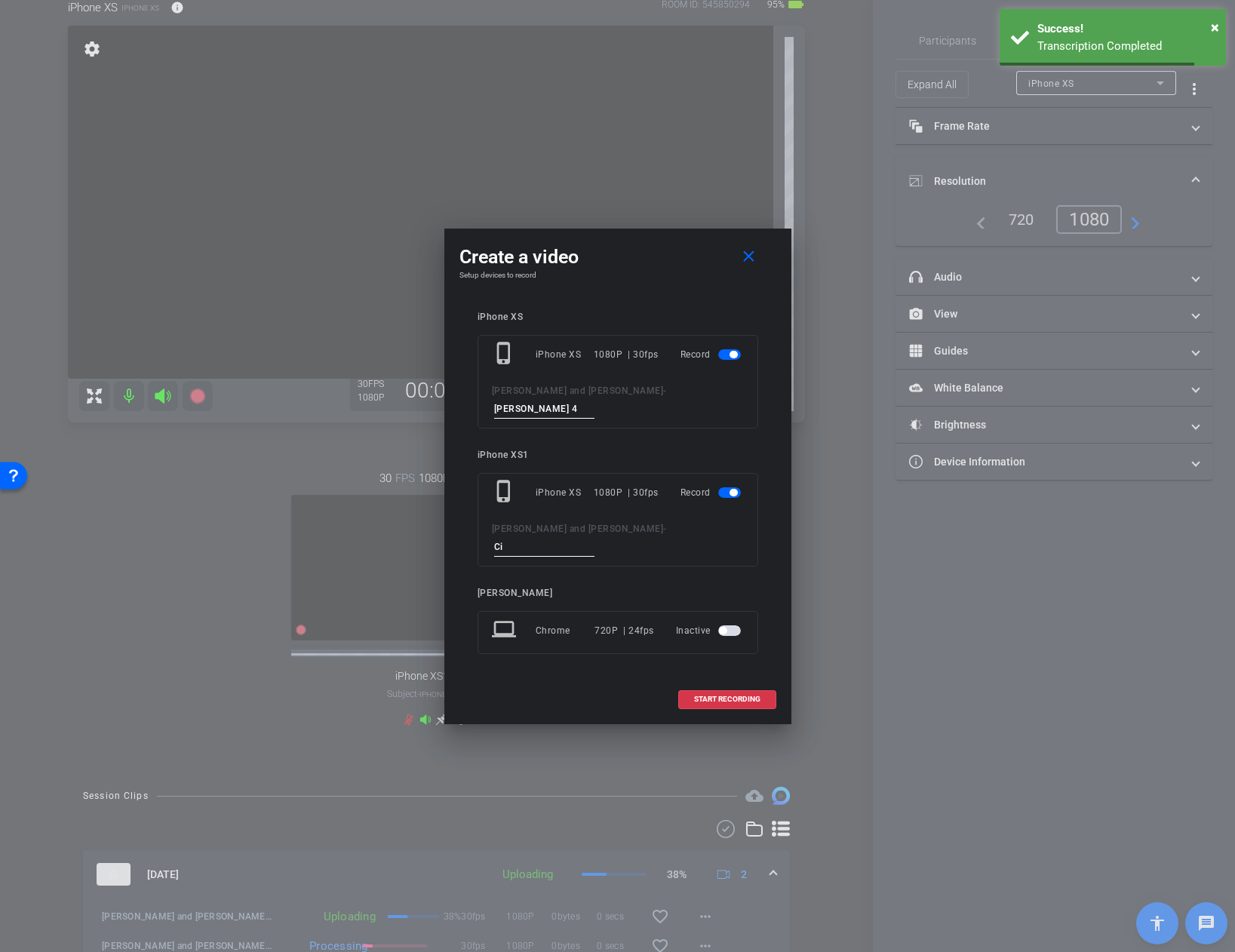
type input "C"
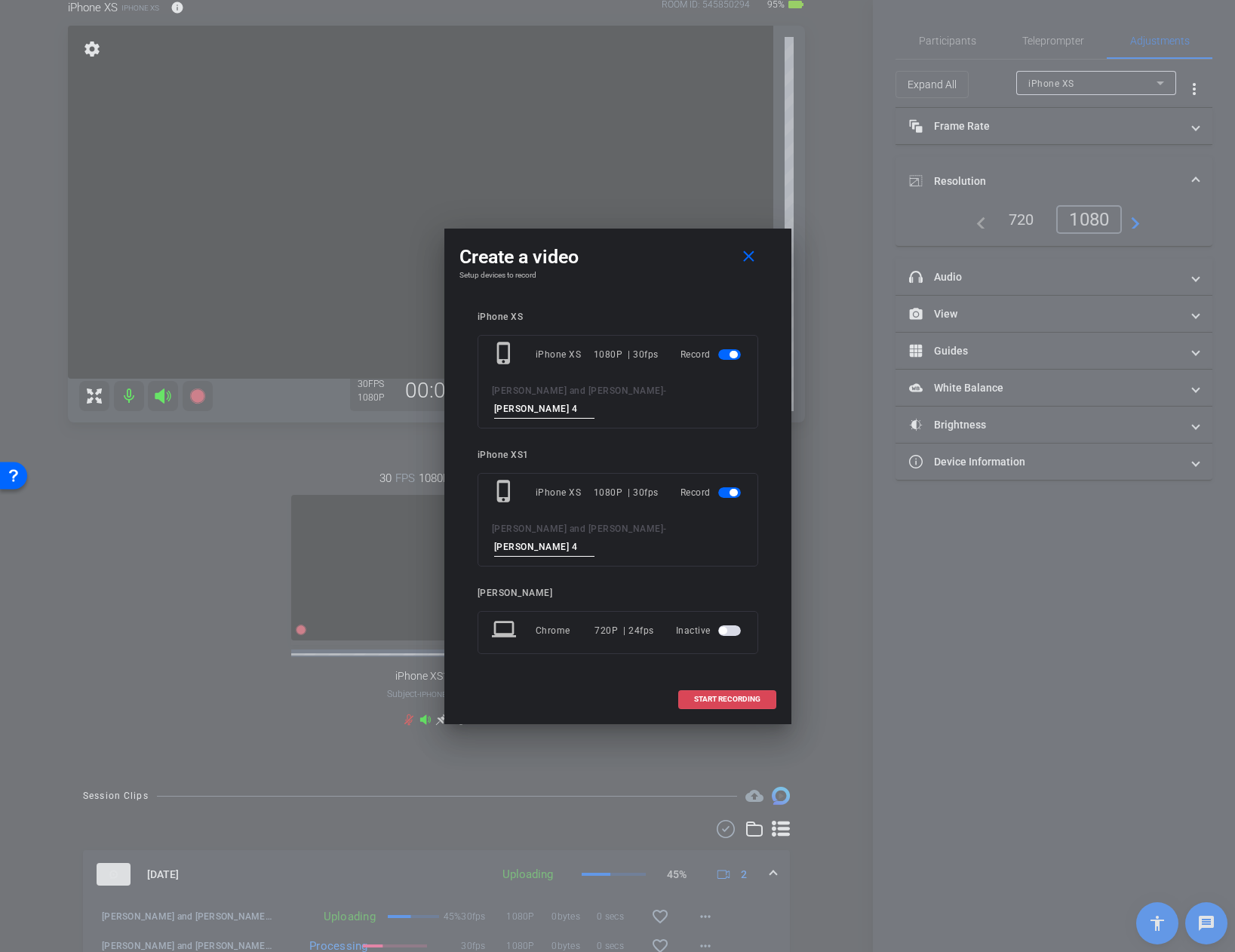
type input "[PERSON_NAME] 4"
click at [734, 696] on span "START RECORDING" at bounding box center [727, 700] width 67 height 8
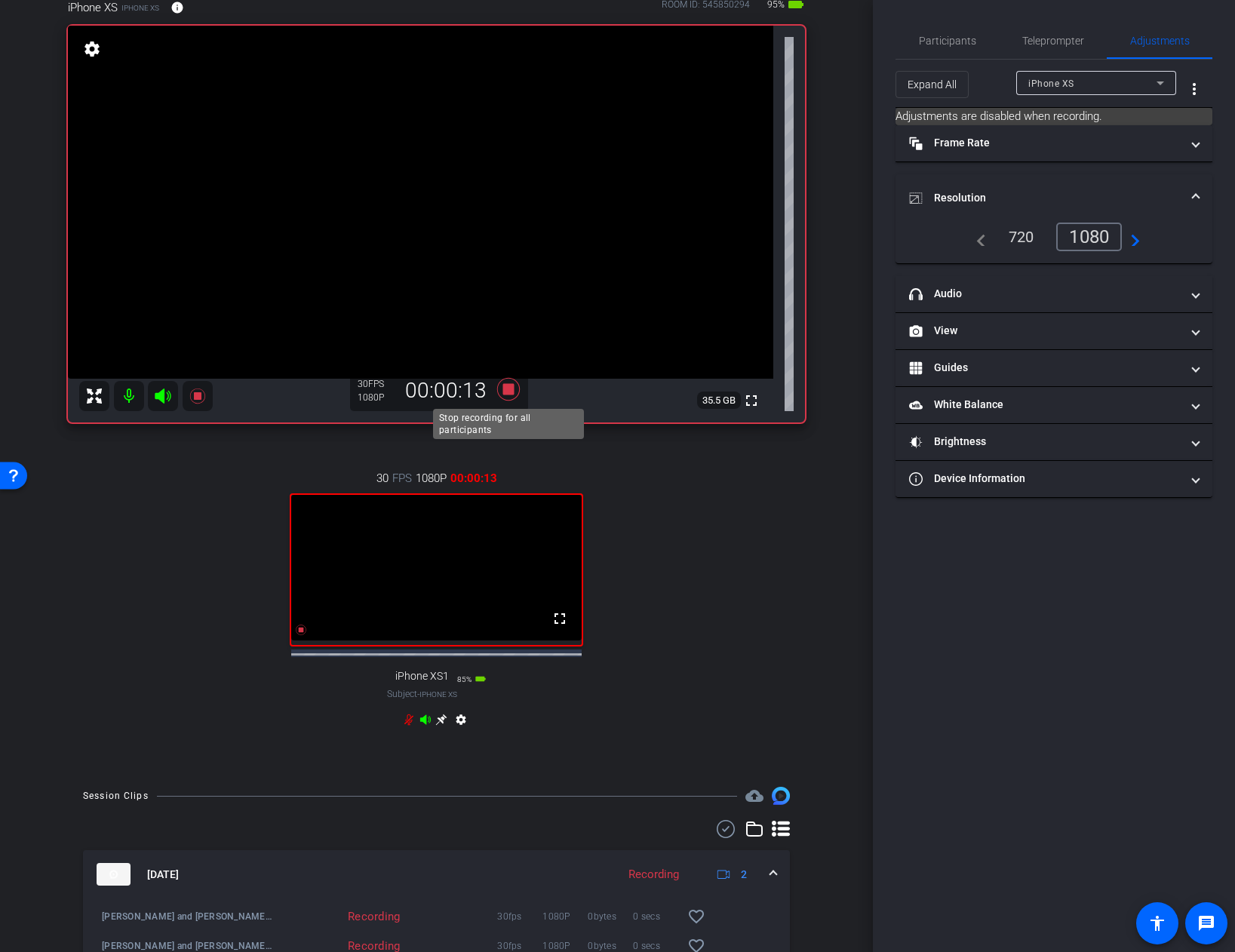
click at [511, 391] on icon at bounding box center [507, 389] width 22 height 22
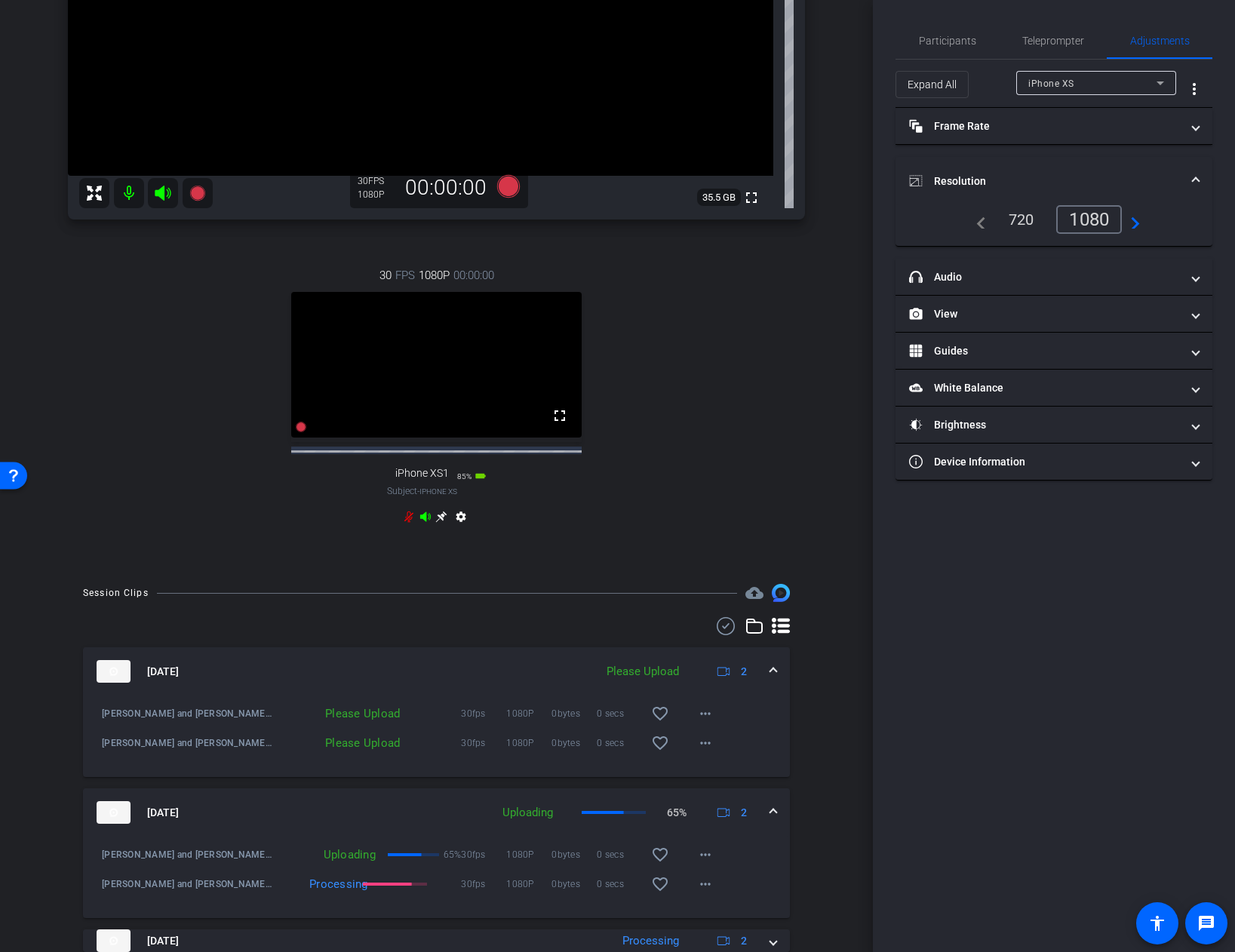
scroll to position [337, 0]
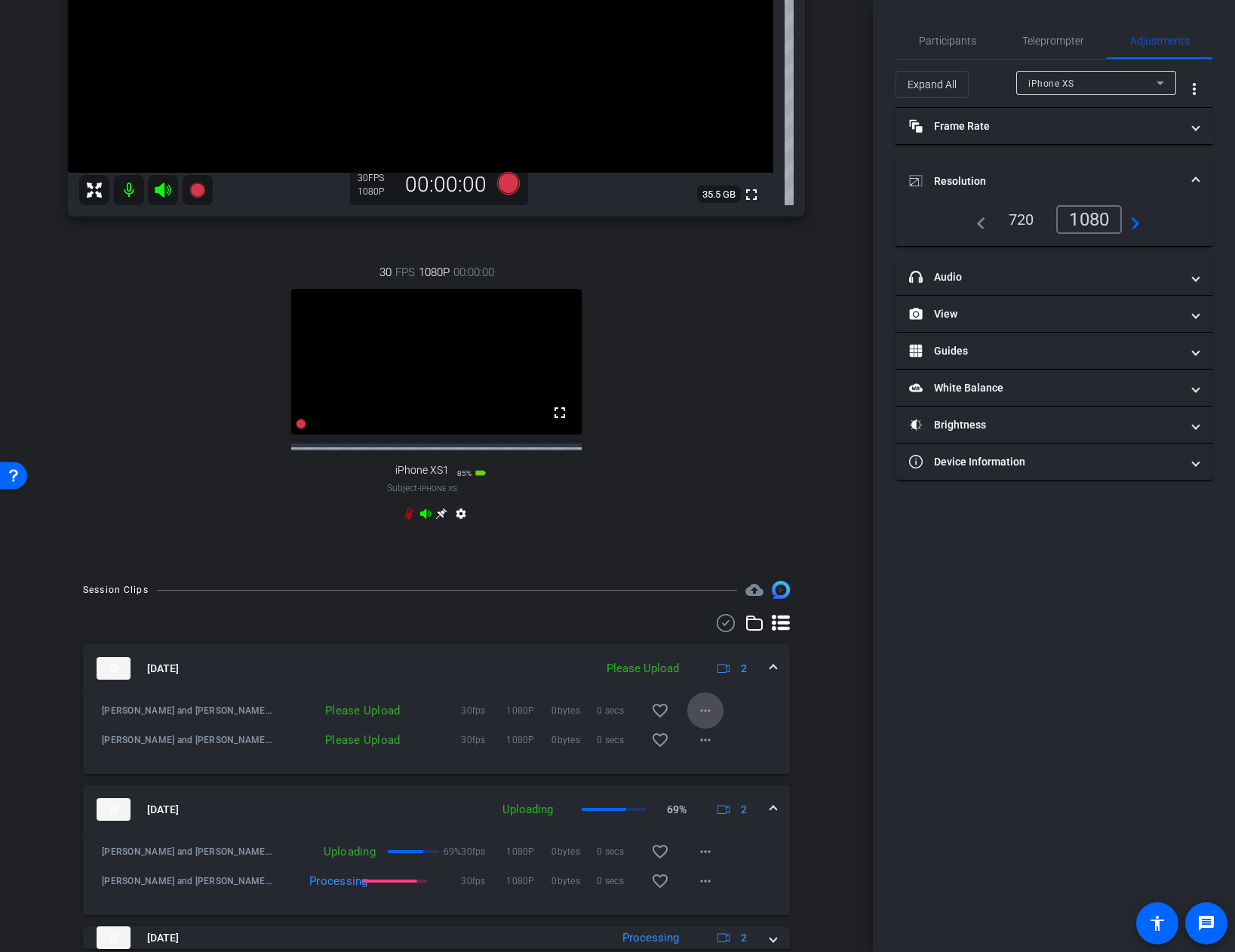
click at [713, 720] on mat-icon "more_horiz" at bounding box center [705, 711] width 18 height 18
click at [743, 759] on span "Upload" at bounding box center [730, 755] width 60 height 18
click at [706, 749] on mat-icon "more_horiz" at bounding box center [705, 740] width 18 height 18
click at [710, 781] on span "Upload" at bounding box center [730, 785] width 60 height 18
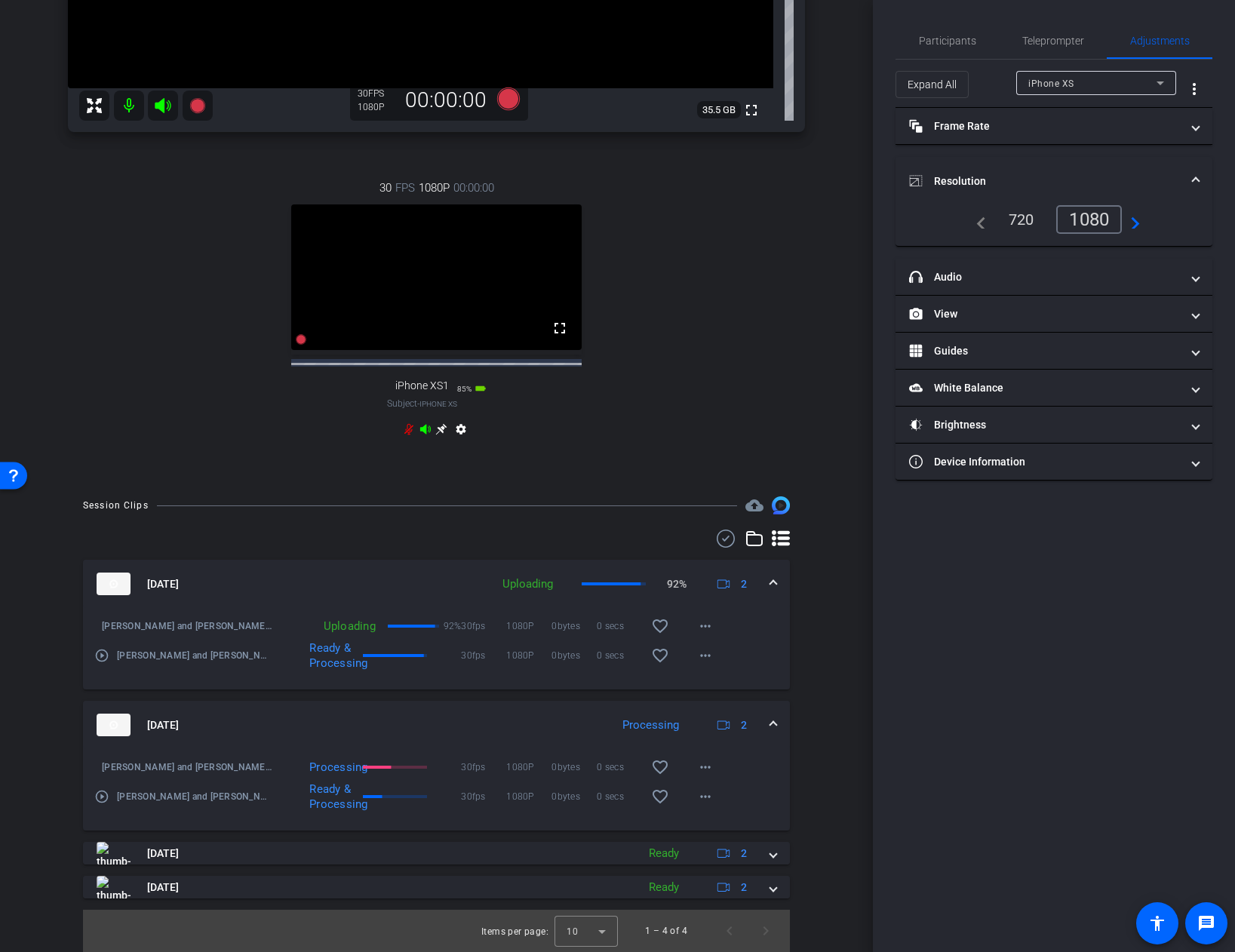
scroll to position [435, 0]
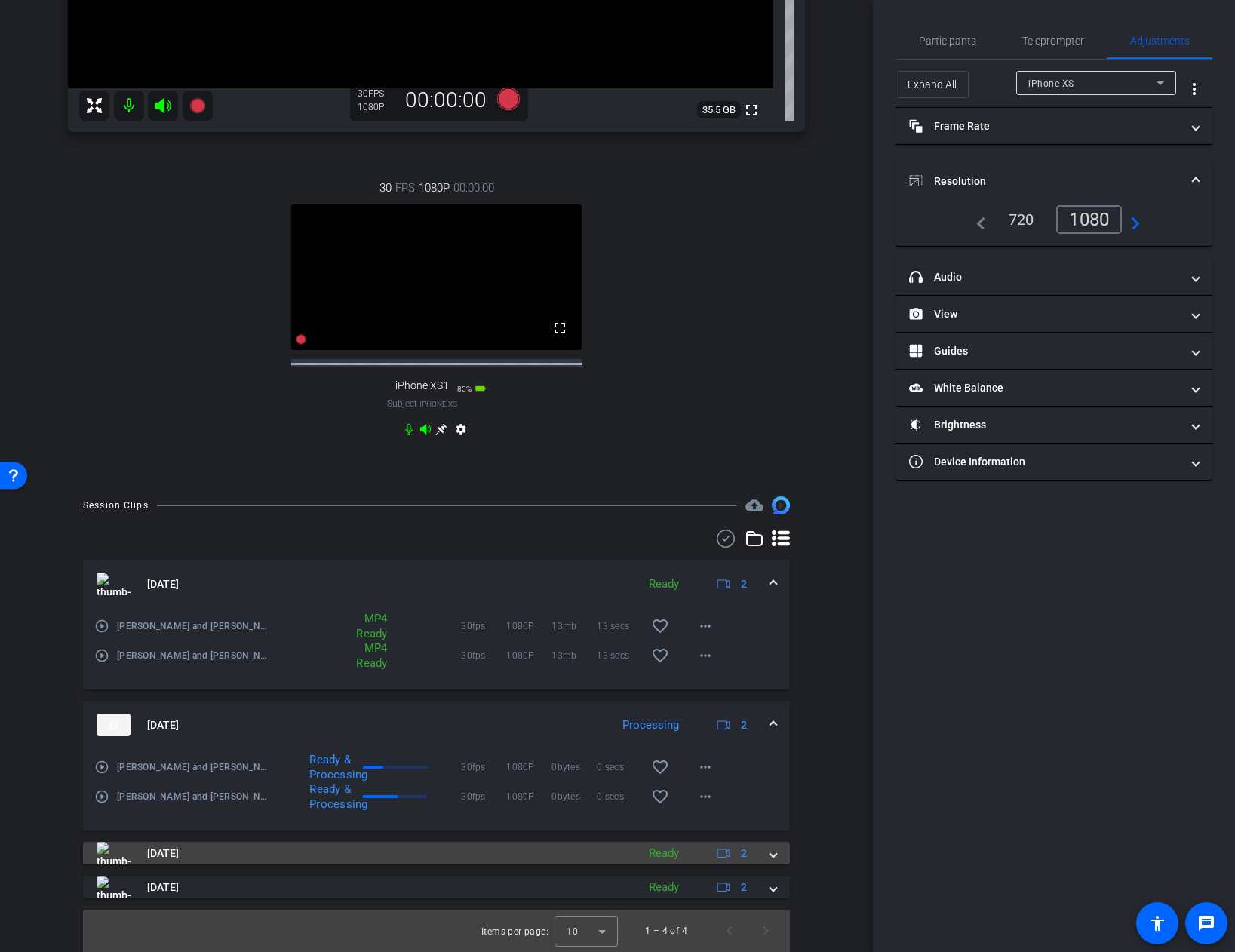
click at [771, 854] on span at bounding box center [773, 854] width 6 height 15
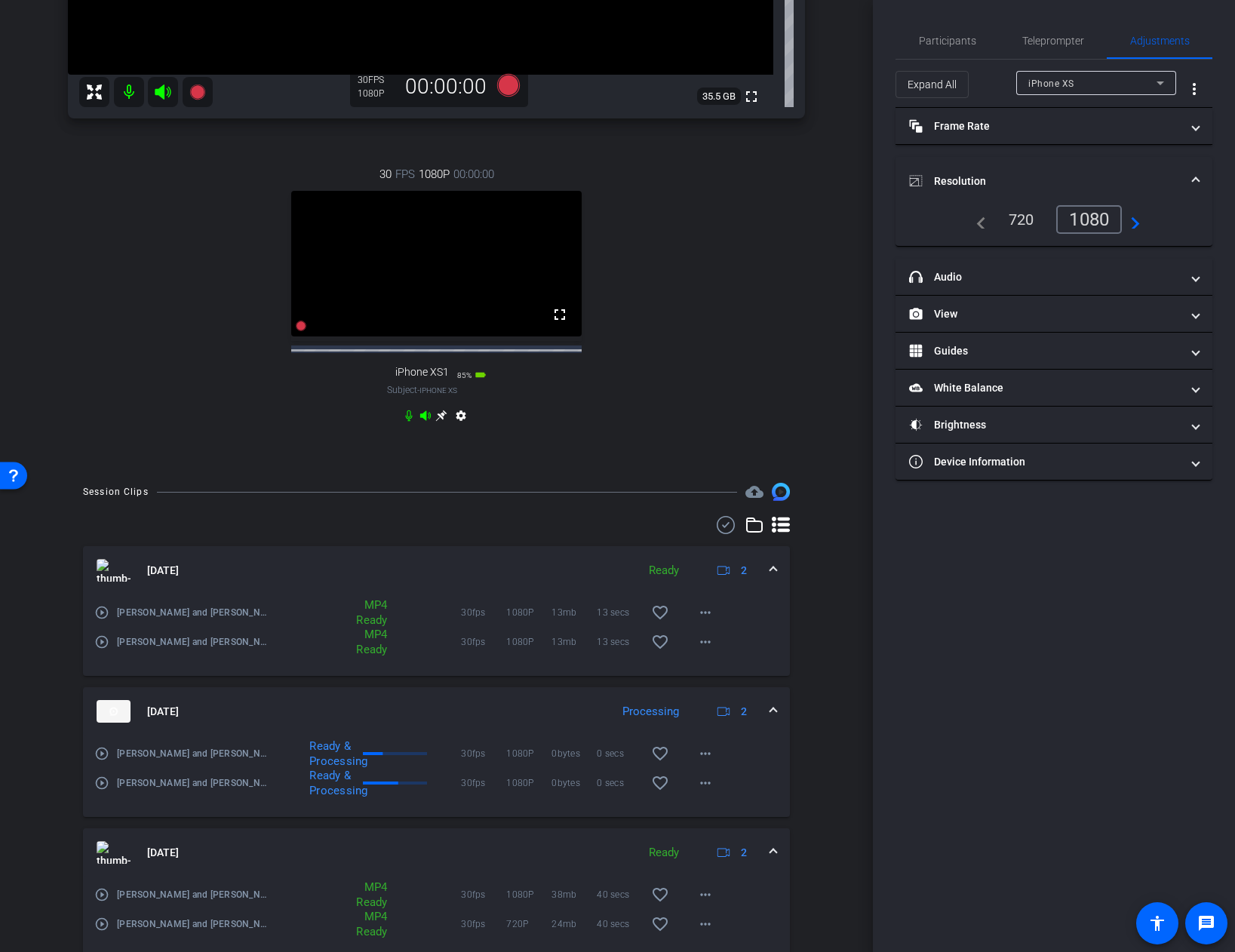
scroll to position [543, 0]
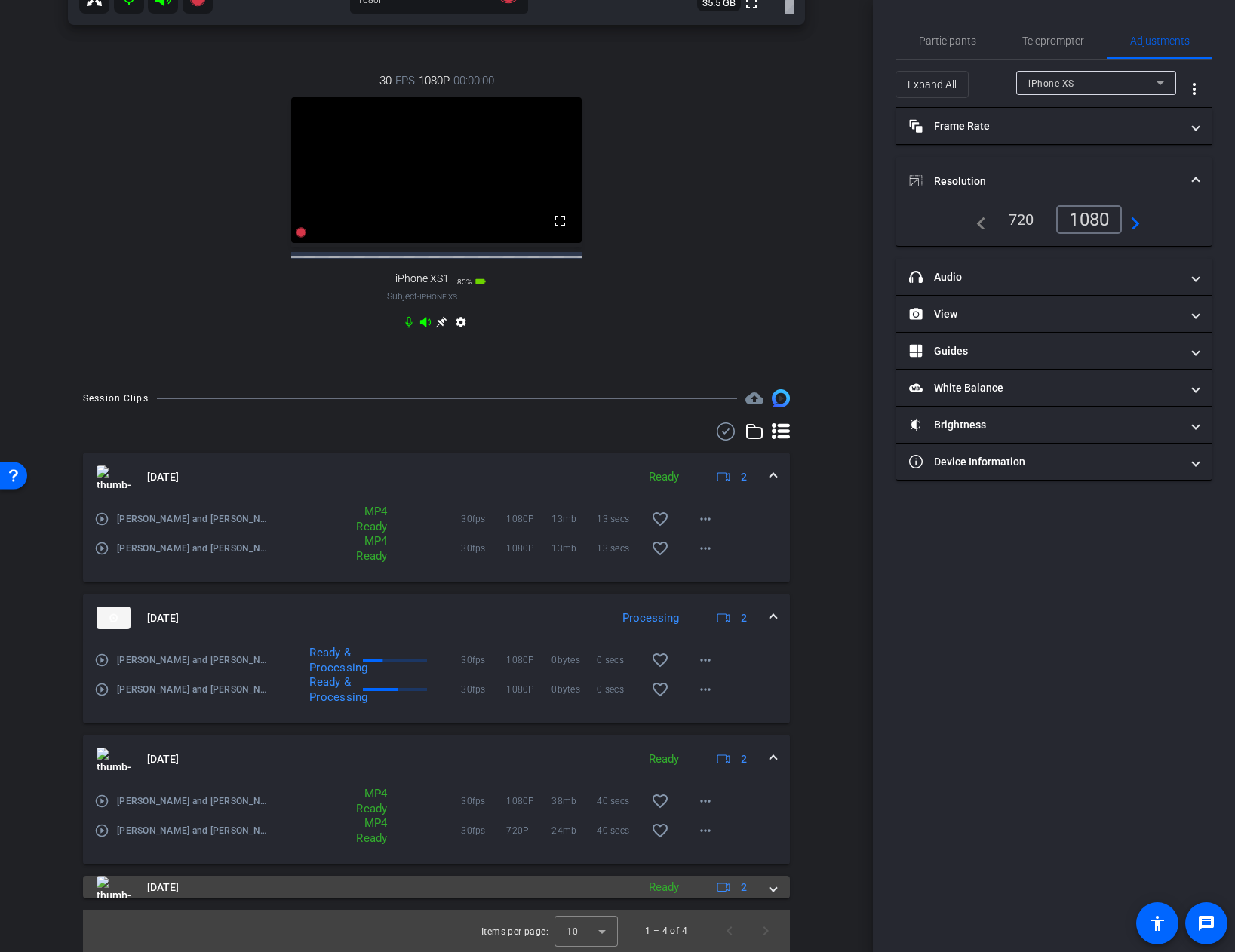
click at [771, 888] on span at bounding box center [773, 888] width 6 height 15
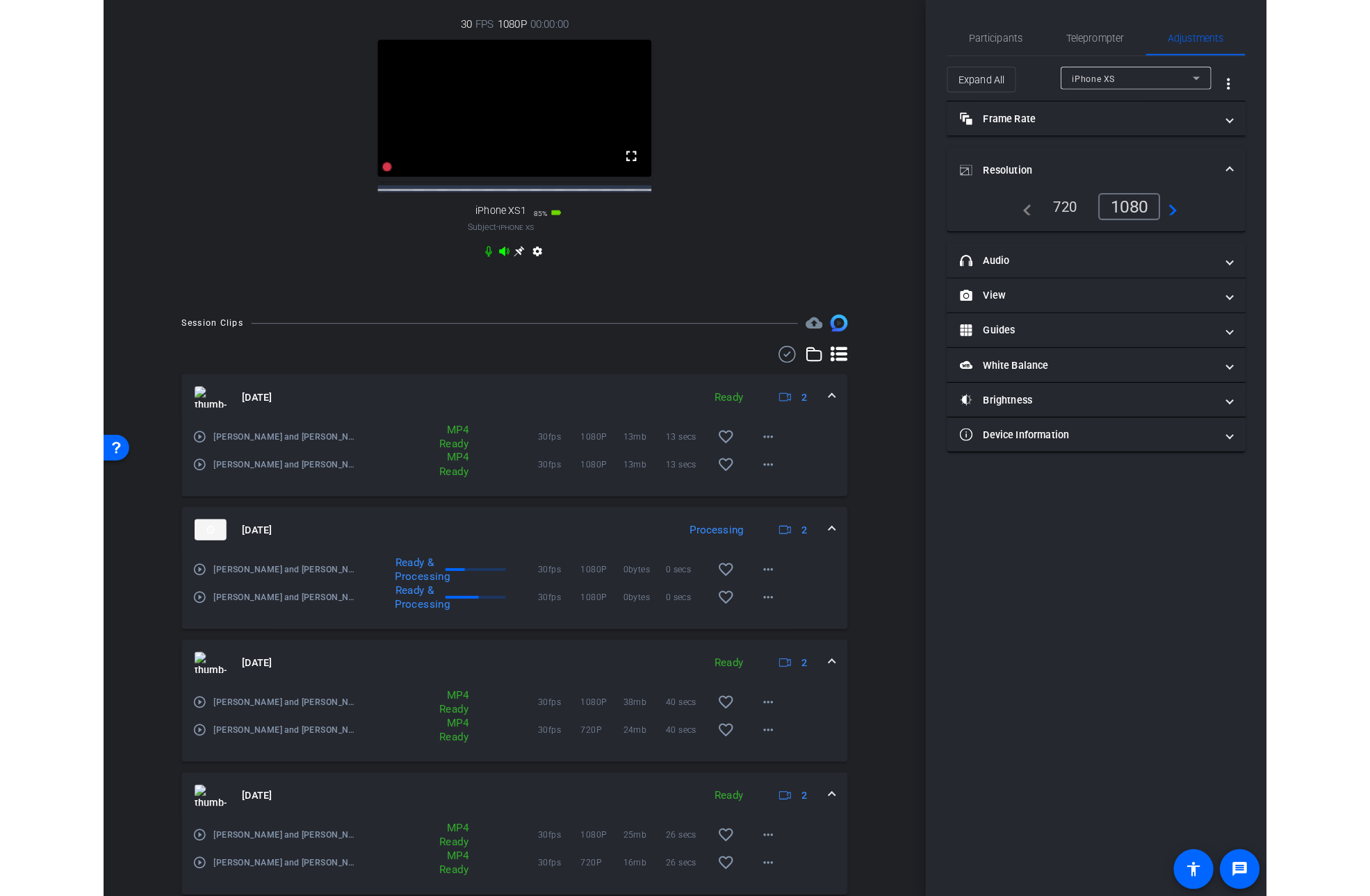
scroll to position [598, 0]
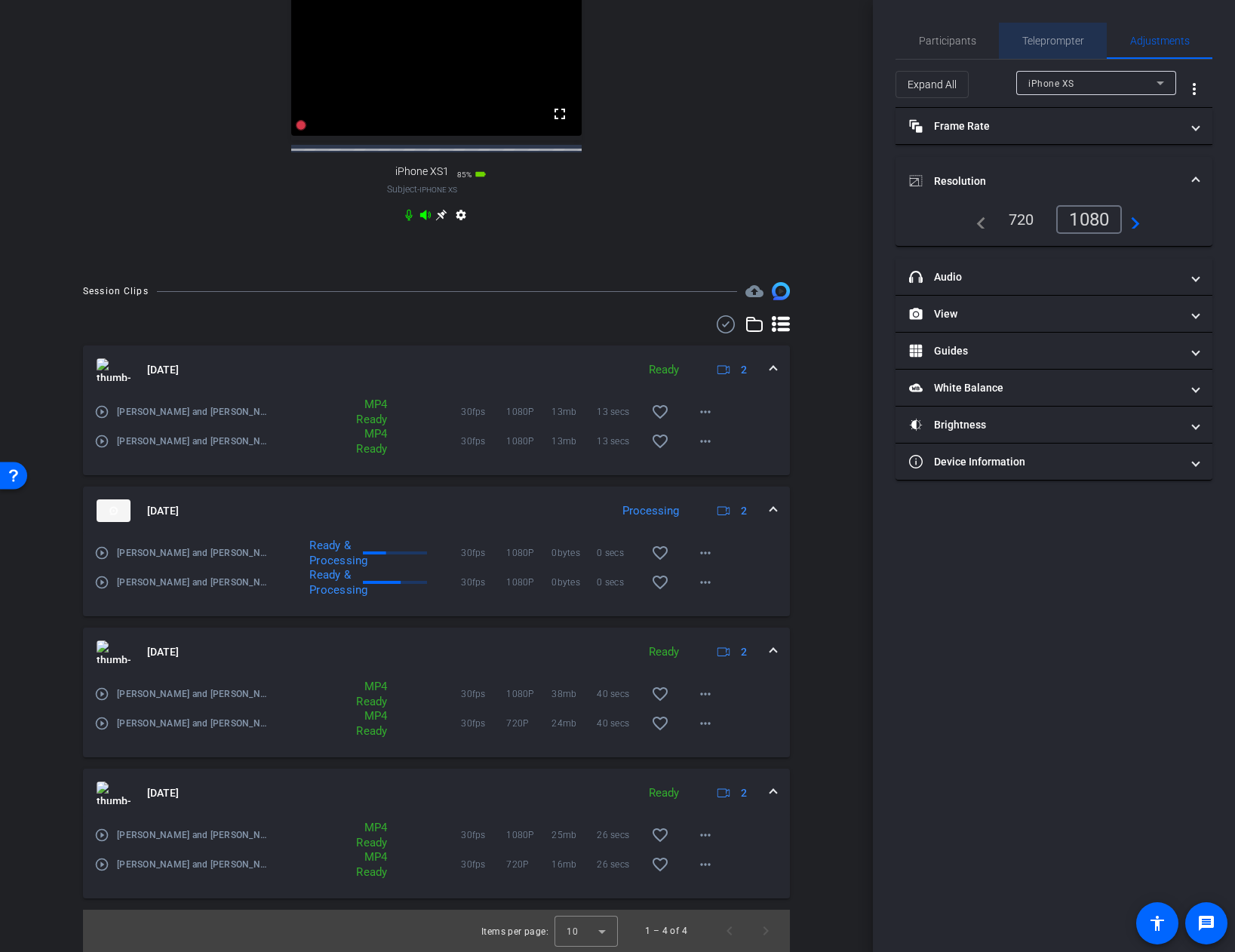
click at [1035, 37] on span "Teleprompter" at bounding box center [1053, 41] width 62 height 11
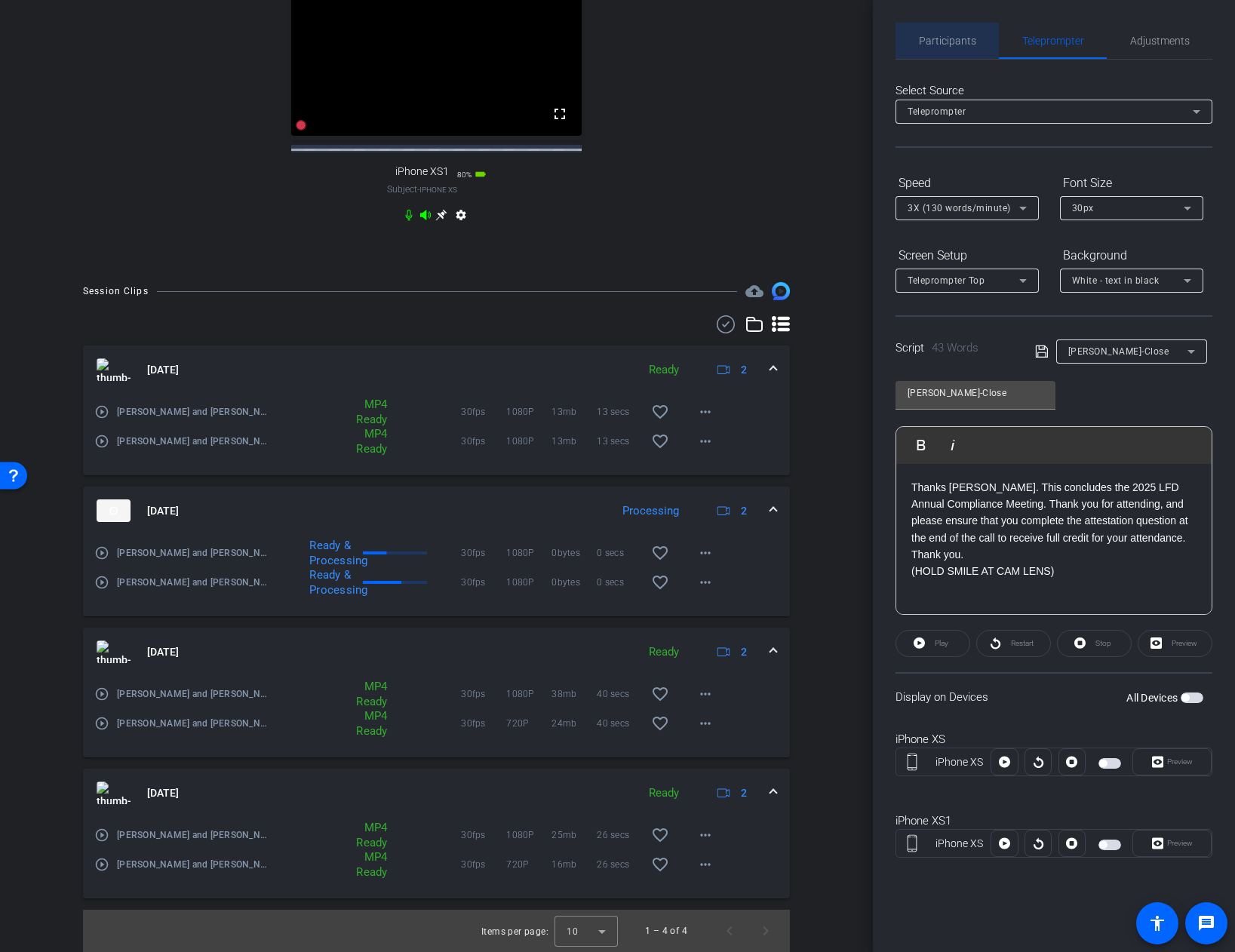
click at [962, 37] on span "Participants" at bounding box center [947, 41] width 57 height 11
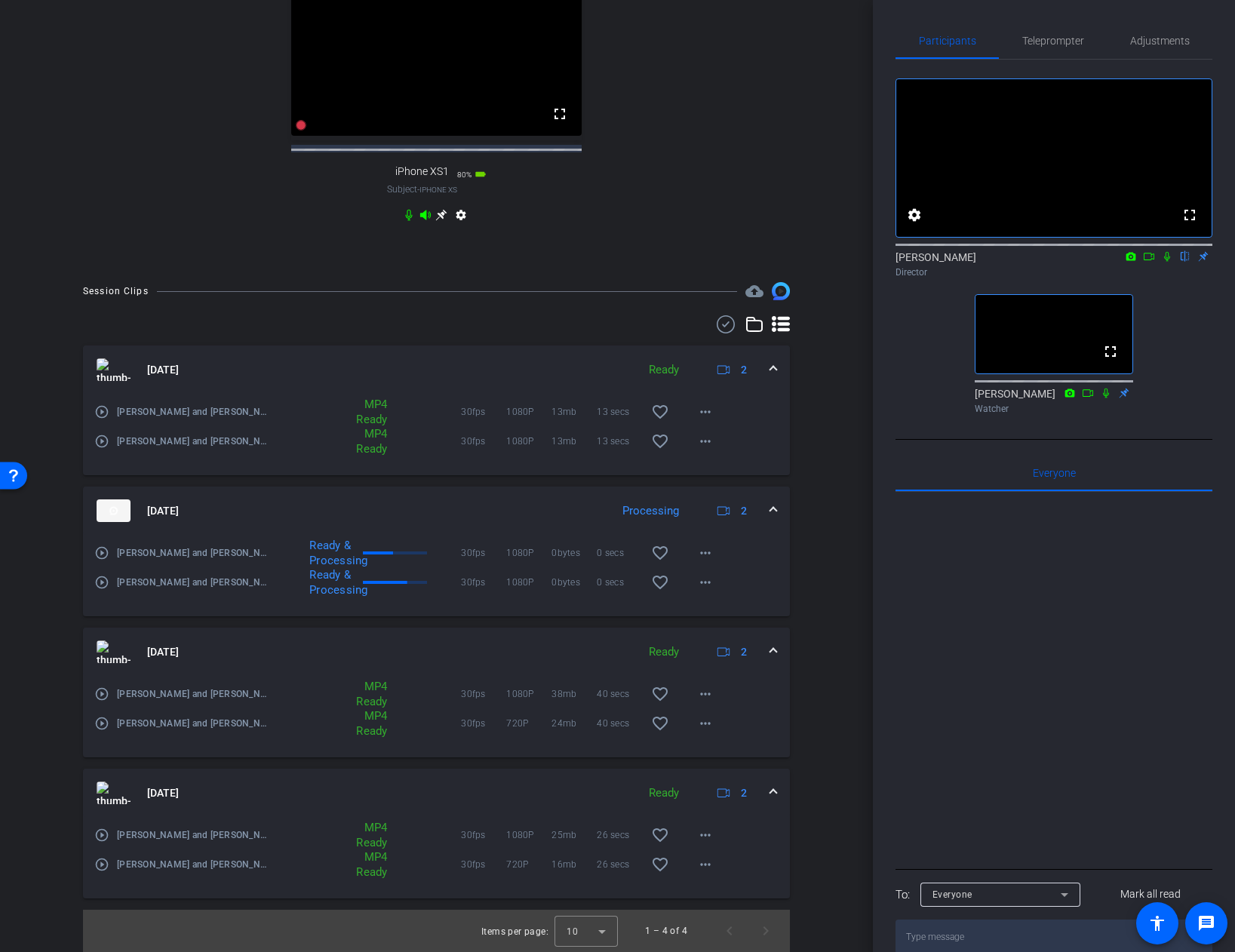
click at [942, 130] on video at bounding box center [1053, 158] width 315 height 158
click at [912, 224] on mat-icon "settings" at bounding box center [914, 214] width 18 height 18
click at [922, 151] on div at bounding box center [618, 476] width 1235 height 952
click at [813, 548] on div "Session Clips cloud_upload [DATE] Ready 2 play_circle_outline [PERSON_NAME] and…" at bounding box center [436, 618] width 797 height 670
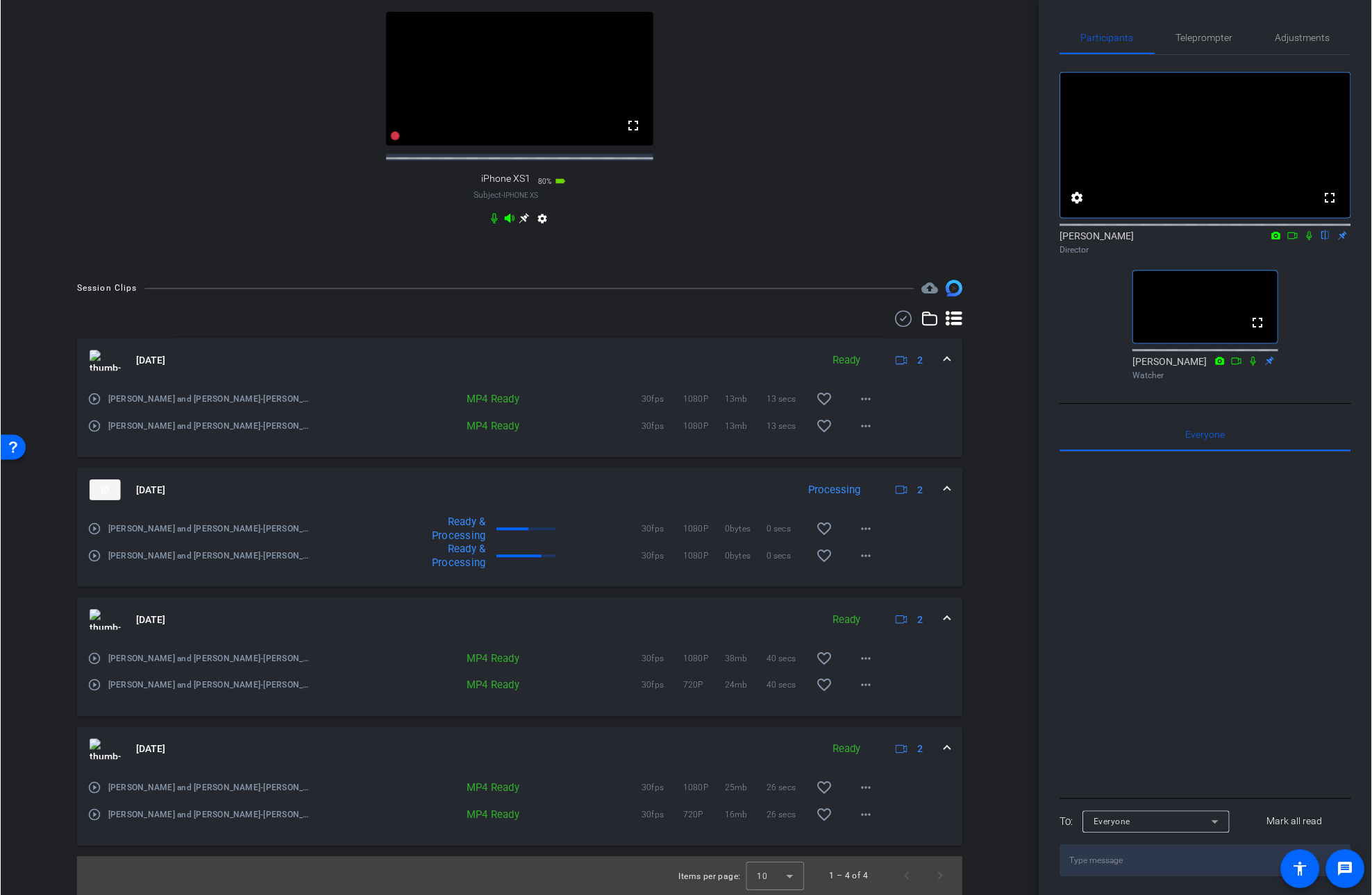
scroll to position [692, 0]
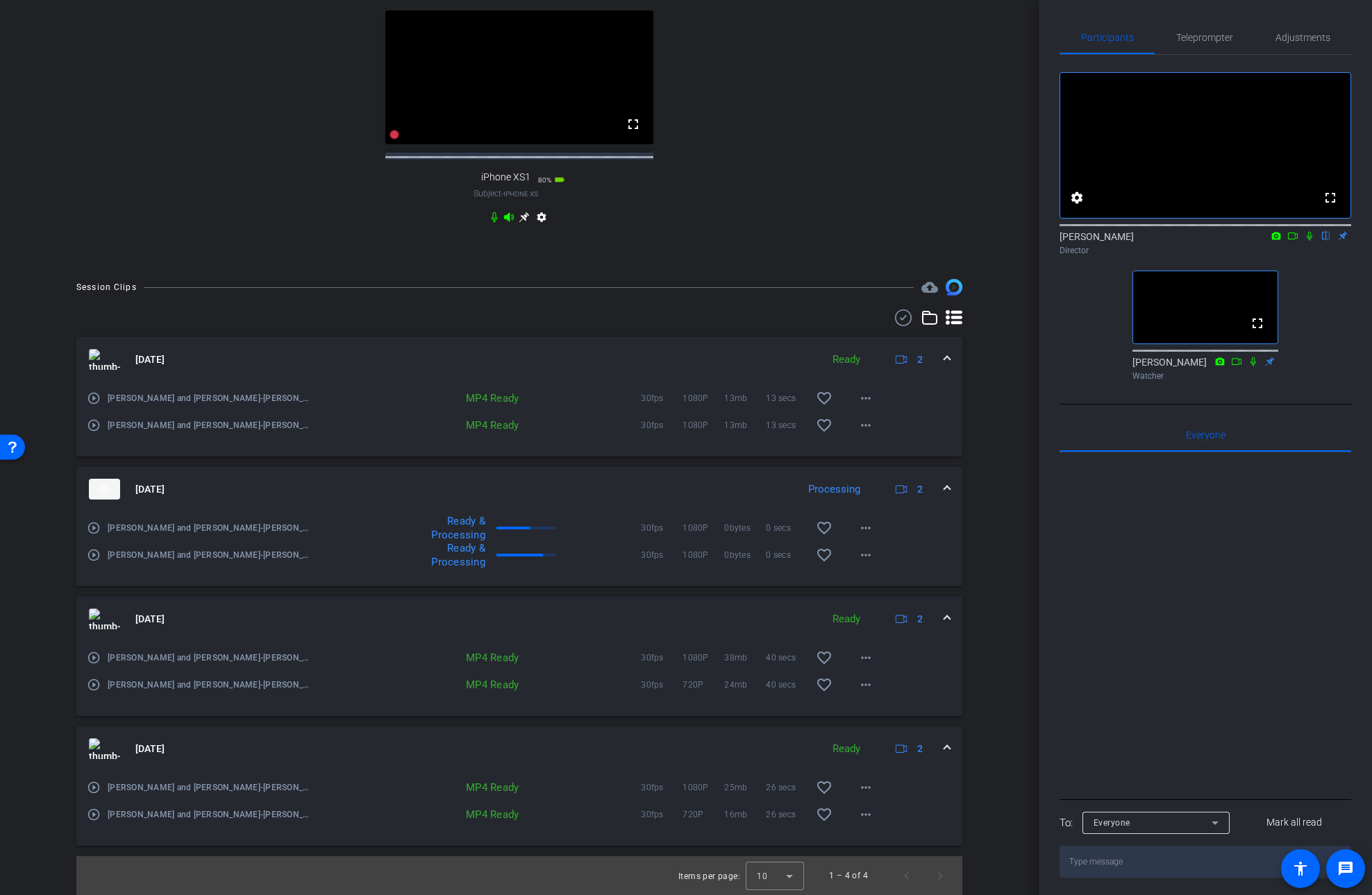
click at [994, 765] on div "Session Clips cloud_upload [DATE] Ready 2 play_circle_outline [PERSON_NAME] and…" at bounding box center [519, 587] width 970 height 617
click at [870, 815] on mat-icon "more_horiz" at bounding box center [866, 815] width 16 height 16
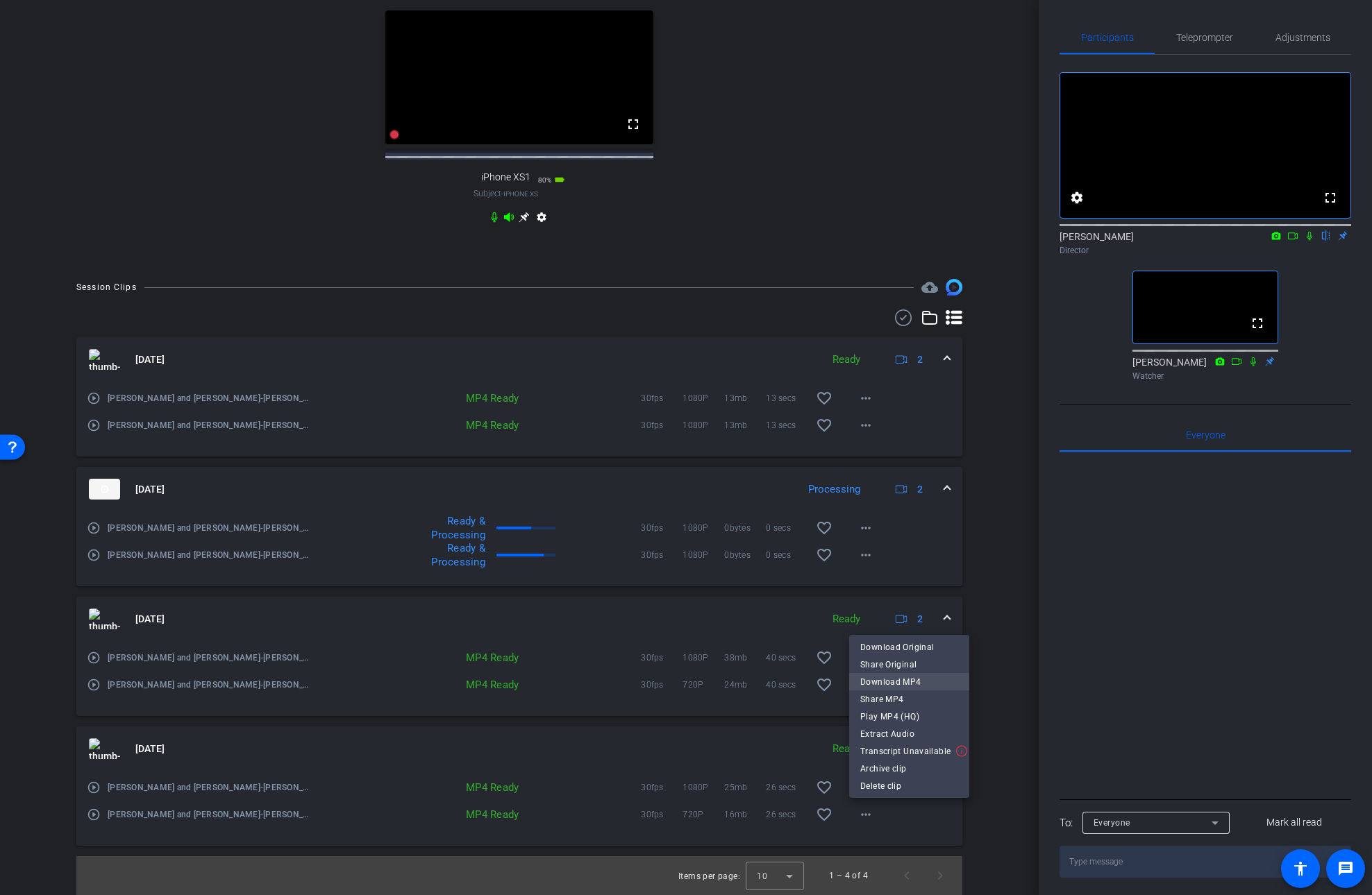
click at [897, 681] on span "Download MP4" at bounding box center [909, 682] width 98 height 16
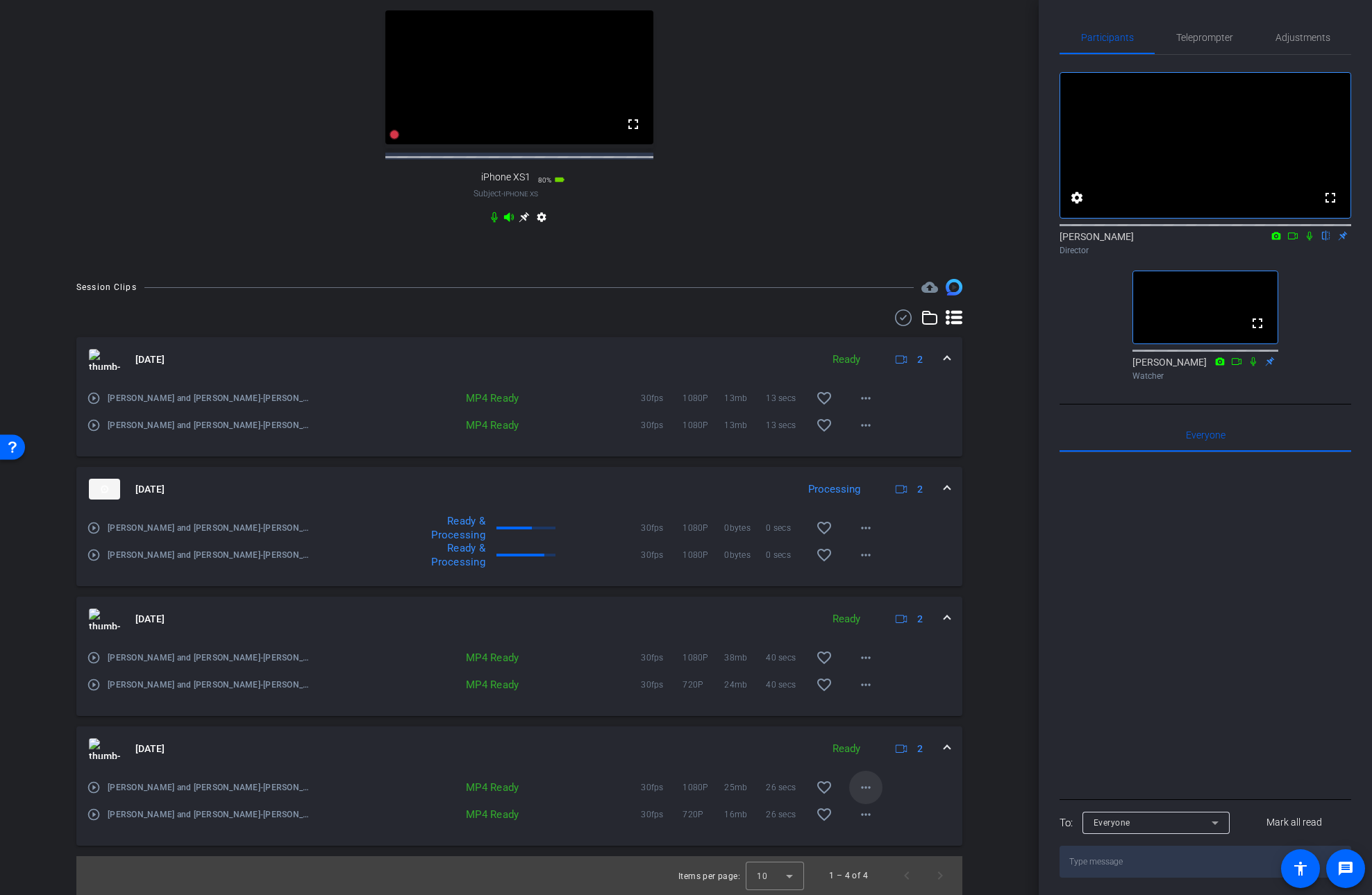
click at [868, 786] on mat-icon "more_horiz" at bounding box center [866, 787] width 16 height 16
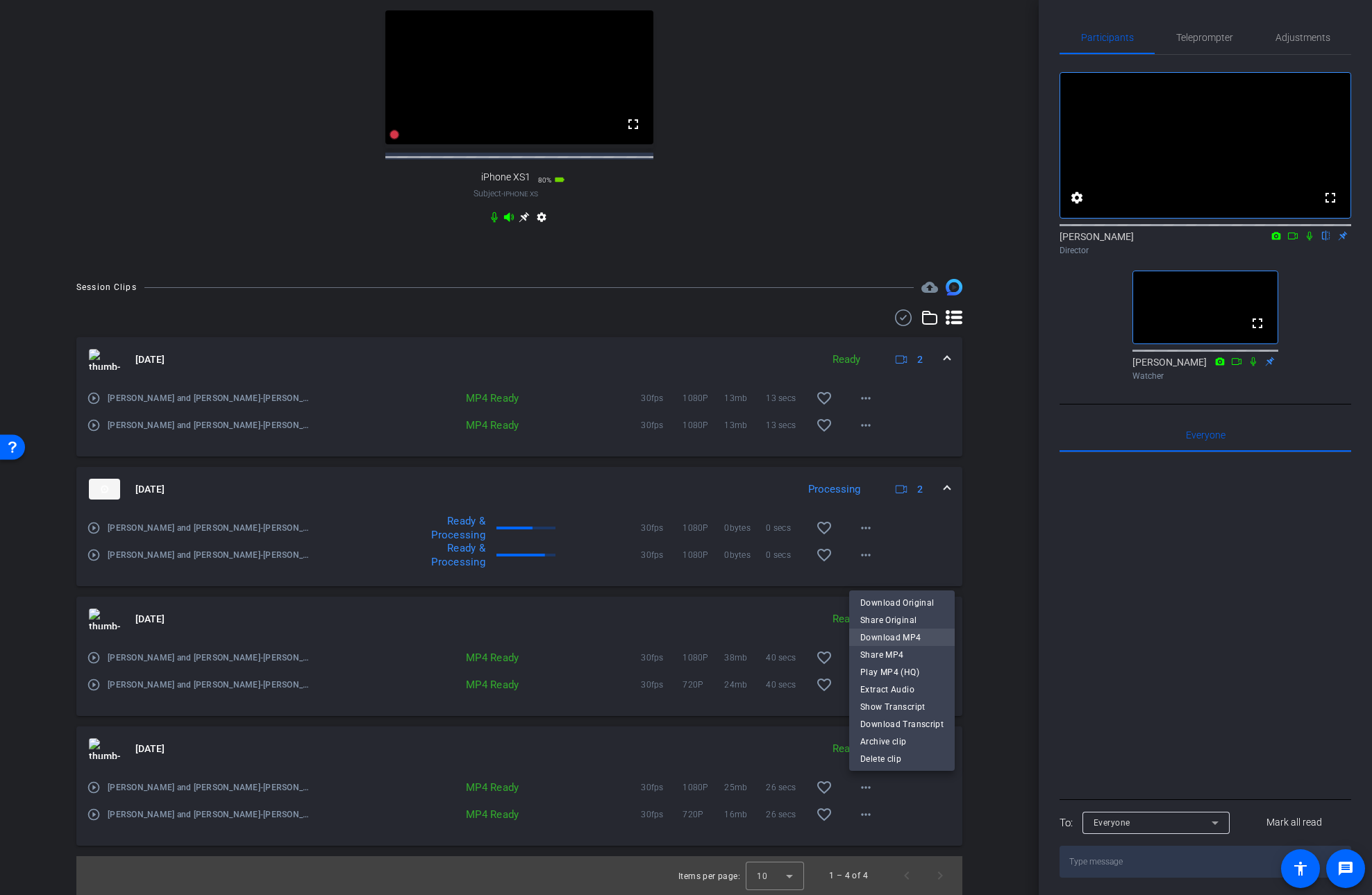
click at [889, 634] on span "Download MP4" at bounding box center [902, 637] width 83 height 16
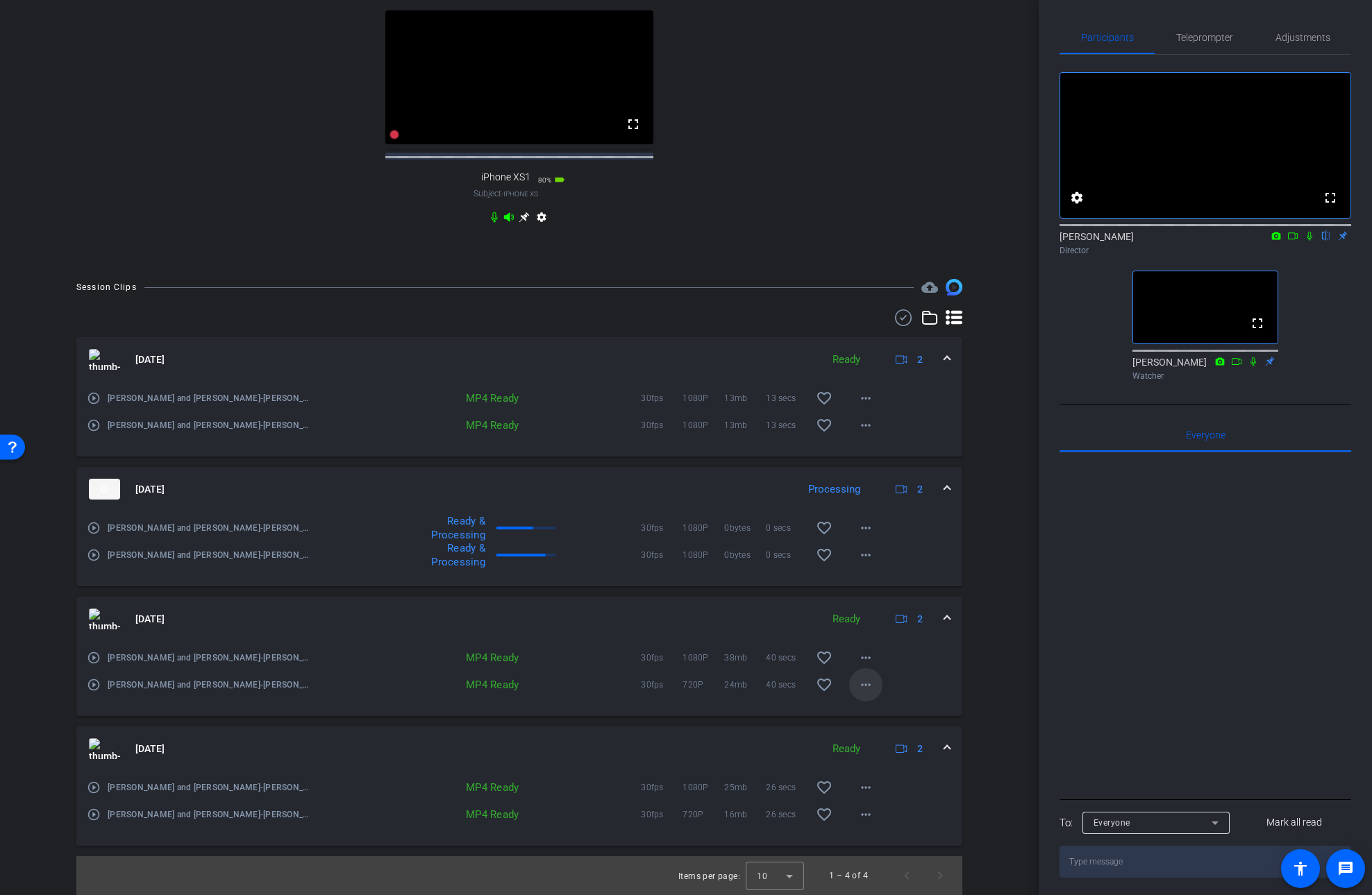
click at [865, 685] on mat-icon "more_horiz" at bounding box center [866, 684] width 16 height 16
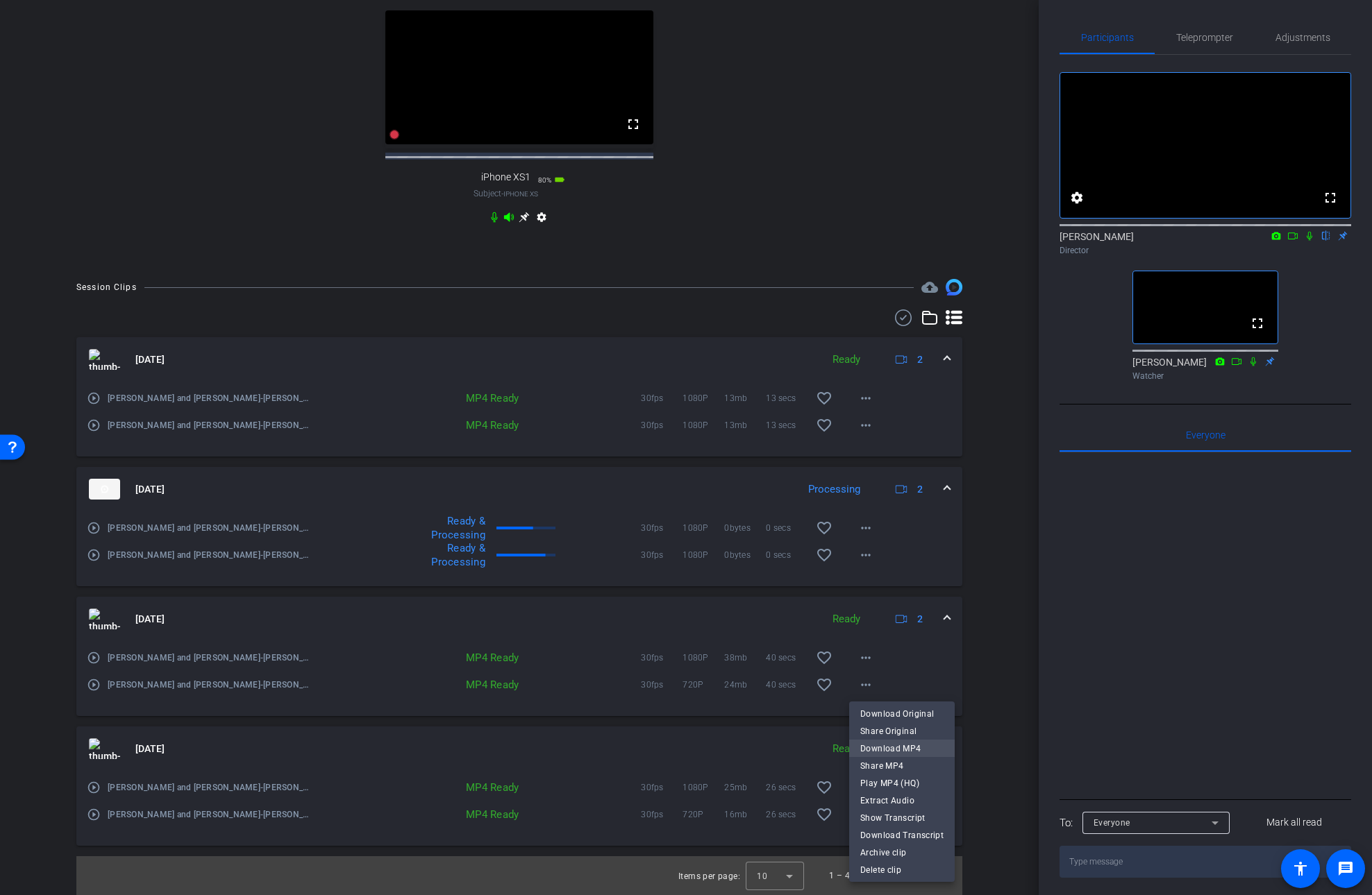
click at [882, 746] on span "Download MP4" at bounding box center [902, 748] width 83 height 16
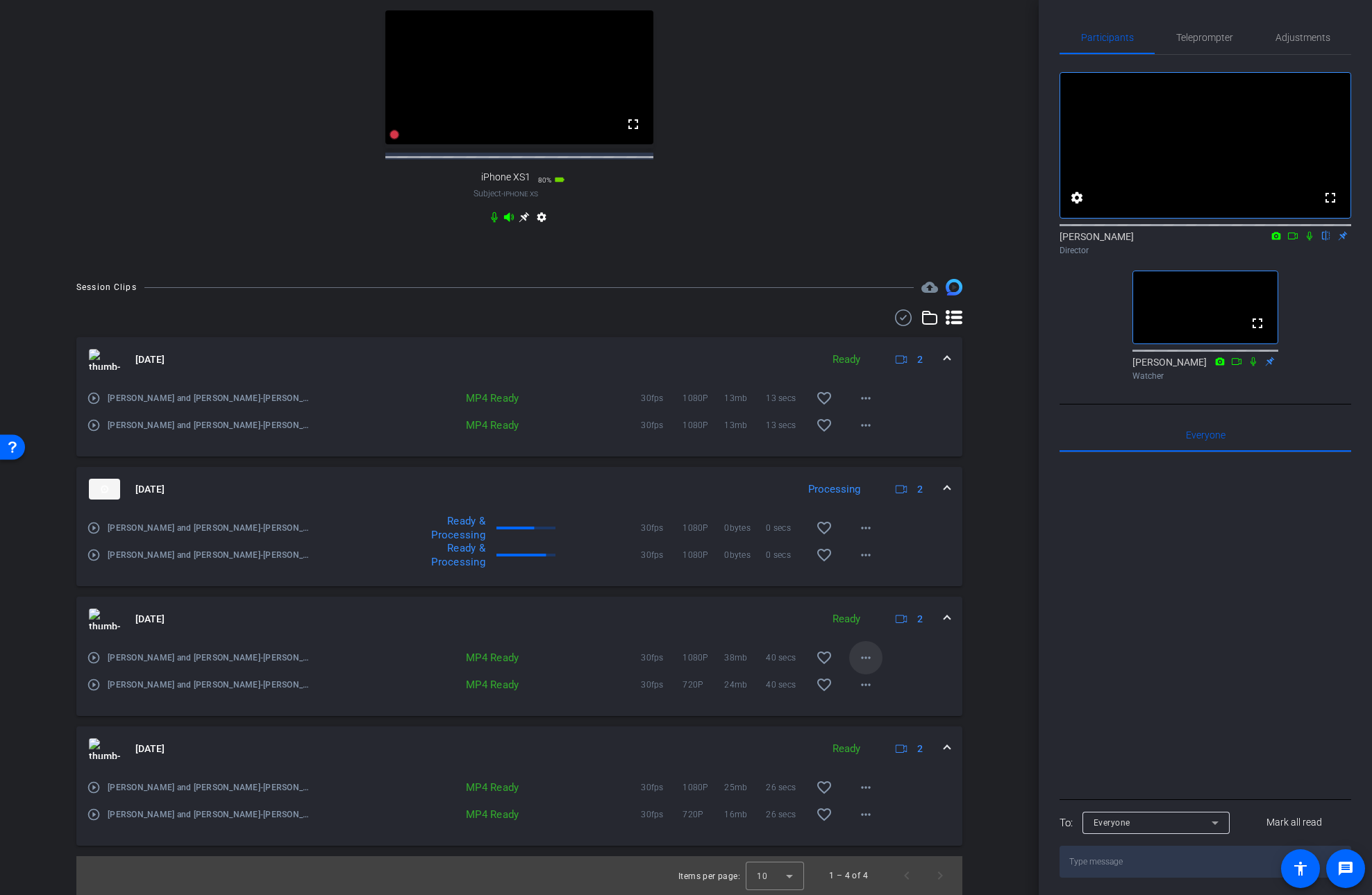
click at [867, 658] on mat-icon "more_horiz" at bounding box center [866, 657] width 16 height 16
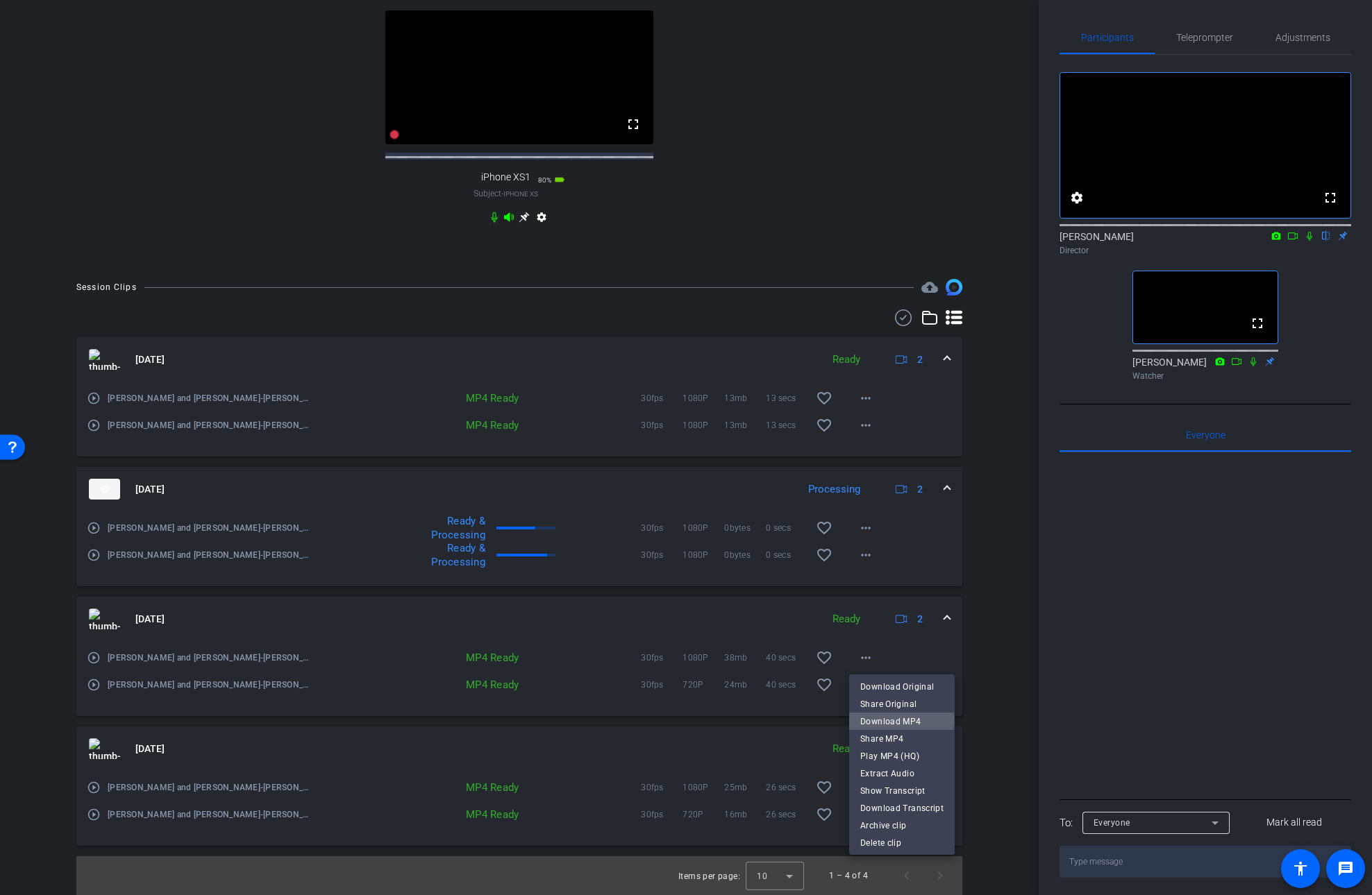
click at [891, 718] on span "Download MP4" at bounding box center [902, 721] width 83 height 16
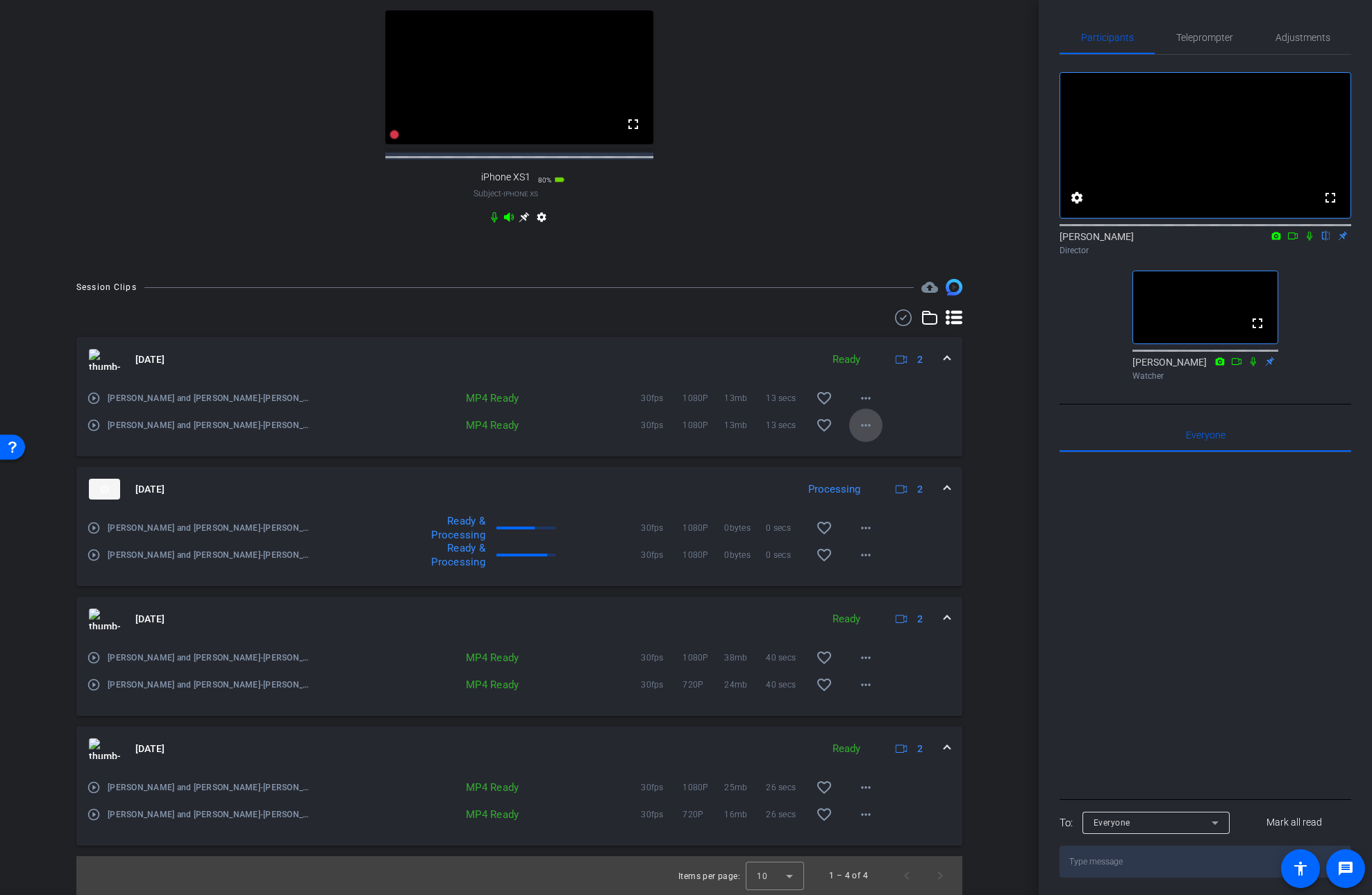
click at [868, 426] on mat-icon "more_horiz" at bounding box center [866, 425] width 16 height 16
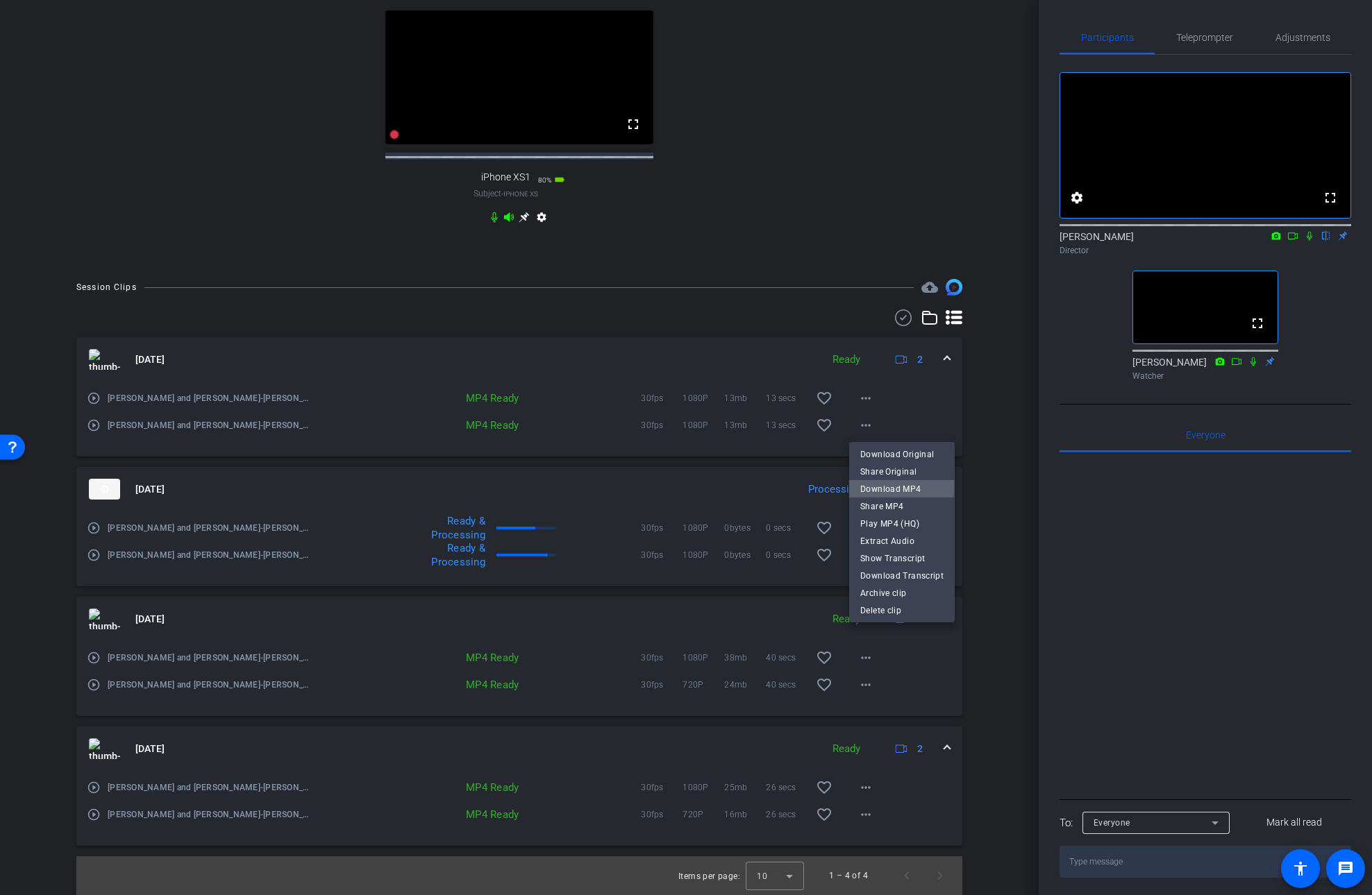
click at [893, 486] on span "Download MP4" at bounding box center [902, 489] width 83 height 16
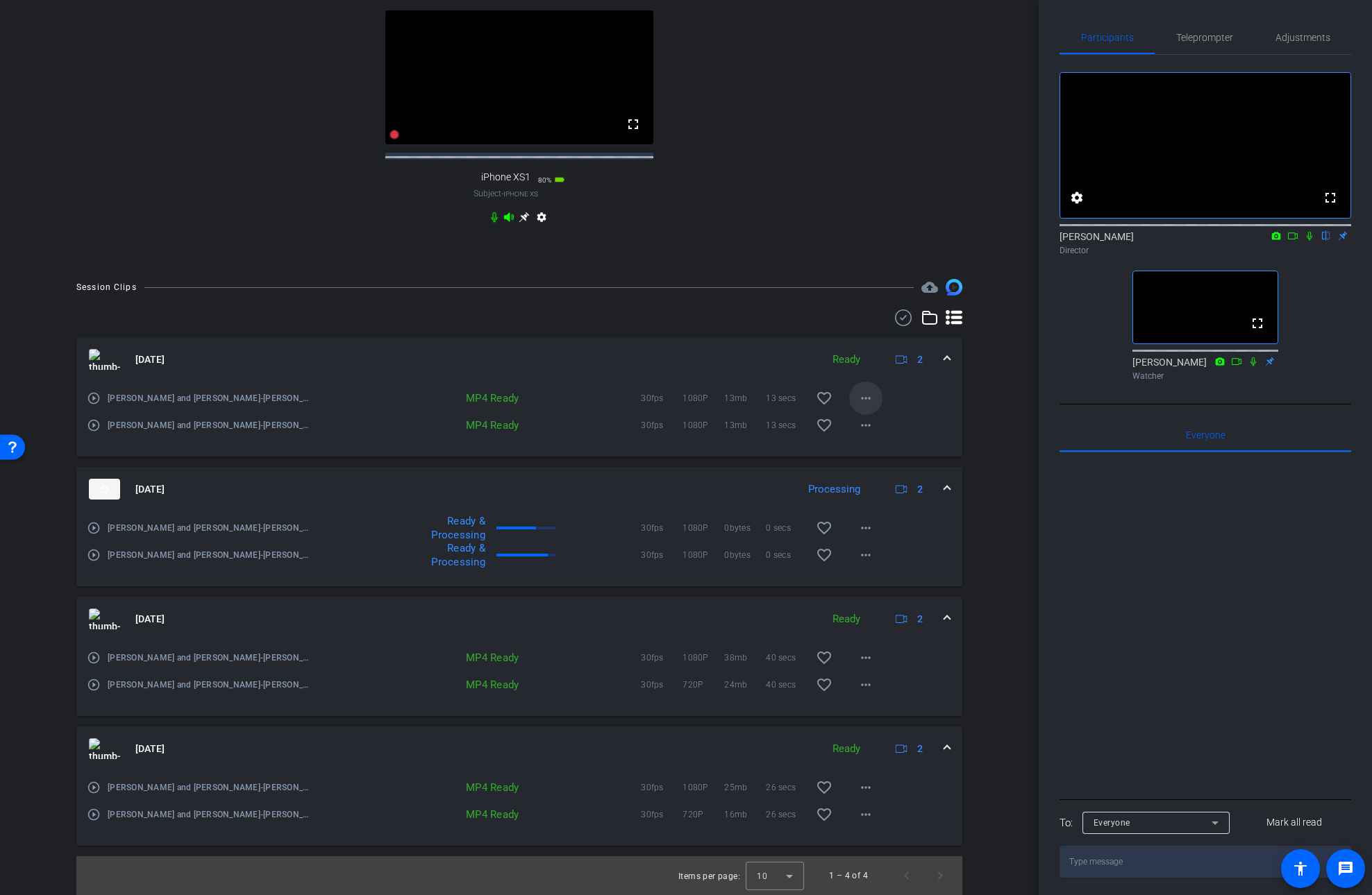
click at [868, 399] on mat-icon "more_horiz" at bounding box center [866, 398] width 16 height 16
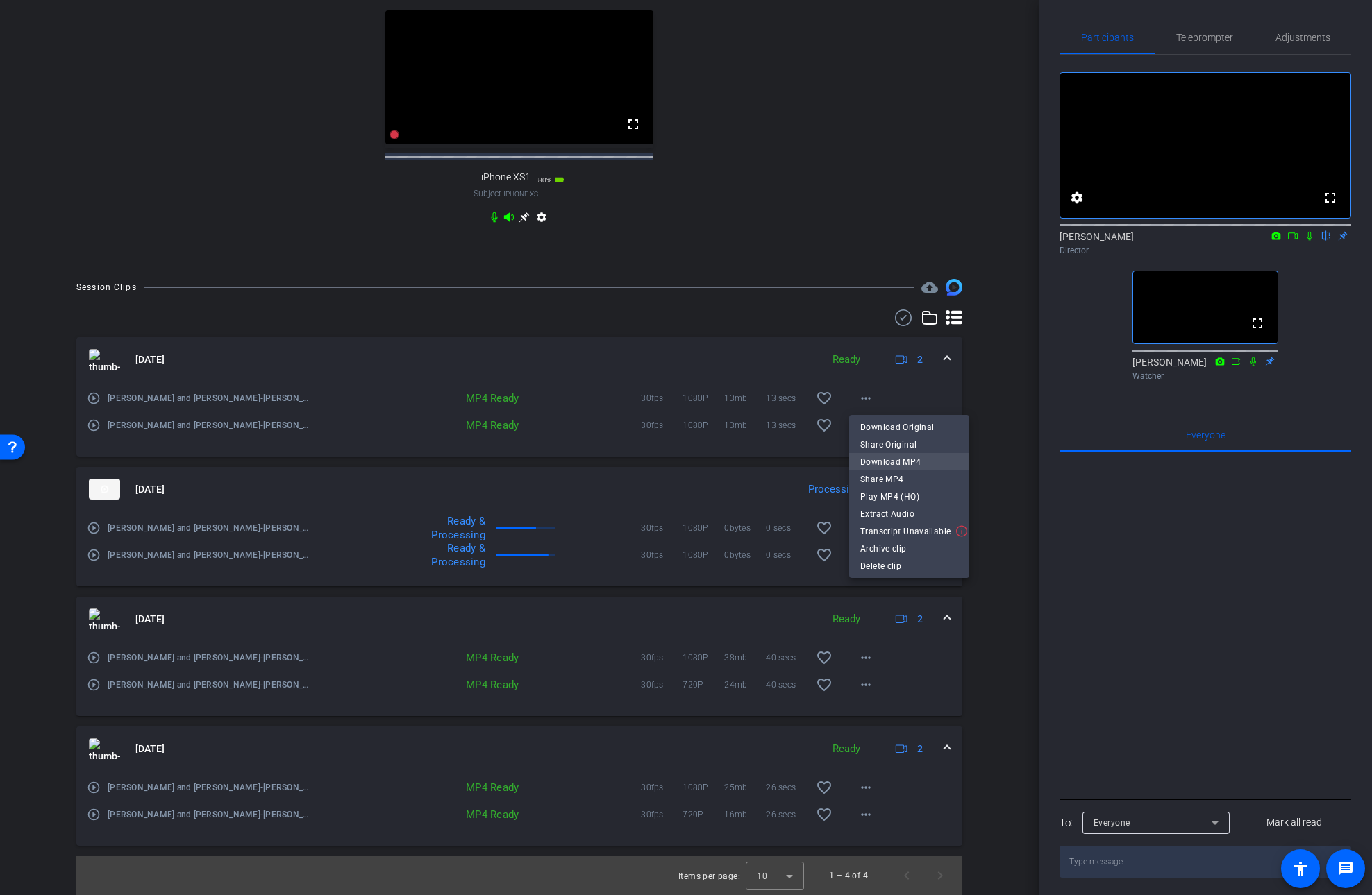
click at [908, 460] on span "Download MP4" at bounding box center [909, 462] width 98 height 16
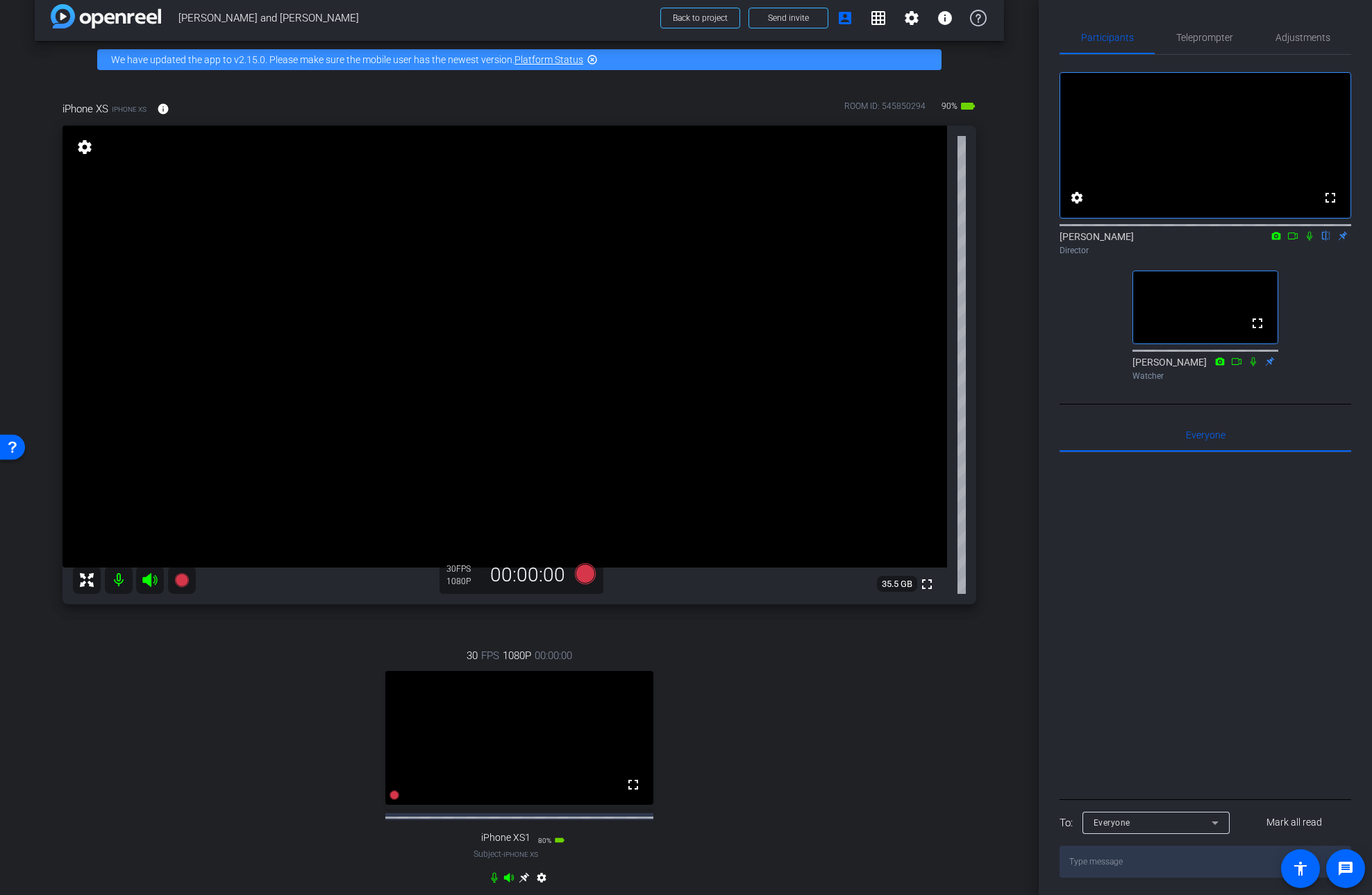
scroll to position [0, 0]
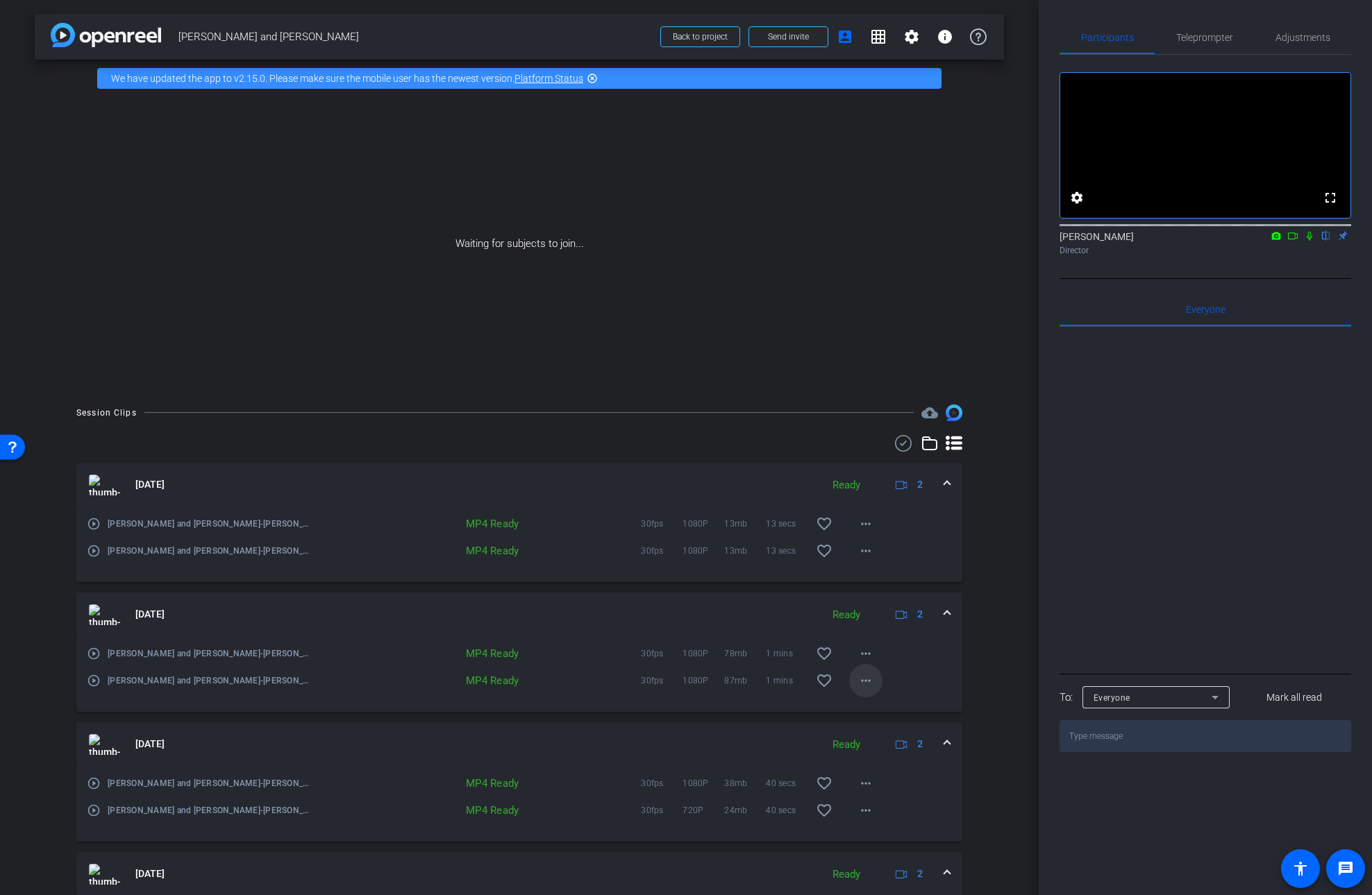
click at [868, 683] on mat-icon "more_horiz" at bounding box center [866, 681] width 16 height 16
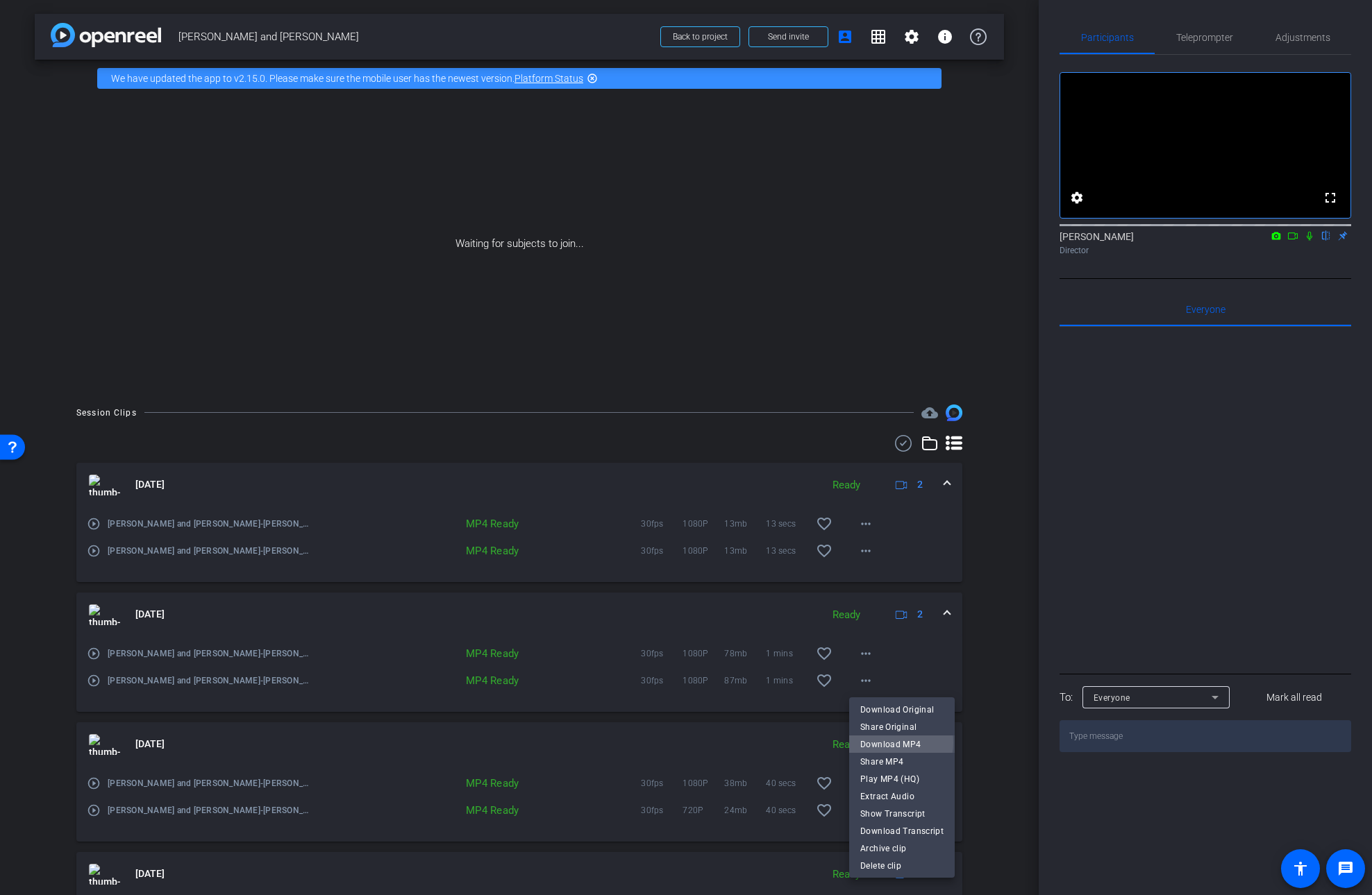
click at [895, 743] on span "Download MP4" at bounding box center [902, 744] width 83 height 16
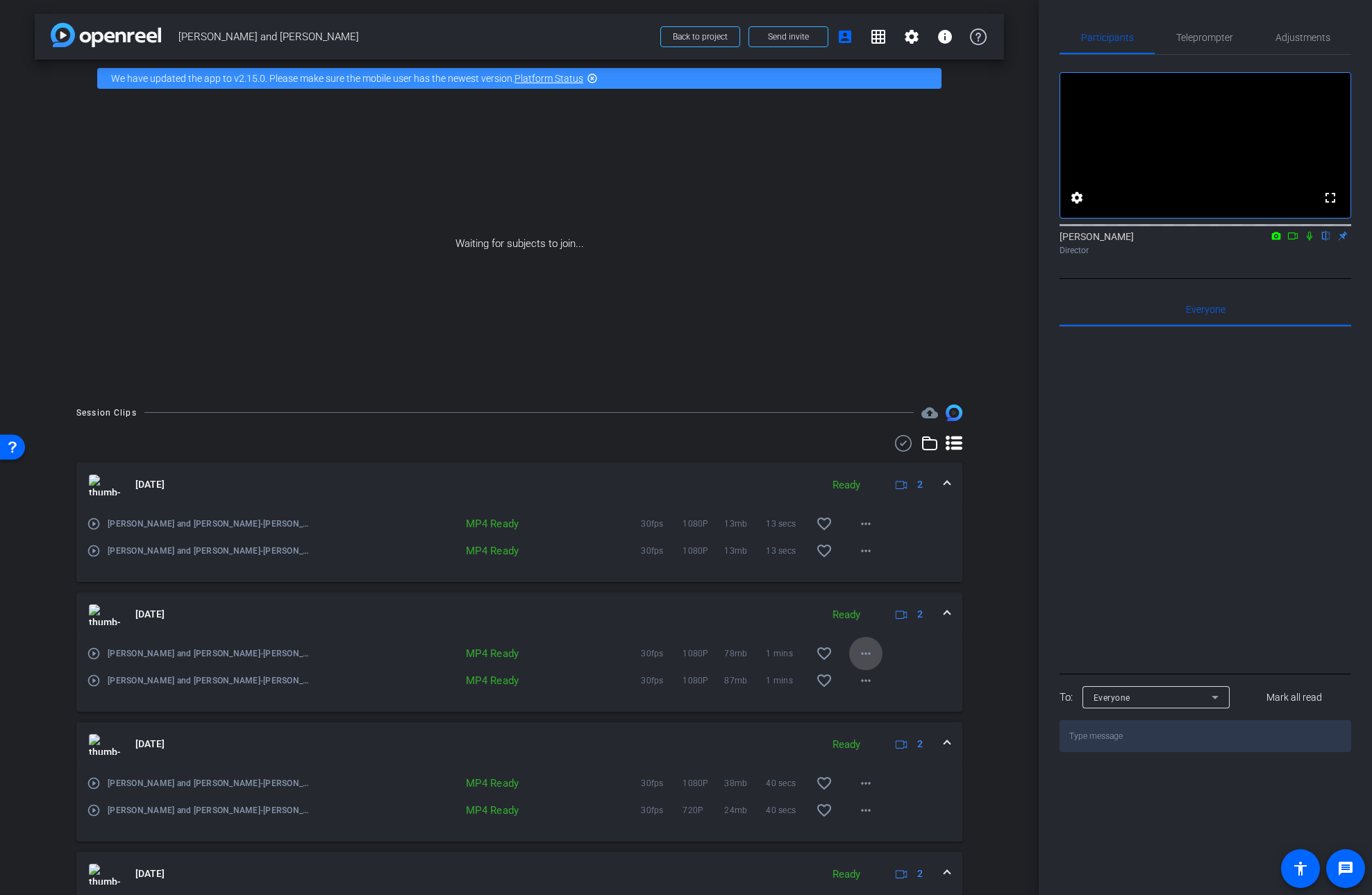
click at [866, 653] on mat-icon "more_horiz" at bounding box center [866, 654] width 16 height 16
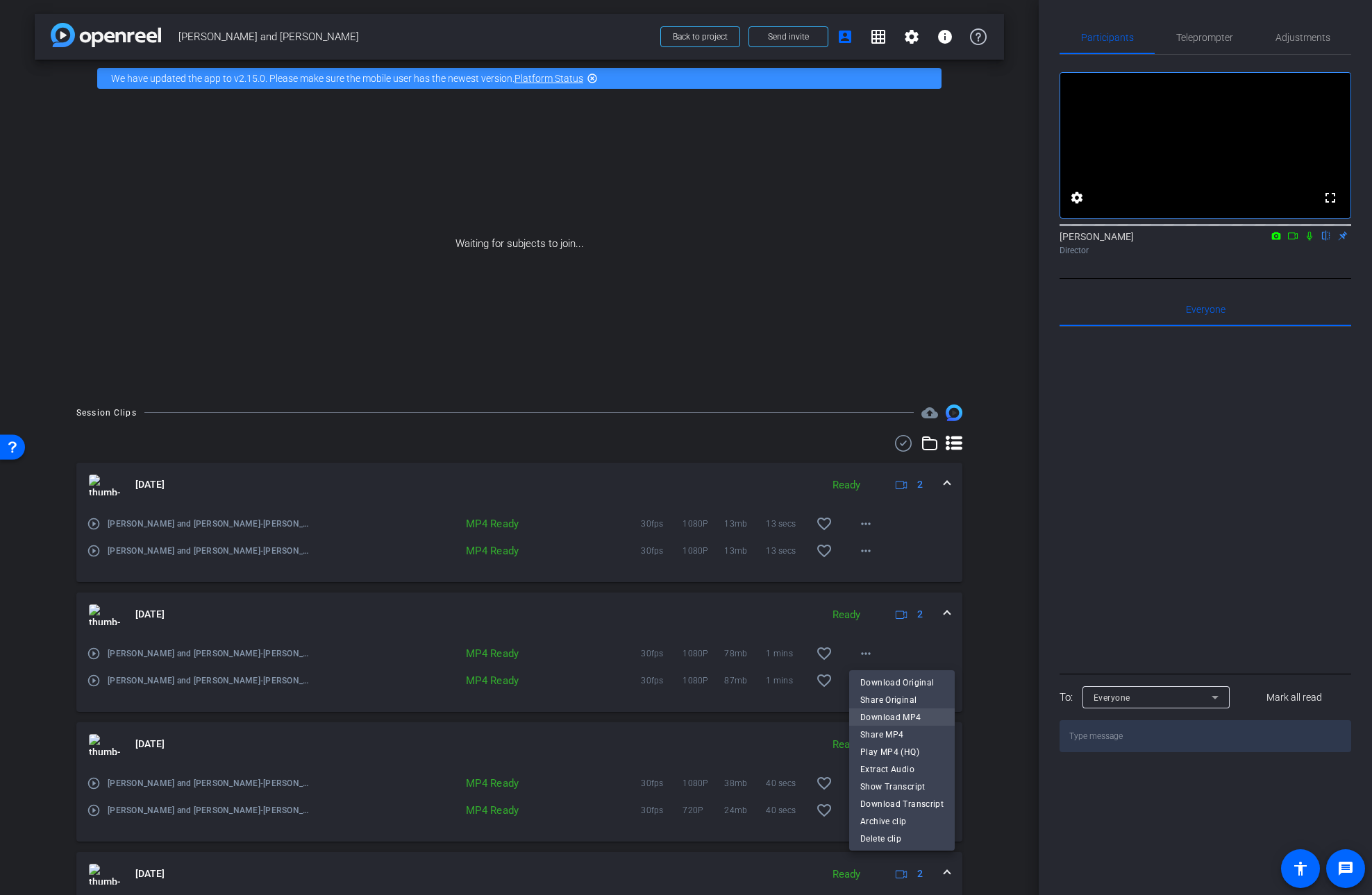
click at [892, 716] on span "Download MP4" at bounding box center [902, 717] width 83 height 16
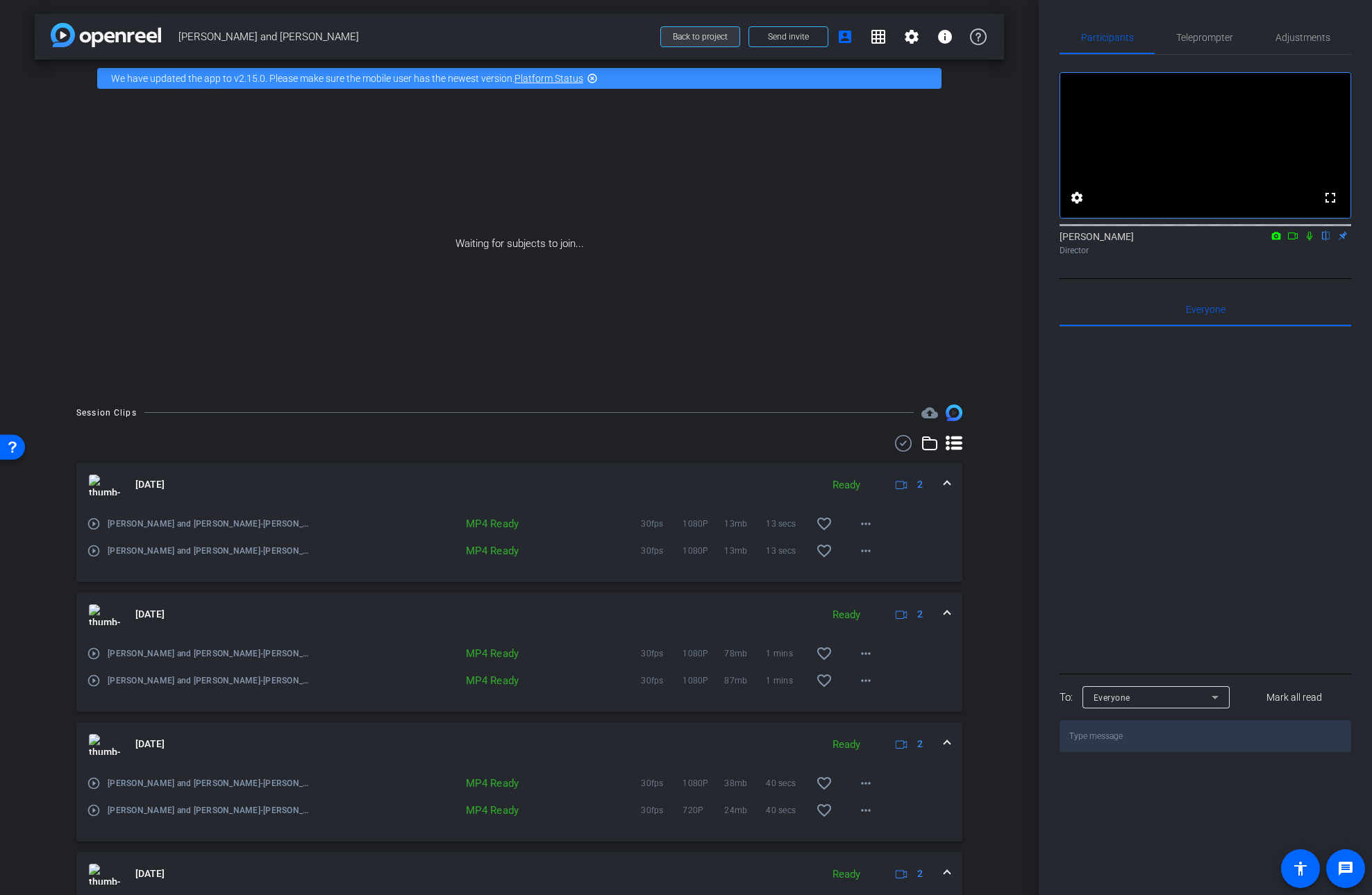
click at [697, 40] on span "Back to project" at bounding box center [700, 37] width 55 height 10
